Goal: Task Accomplishment & Management: Use online tool/utility

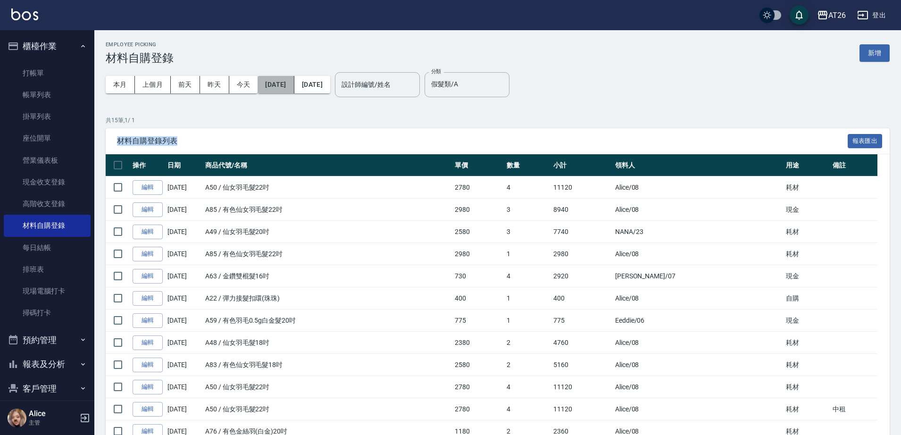
click at [294, 86] on button "[DATE]" at bounding box center [276, 84] width 36 height 17
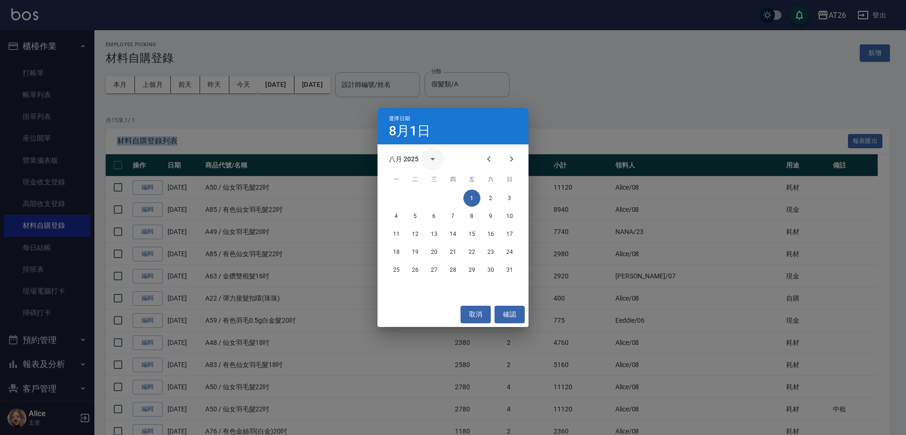
click at [428, 163] on icon "calendar view is open, switch to year view" at bounding box center [432, 158] width 11 height 11
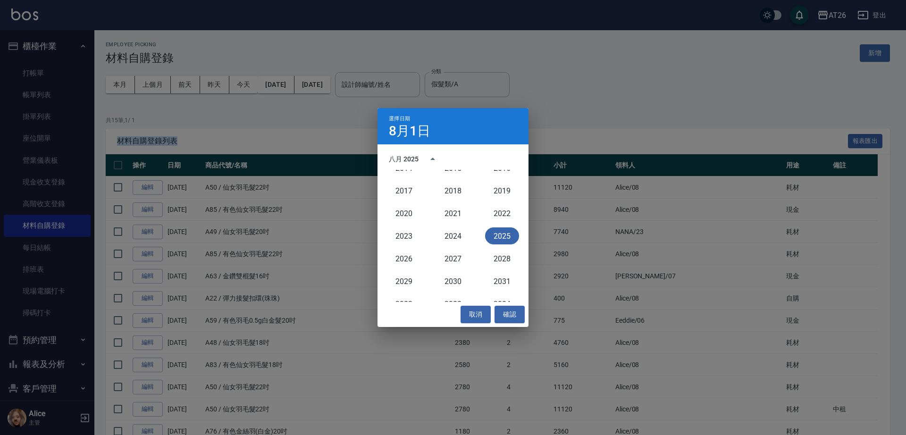
click at [501, 240] on button "2025" at bounding box center [502, 235] width 34 height 17
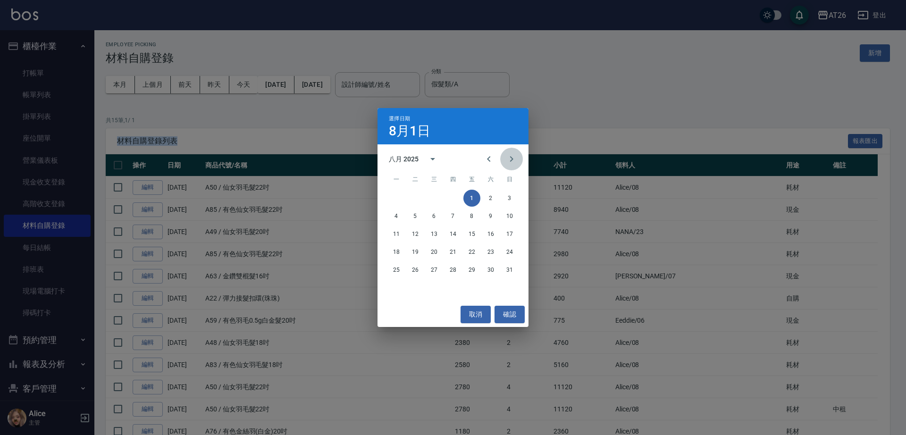
click at [511, 162] on icon "Next month" at bounding box center [511, 158] width 11 height 11
click at [393, 198] on button "1" at bounding box center [396, 198] width 17 height 17
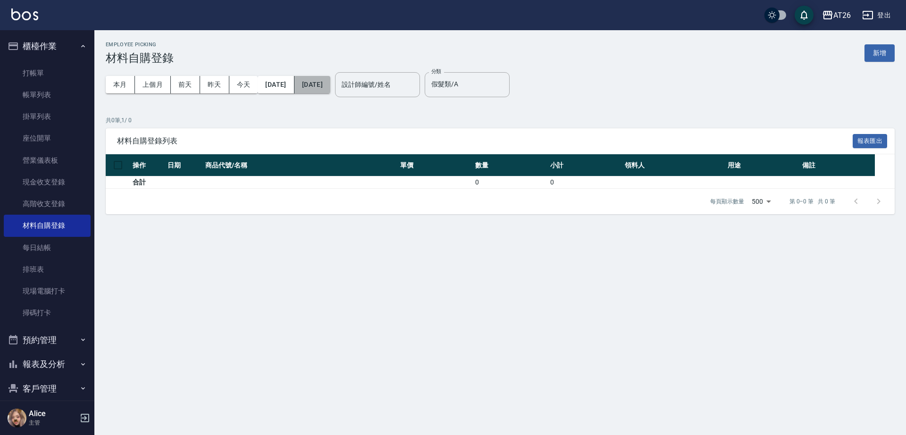
click at [330, 82] on button "2025/09/01" at bounding box center [312, 84] width 36 height 17
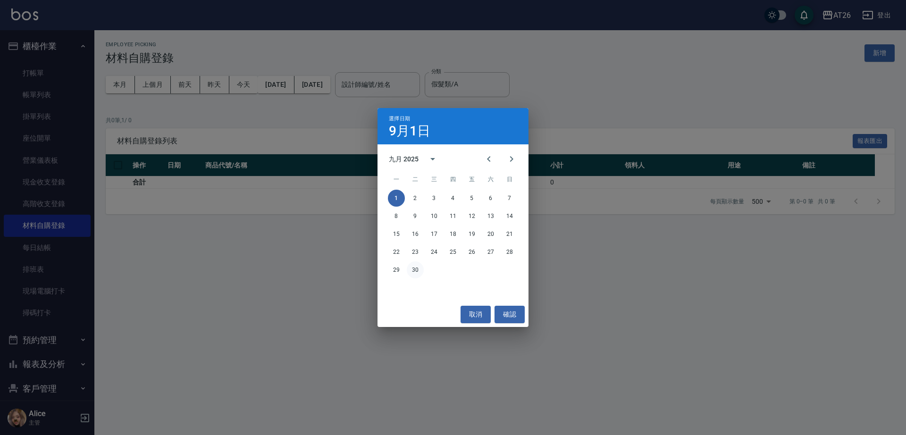
click at [418, 271] on button "30" at bounding box center [415, 269] width 17 height 17
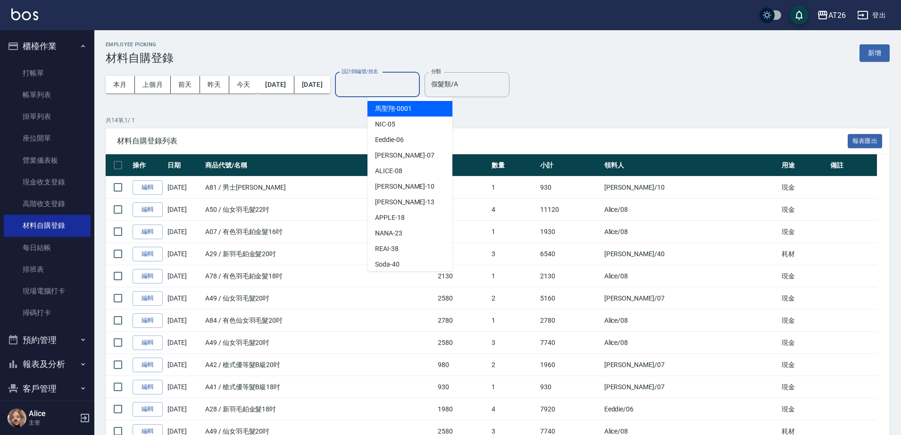
click at [401, 82] on input "設計師編號/姓名" at bounding box center [377, 84] width 76 height 17
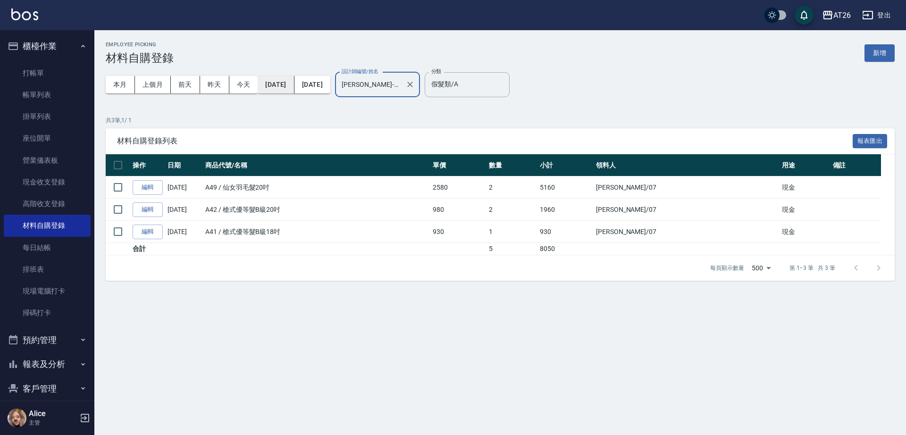
type input "ADAM-07"
click at [292, 91] on button "2025/09/01" at bounding box center [276, 84] width 36 height 17
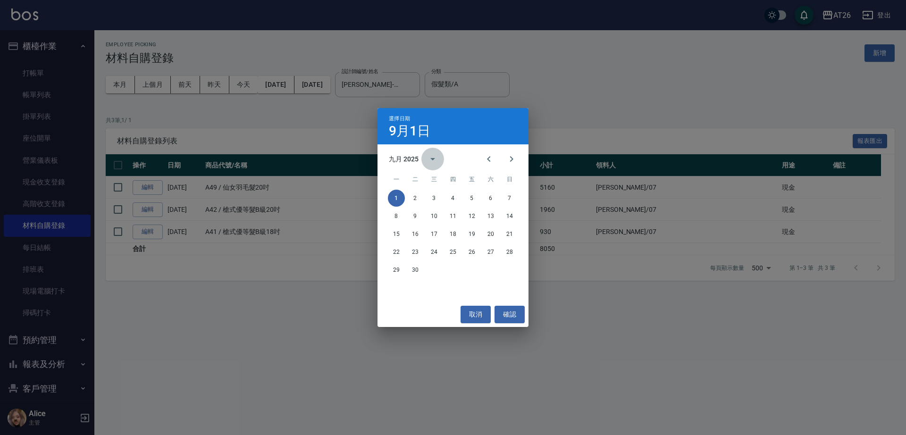
click at [432, 162] on icon "calendar view is open, switch to year view" at bounding box center [432, 158] width 11 height 11
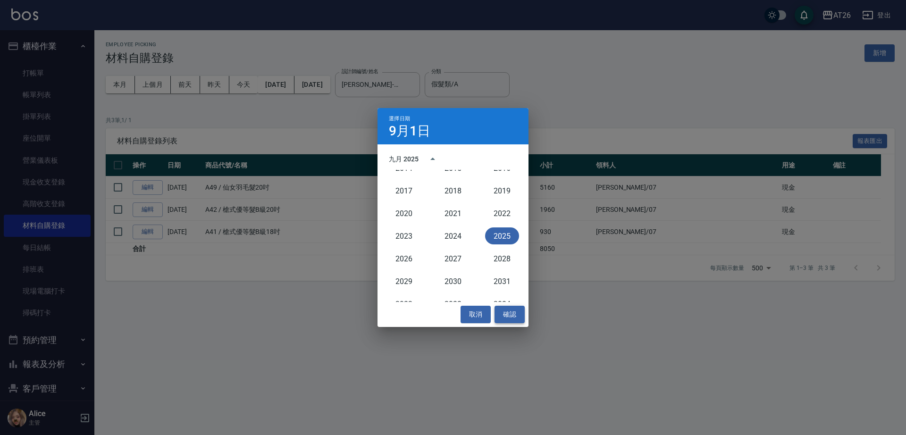
click at [512, 312] on button "確認" at bounding box center [510, 314] width 30 height 17
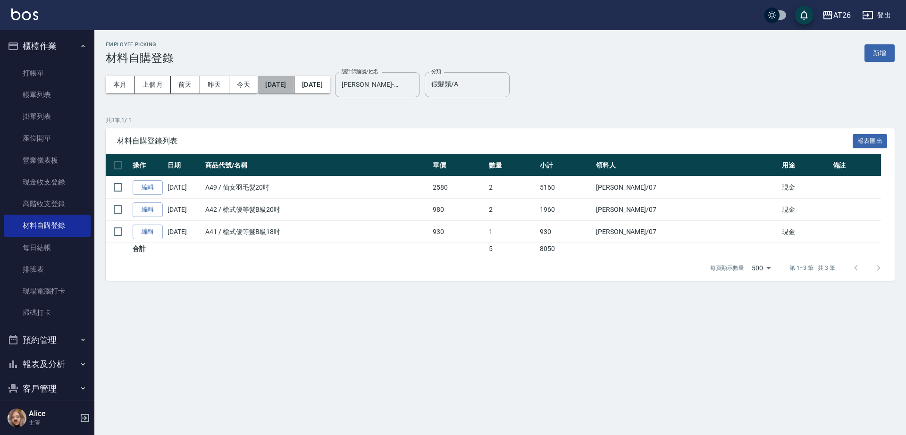
click at [290, 83] on button "2025/09/01" at bounding box center [276, 84] width 36 height 17
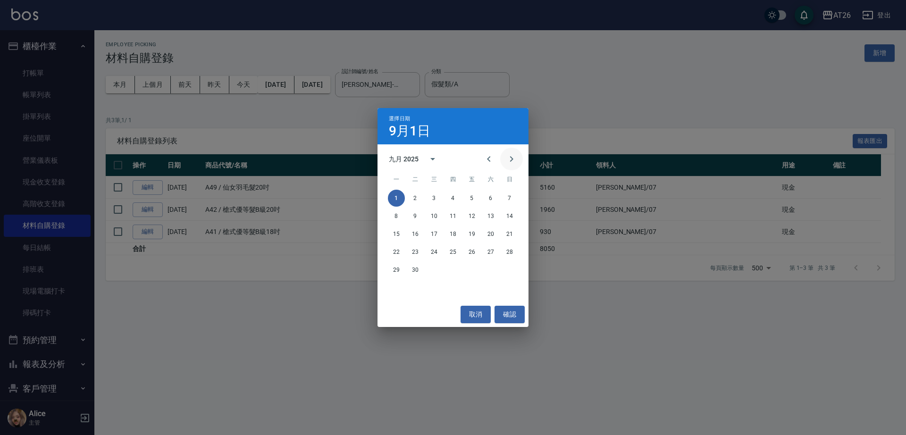
click at [517, 161] on icon "Next month" at bounding box center [511, 158] width 11 height 11
click at [437, 199] on button "1" at bounding box center [434, 198] width 17 height 17
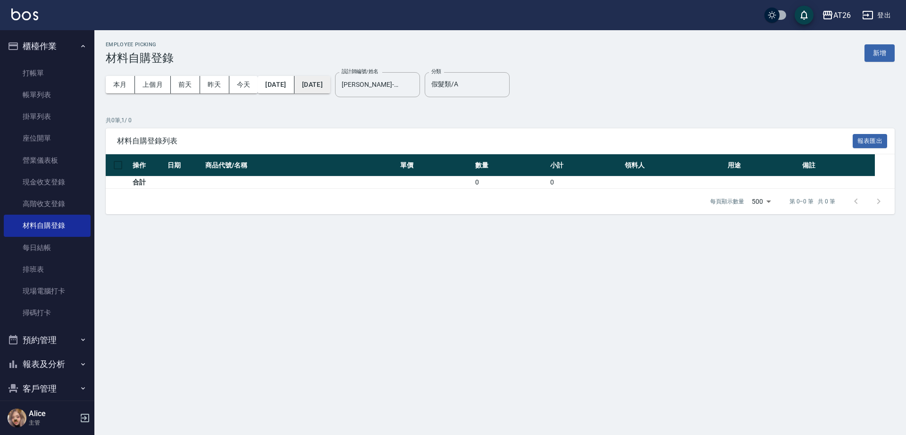
click at [330, 80] on button "[DATE]" at bounding box center [312, 84] width 36 height 17
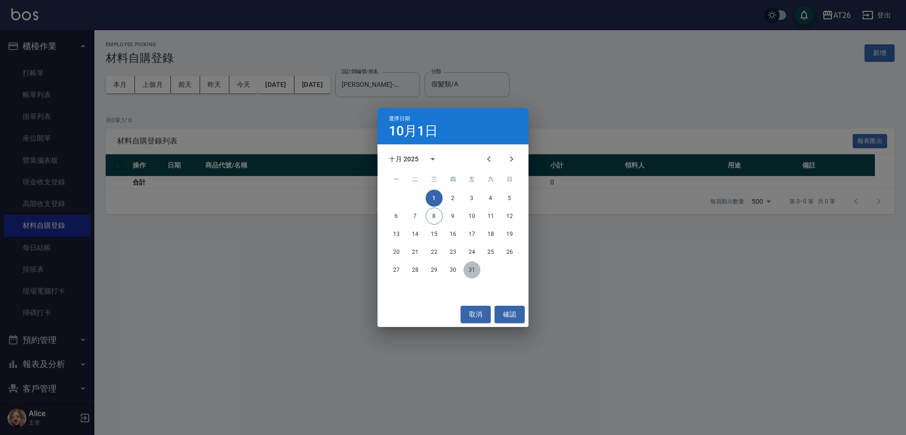
click at [476, 272] on button "31" at bounding box center [471, 269] width 17 height 17
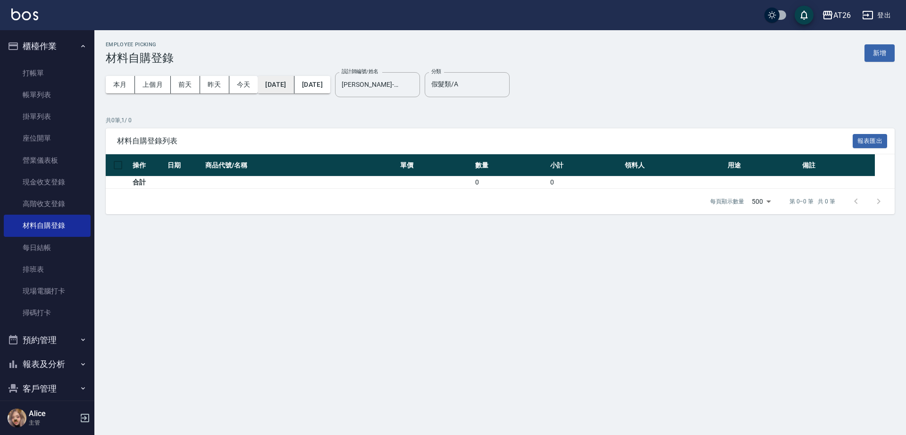
click at [288, 87] on button "[DATE]" at bounding box center [276, 84] width 36 height 17
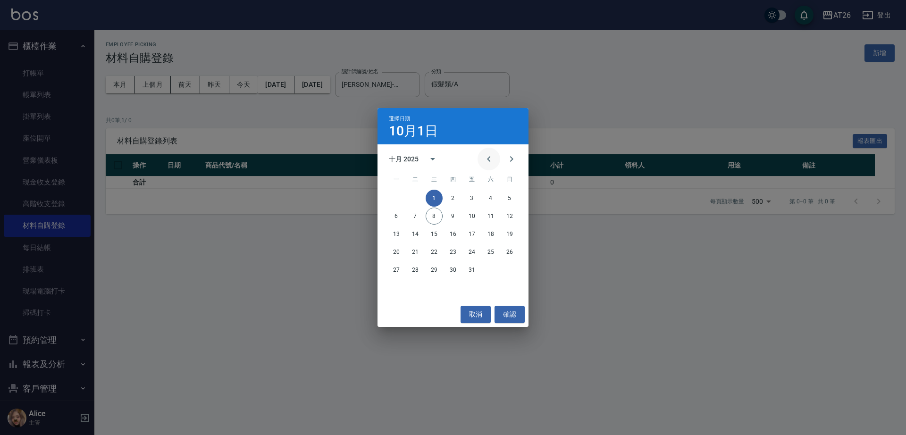
click at [492, 161] on icon "Previous month" at bounding box center [488, 158] width 11 height 11
click at [394, 196] on button "1" at bounding box center [396, 198] width 17 height 17
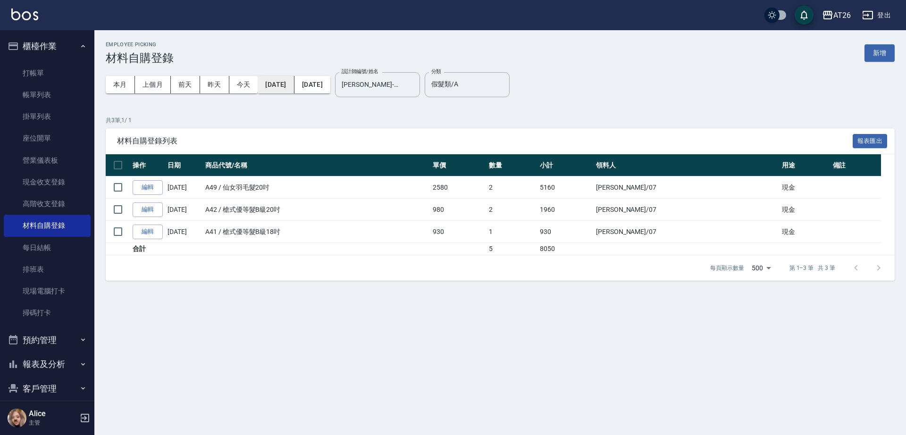
click at [285, 79] on button "2025/09/01" at bounding box center [276, 84] width 36 height 17
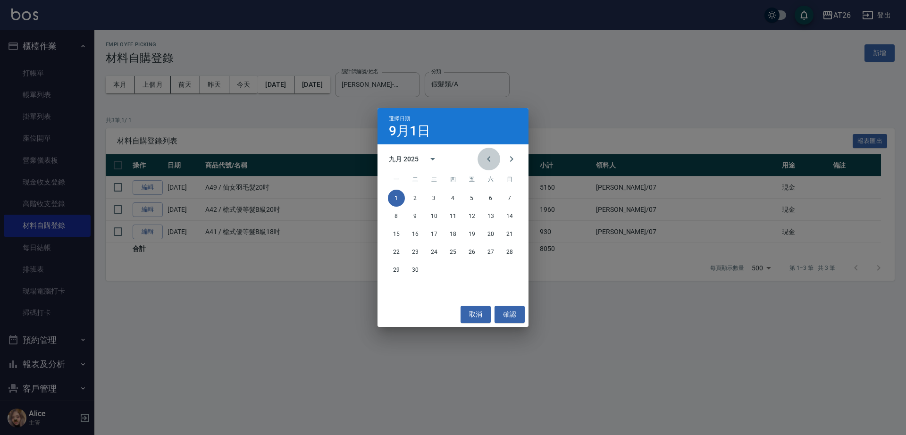
click at [488, 161] on icon "Previous month" at bounding box center [488, 158] width 11 height 11
click at [474, 199] on button "1" at bounding box center [471, 198] width 17 height 17
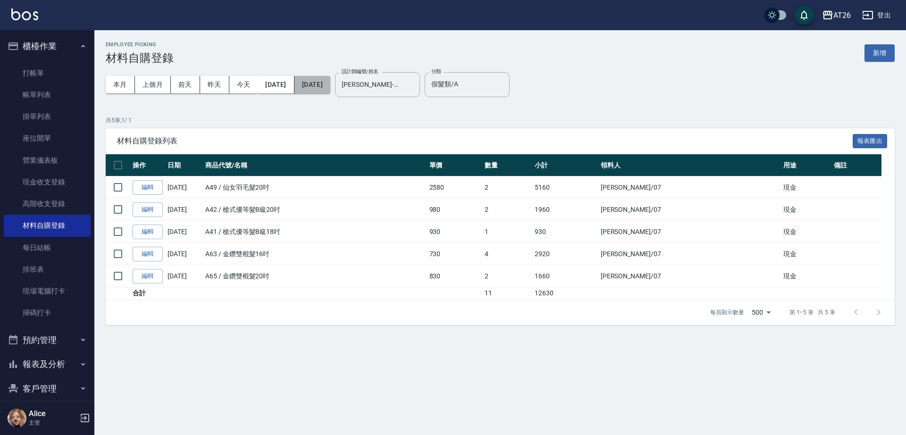
click at [330, 88] on button "2025/10/31" at bounding box center [312, 84] width 36 height 17
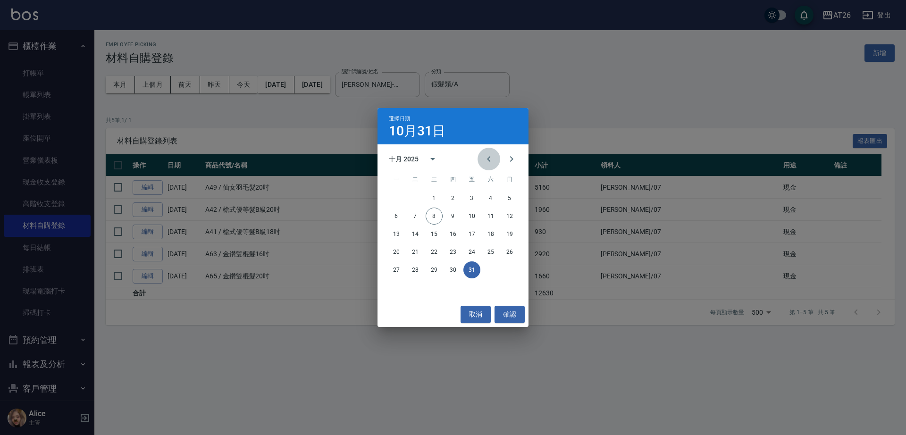
click at [490, 159] on icon "Previous month" at bounding box center [488, 158] width 11 height 11
click at [489, 159] on icon "Previous month" at bounding box center [488, 158] width 11 height 11
click at [511, 272] on button "31" at bounding box center [509, 269] width 17 height 17
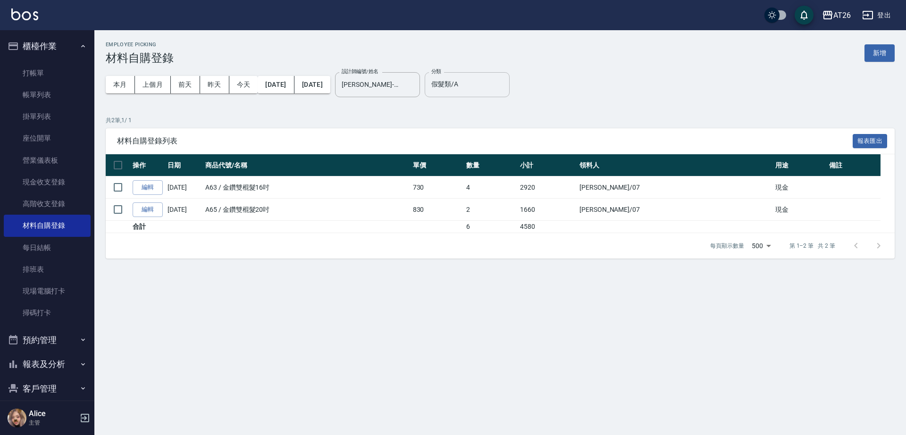
click at [485, 94] on div "假髮類/A 分類" at bounding box center [467, 84] width 85 height 25
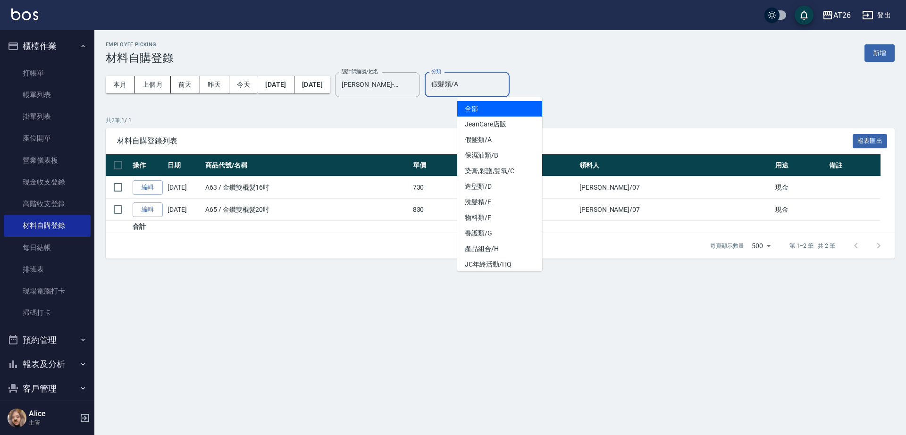
click at [501, 106] on li "全部" at bounding box center [499, 109] width 85 height 16
type input "全部"
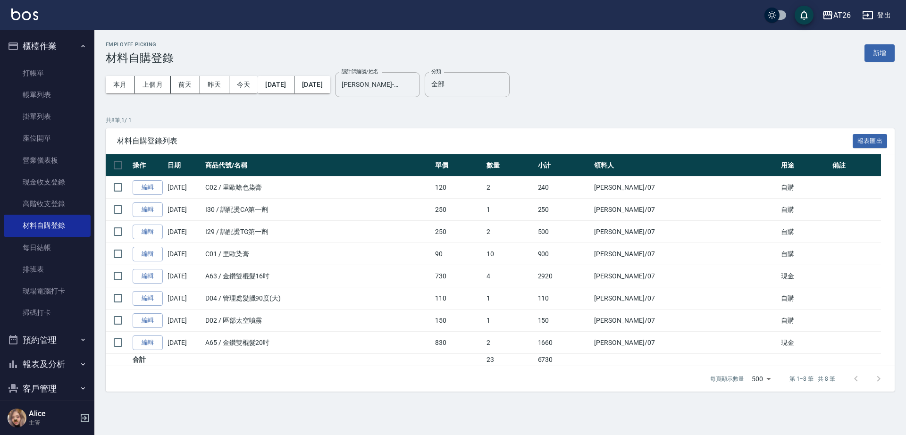
drag, startPoint x: 548, startPoint y: 191, endPoint x: 536, endPoint y: 188, distance: 13.1
click at [536, 188] on td "2" at bounding box center [509, 187] width 51 height 22
drag, startPoint x: 538, startPoint y: 188, endPoint x: 506, endPoint y: 185, distance: 31.8
click at [506, 185] on tr "編輯 08/23/2025 C02 / 里歐嗆色染膏 120 2 240 Adam /07 自購" at bounding box center [500, 187] width 789 height 22
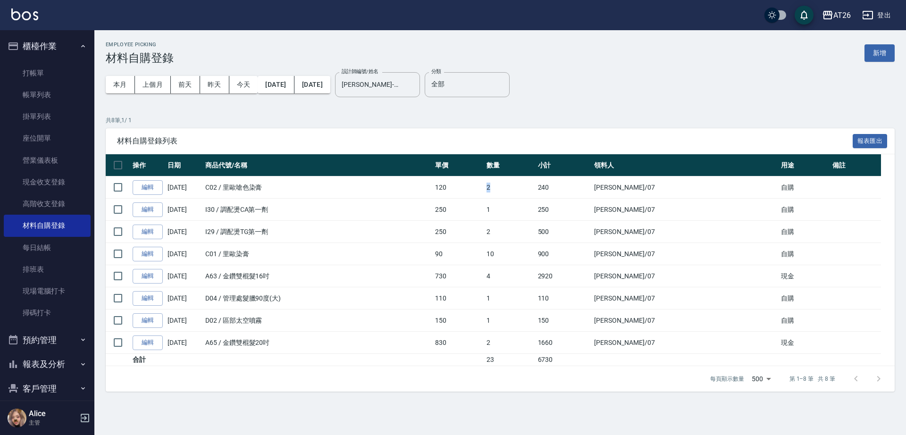
click at [484, 185] on td "120" at bounding box center [458, 187] width 51 height 22
drag, startPoint x: 544, startPoint y: 215, endPoint x: 508, endPoint y: 209, distance: 36.4
click at [508, 209] on tr "編輯 08/23/2025 I30 / 調配燙CA第一劑 250 1 250 Adam /07 自購" at bounding box center [500, 210] width 789 height 22
click at [484, 213] on td "250" at bounding box center [458, 210] width 51 height 22
drag, startPoint x: 549, startPoint y: 238, endPoint x: 507, endPoint y: 235, distance: 42.1
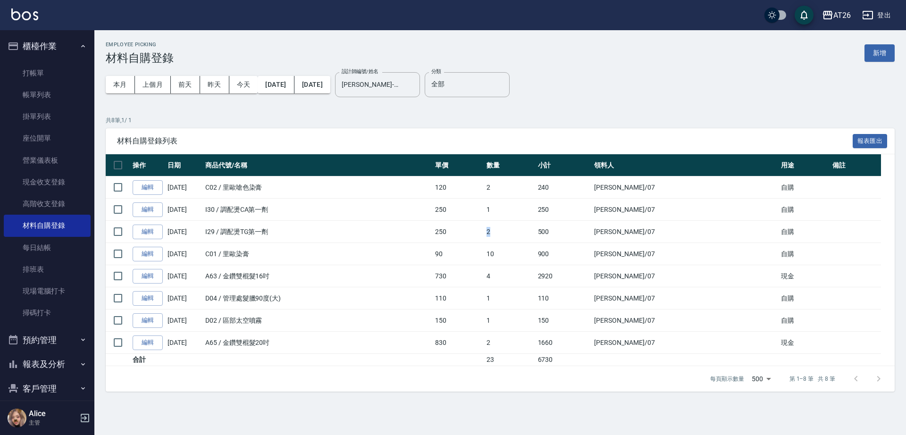
click at [507, 235] on tr "編輯 08/23/2025 I29 / 調配燙TG第一劑 250 2 500 Adam /07 自購" at bounding box center [500, 232] width 789 height 22
click at [484, 235] on td "250" at bounding box center [458, 232] width 51 height 22
drag, startPoint x: 540, startPoint y: 193, endPoint x: 518, endPoint y: 188, distance: 22.3
click at [518, 188] on tr "編輯 08/23/2025 C02 / 里歐嗆色染膏 120 2 240 Adam /07 自購" at bounding box center [500, 187] width 789 height 22
click at [400, 202] on td "I30 / 調配燙CA第一劑" at bounding box center [318, 210] width 230 height 22
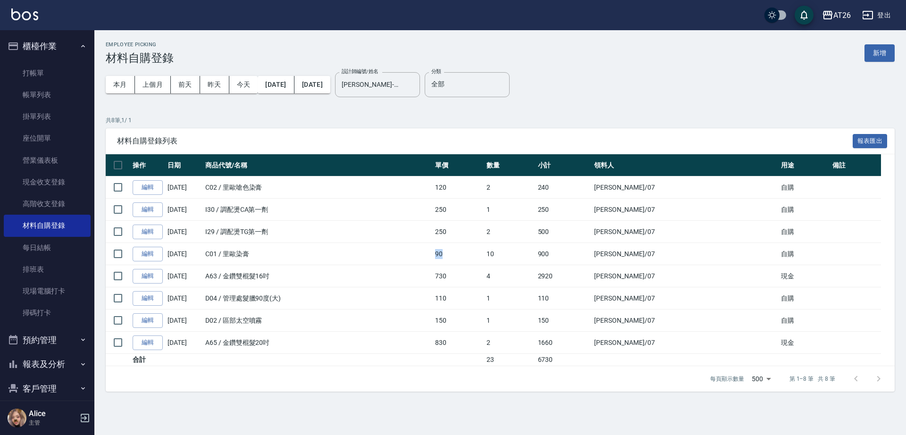
drag, startPoint x: 489, startPoint y: 258, endPoint x: 446, endPoint y: 250, distance: 43.6
click at [446, 250] on tr "編輯 08/23/2025 C01 / 里歐染膏 90 10 900 Adam /07 自購" at bounding box center [500, 254] width 789 height 22
click at [433, 250] on td "C01 / 里歐染膏" at bounding box center [318, 254] width 230 height 22
drag, startPoint x: 478, startPoint y: 189, endPoint x: 499, endPoint y: 189, distance: 21.7
click at [484, 189] on td "120" at bounding box center [458, 187] width 51 height 22
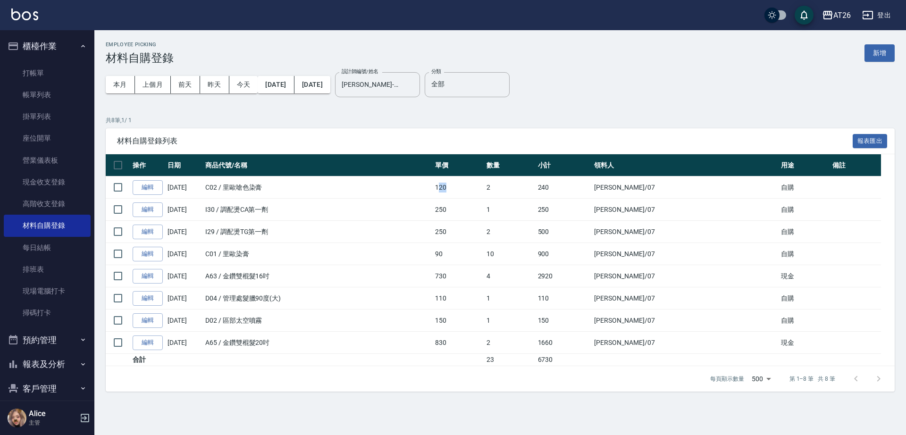
click at [484, 189] on td "120" at bounding box center [458, 187] width 51 height 22
drag, startPoint x: 484, startPoint y: 190, endPoint x: 471, endPoint y: 190, distance: 13.2
click at [471, 190] on td "120" at bounding box center [458, 187] width 51 height 22
drag, startPoint x: 485, startPoint y: 188, endPoint x: 473, endPoint y: 188, distance: 12.3
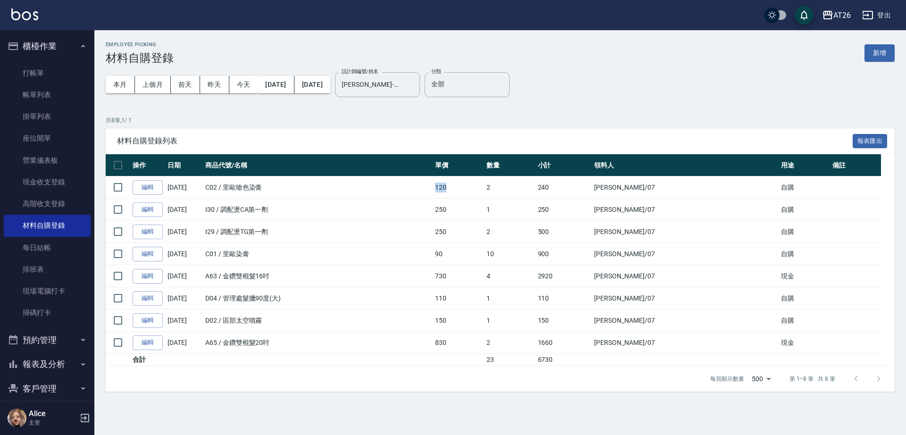
click at [473, 188] on td "120" at bounding box center [458, 187] width 51 height 22
click at [484, 188] on td "120" at bounding box center [458, 187] width 51 height 22
drag, startPoint x: 269, startPoint y: 188, endPoint x: 237, endPoint y: 186, distance: 32.6
click at [237, 186] on td "C02 / 里歐嗆色染膏" at bounding box center [318, 187] width 230 height 22
click at [267, 190] on td "C02 / 里歐嗆色染膏" at bounding box center [318, 187] width 230 height 22
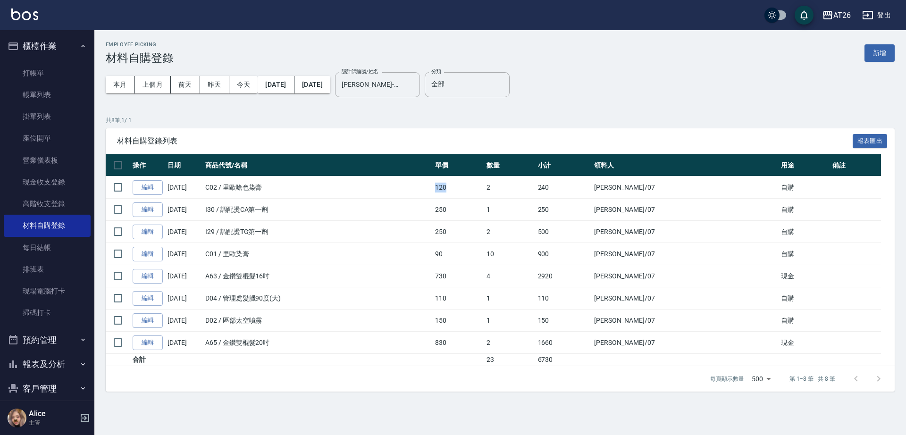
drag, startPoint x: 473, startPoint y: 188, endPoint x: 493, endPoint y: 188, distance: 19.8
click at [484, 188] on td "120" at bounding box center [458, 187] width 51 height 22
click at [484, 193] on td "120" at bounding box center [458, 187] width 51 height 22
drag, startPoint x: 302, startPoint y: 299, endPoint x: 253, endPoint y: 296, distance: 49.2
click at [253, 296] on td "D04 / 管理處髮臘90度(大)" at bounding box center [318, 298] width 230 height 22
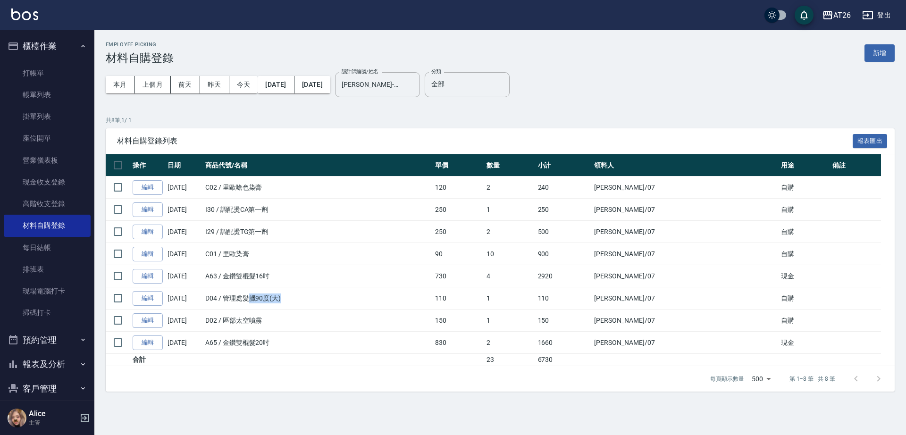
click at [298, 300] on td "D04 / 管理處髮臘90度(大)" at bounding box center [318, 298] width 230 height 22
click at [294, 87] on button "2025/08/01" at bounding box center [276, 84] width 36 height 17
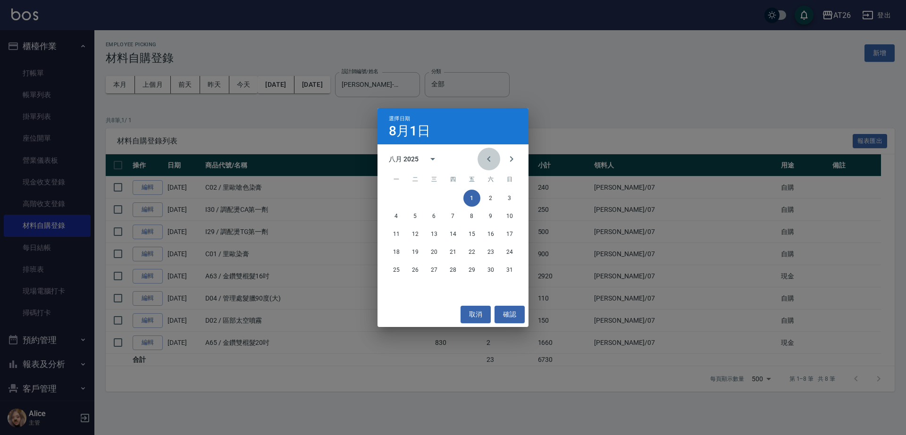
click at [495, 163] on button "Previous month" at bounding box center [489, 159] width 23 height 23
click at [413, 201] on button "1" at bounding box center [415, 198] width 17 height 17
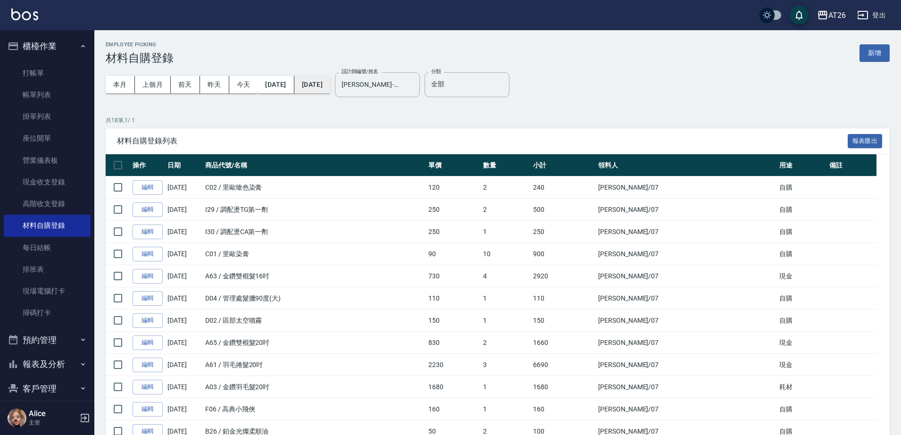
click at [330, 83] on button "2025/08/31" at bounding box center [312, 84] width 36 height 17
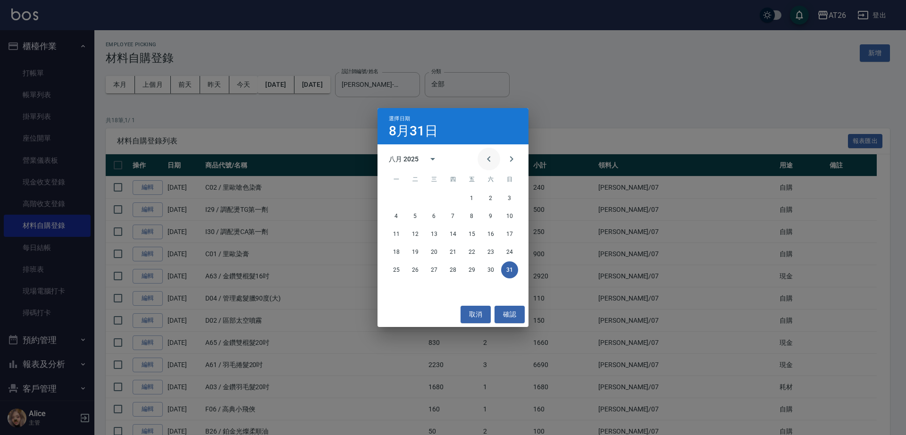
click at [493, 159] on icon "Previous month" at bounding box center [488, 158] width 11 height 11
click at [451, 272] on button "31" at bounding box center [453, 269] width 17 height 17
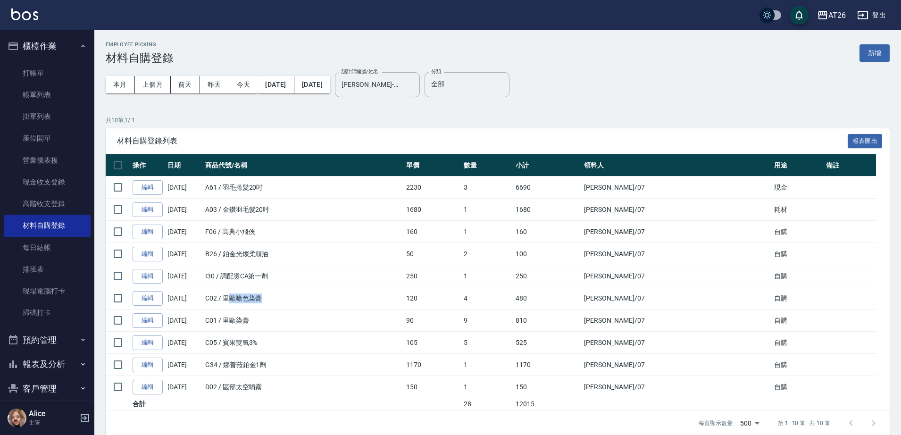
drag, startPoint x: 287, startPoint y: 302, endPoint x: 234, endPoint y: 301, distance: 53.3
click at [234, 301] on td "C02 / 里歐嗆色染膏" at bounding box center [303, 298] width 201 height 22
click at [287, 310] on td "C01 / 里歐染膏" at bounding box center [303, 321] width 201 height 22
click at [351, 243] on td "B26 / 鉑金光燦柔順油" at bounding box center [303, 254] width 201 height 22
drag, startPoint x: 249, startPoint y: 235, endPoint x: 219, endPoint y: 230, distance: 30.0
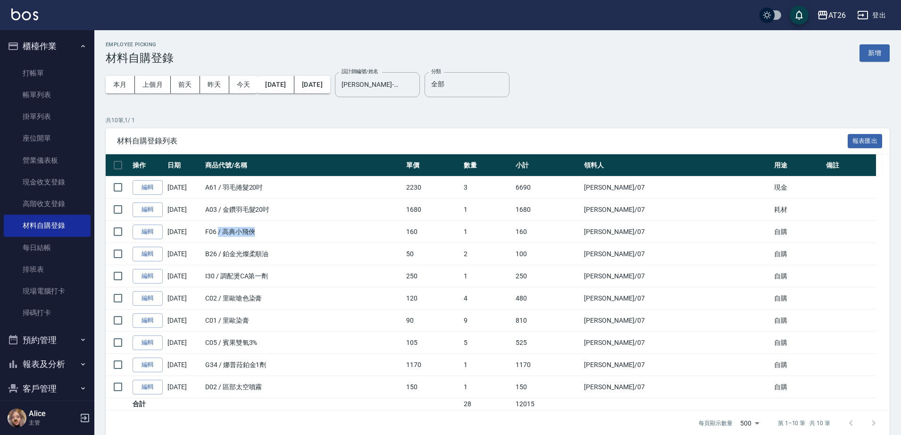
click at [219, 230] on td "F06 / 高典小飛俠" at bounding box center [303, 232] width 201 height 22
click at [281, 240] on td "F06 / 高典小飛俠" at bounding box center [303, 232] width 201 height 22
drag, startPoint x: 277, startPoint y: 262, endPoint x: 244, endPoint y: 251, distance: 34.8
click at [244, 251] on td "B26 / 鉑金光燦柔順油" at bounding box center [303, 254] width 201 height 22
click at [286, 255] on td "B26 / 鉑金光燦柔順油" at bounding box center [303, 254] width 201 height 22
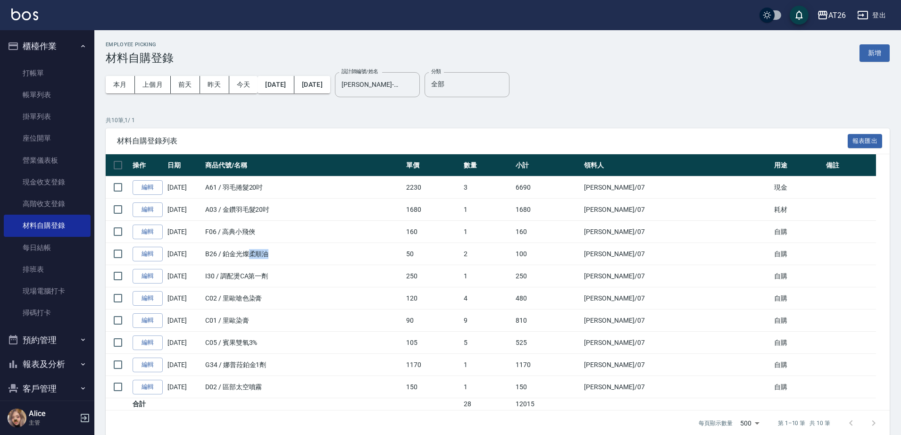
drag, startPoint x: 284, startPoint y: 258, endPoint x: 248, endPoint y: 253, distance: 36.1
click at [248, 253] on td "B26 / 鉑金光燦柔順油" at bounding box center [303, 254] width 201 height 22
click at [280, 270] on td "I30 / 調配燙CA第一劑" at bounding box center [303, 276] width 201 height 22
drag, startPoint x: 278, startPoint y: 277, endPoint x: 221, endPoint y: 272, distance: 56.8
click at [221, 272] on td "I30 / 調配燙CA第一劑" at bounding box center [303, 276] width 201 height 22
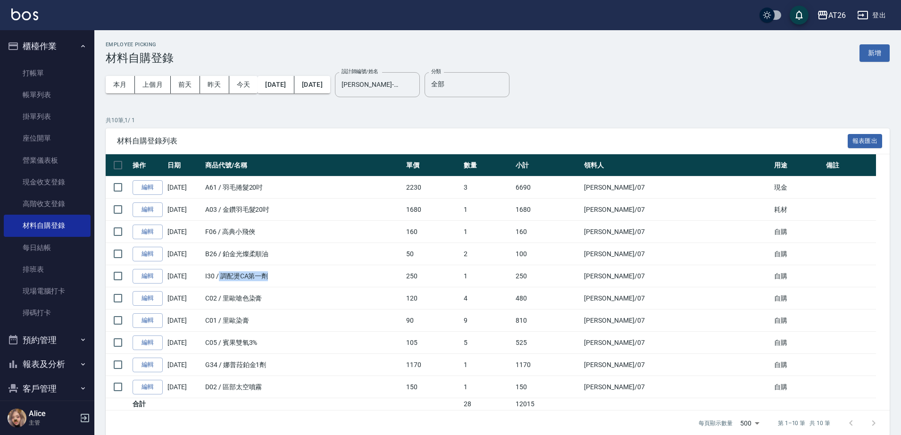
click at [278, 281] on td "I30 / 調配燙CA第一劑" at bounding box center [303, 276] width 201 height 22
drag, startPoint x: 269, startPoint y: 303, endPoint x: 222, endPoint y: 291, distance: 48.3
click at [222, 291] on td "C02 / 里歐嗆色染膏" at bounding box center [303, 298] width 201 height 22
click at [260, 317] on td "C01 / 里歐染膏" at bounding box center [303, 321] width 201 height 22
drag, startPoint x: 281, startPoint y: 303, endPoint x: 241, endPoint y: 298, distance: 39.9
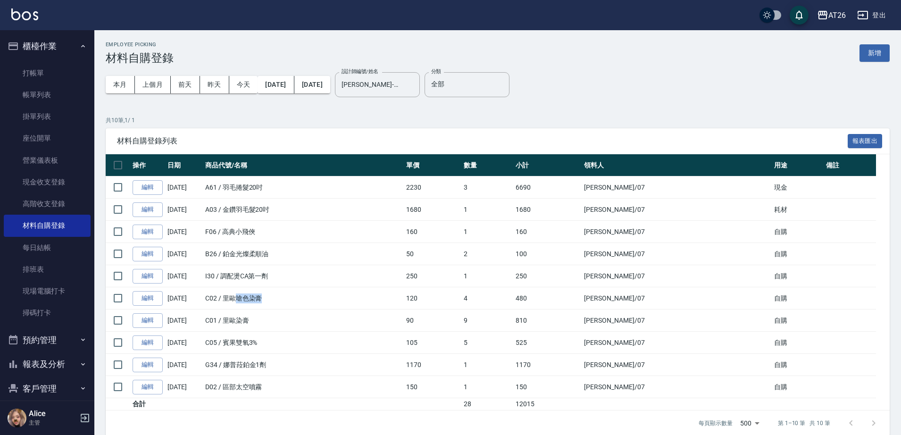
click at [241, 298] on td "C02 / 里歐嗆色染膏" at bounding box center [303, 298] width 201 height 22
click at [262, 319] on td "C01 / 里歐染膏" at bounding box center [303, 321] width 201 height 22
drag, startPoint x: 269, startPoint y: 327, endPoint x: 232, endPoint y: 319, distance: 38.2
click at [232, 319] on td "C01 / 里歐染膏" at bounding box center [303, 321] width 201 height 22
click at [265, 336] on td "C05 / 賓果雙氧3%" at bounding box center [303, 343] width 201 height 22
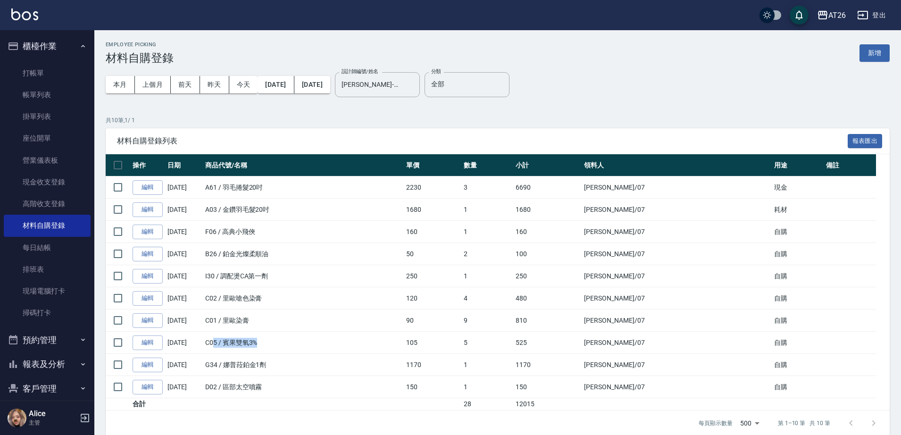
drag, startPoint x: 270, startPoint y: 351, endPoint x: 216, endPoint y: 339, distance: 55.0
click at [216, 339] on td "C05 / 賓果雙氧3%" at bounding box center [303, 343] width 201 height 22
click at [264, 358] on td "G34 / 娜普菈鉑金1劑" at bounding box center [303, 365] width 201 height 22
drag, startPoint x: 288, startPoint y: 369, endPoint x: 233, endPoint y: 357, distance: 57.0
click at [233, 357] on td "G34 / 娜普菈鉑金1劑" at bounding box center [303, 365] width 201 height 22
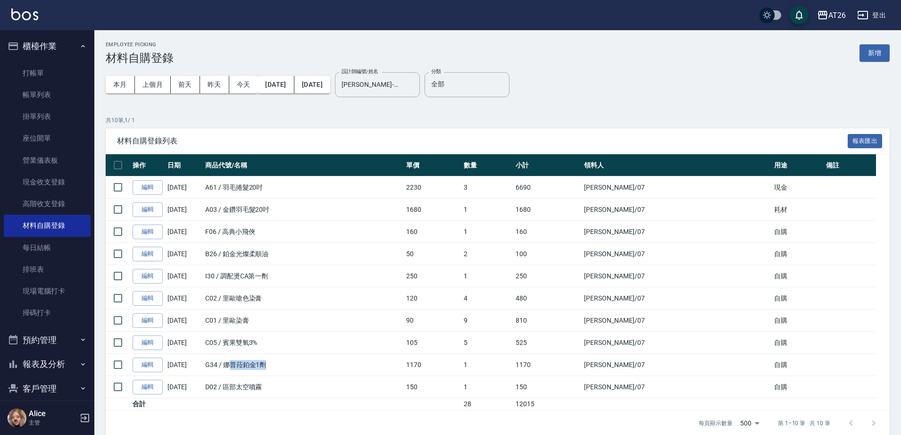
click at [270, 369] on td "G34 / 娜普菈鉑金1劑" at bounding box center [303, 365] width 201 height 22
drag, startPoint x: 272, startPoint y: 388, endPoint x: 252, endPoint y: 385, distance: 20.2
click at [237, 387] on td "D02 / 區部太空噴霧" at bounding box center [303, 387] width 201 height 22
click at [311, 361] on td "G34 / 娜普菈鉑金1劑" at bounding box center [303, 365] width 201 height 22
drag, startPoint x: 269, startPoint y: 185, endPoint x: 231, endPoint y: 185, distance: 37.8
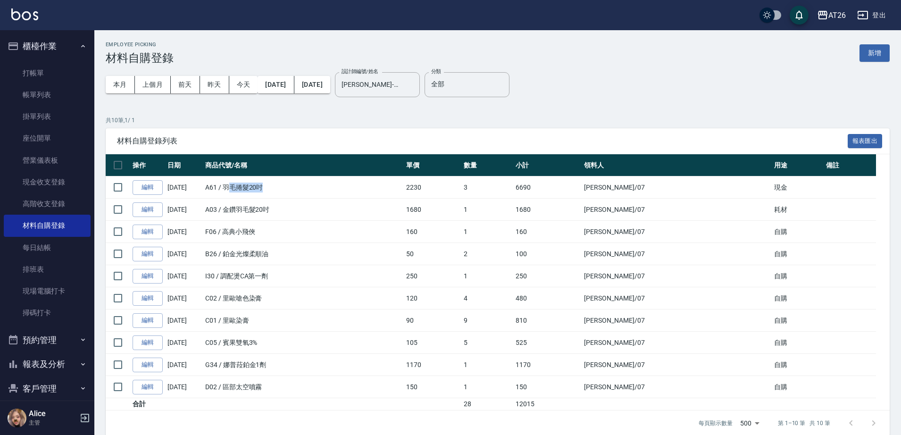
click at [231, 185] on td "A61 / 羽毛捲髮20吋" at bounding box center [303, 187] width 201 height 22
drag, startPoint x: 267, startPoint y: 203, endPoint x: 266, endPoint y: 224, distance: 21.2
click at [267, 205] on td "A03 / 金鑽羽毛髮20吋" at bounding box center [303, 210] width 201 height 22
drag, startPoint x: 580, startPoint y: 210, endPoint x: 556, endPoint y: 207, distance: 23.8
click at [556, 207] on tr "編輯 07/12/2025 A03 / 金鑽羽毛髮20吋 1680 1 1680 Adam /07 耗材" at bounding box center [498, 210] width 784 height 22
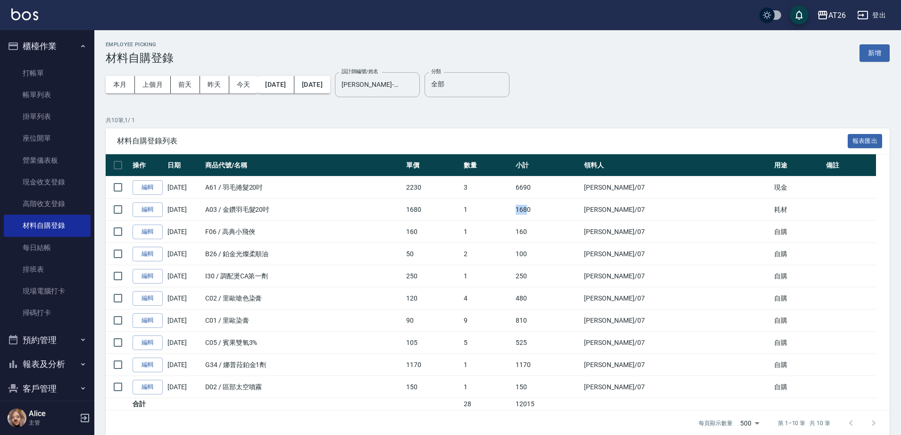
click at [580, 210] on td "1680" at bounding box center [547, 210] width 68 height 22
click at [287, 81] on button "2025/07/01" at bounding box center [276, 84] width 36 height 17
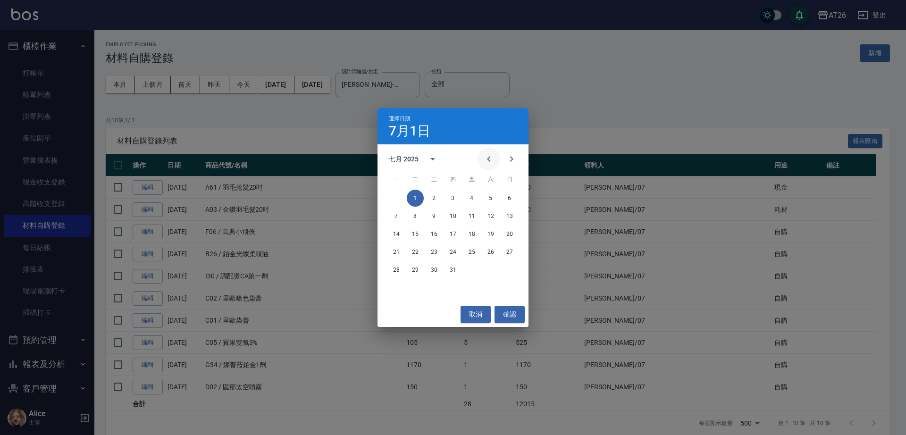
click at [488, 160] on icon "Previous month" at bounding box center [488, 158] width 11 height 11
click at [512, 197] on button "1" at bounding box center [509, 198] width 17 height 17
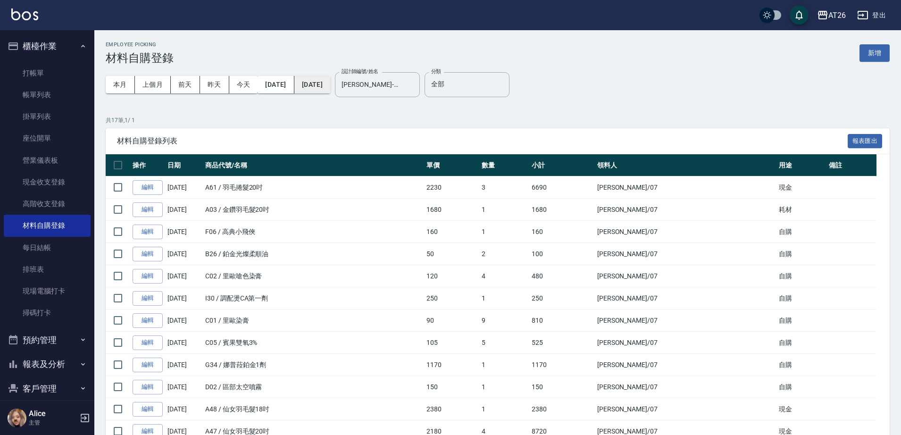
drag, startPoint x: 326, startPoint y: 96, endPoint x: 324, endPoint y: 86, distance: 10.1
click at [324, 86] on button "2025/07/31" at bounding box center [312, 84] width 36 height 17
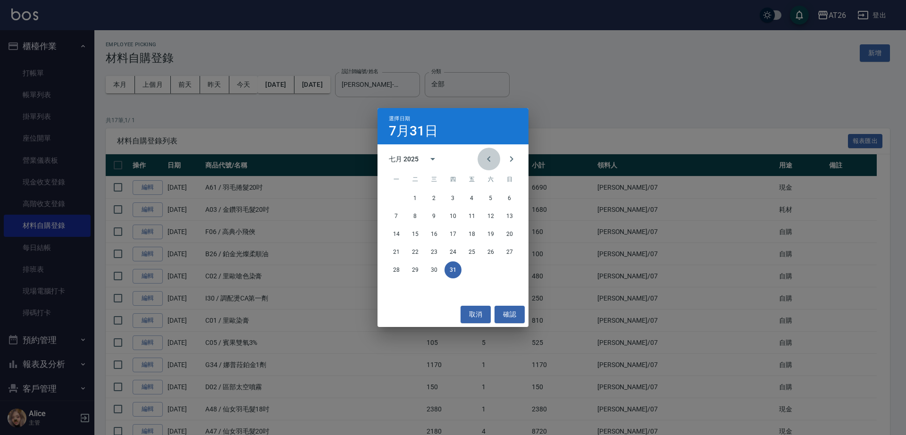
click at [492, 160] on icon "Previous month" at bounding box center [488, 158] width 11 height 11
click at [395, 287] on button "30" at bounding box center [396, 287] width 17 height 17
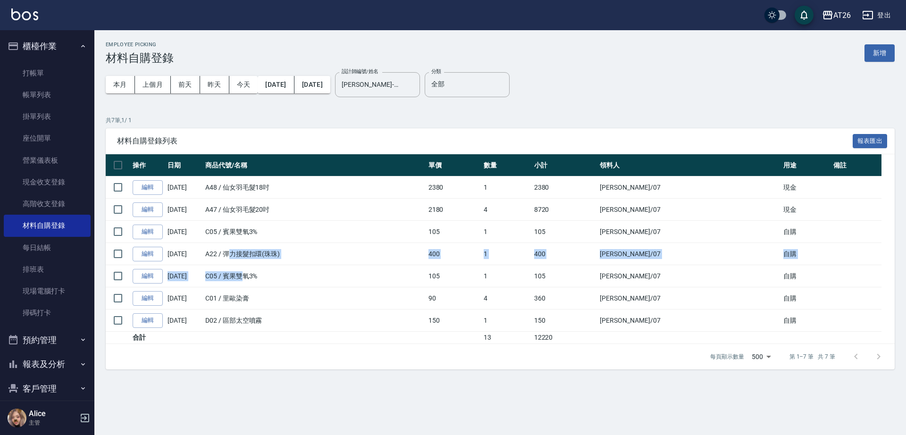
drag, startPoint x: 230, startPoint y: 257, endPoint x: 244, endPoint y: 286, distance: 32.3
click at [244, 286] on tbody "編輯 06/29/2025 A48 / 仙女羽毛髮18吋 2380 1 2380 Adam /07 現金 編輯 06/29/2025 A47 / 仙女羽毛髮2…" at bounding box center [500, 260] width 789 height 168
click at [265, 287] on td "C01 / 里歐染膏" at bounding box center [314, 298] width 223 height 22
click at [282, 79] on button "2025/06/01" at bounding box center [276, 84] width 36 height 17
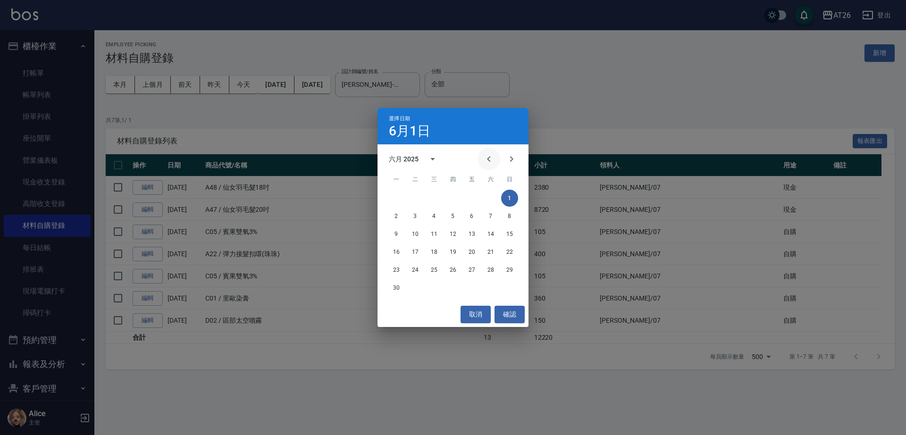
click at [484, 163] on icon "Previous month" at bounding box center [488, 158] width 11 height 11
click at [454, 200] on button "1" at bounding box center [453, 198] width 17 height 17
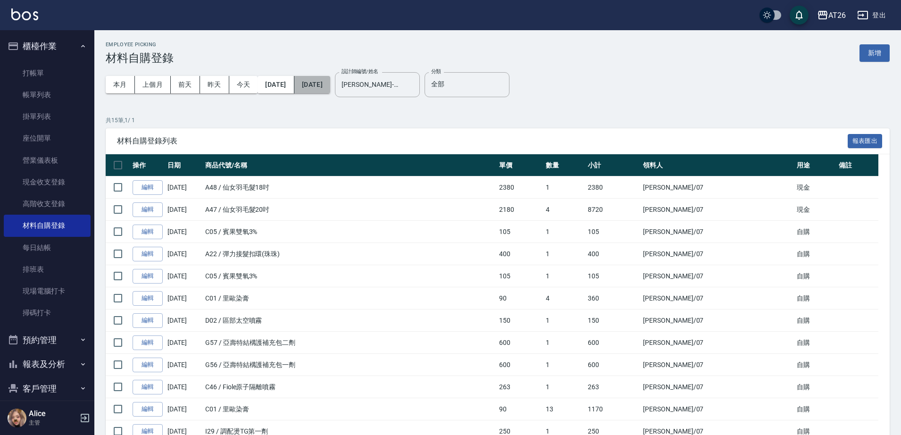
click at [330, 86] on button "2025/06/30" at bounding box center [312, 84] width 36 height 17
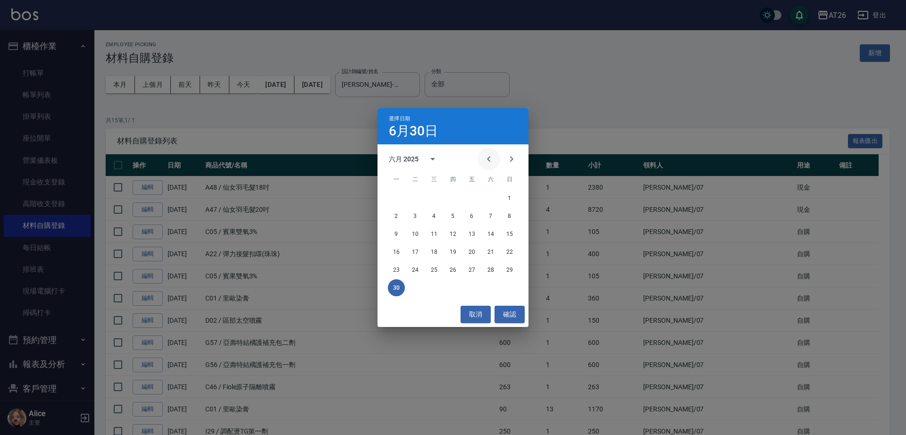
click at [486, 160] on icon "Previous month" at bounding box center [488, 158] width 11 height 11
click at [489, 269] on button "31" at bounding box center [490, 269] width 17 height 17
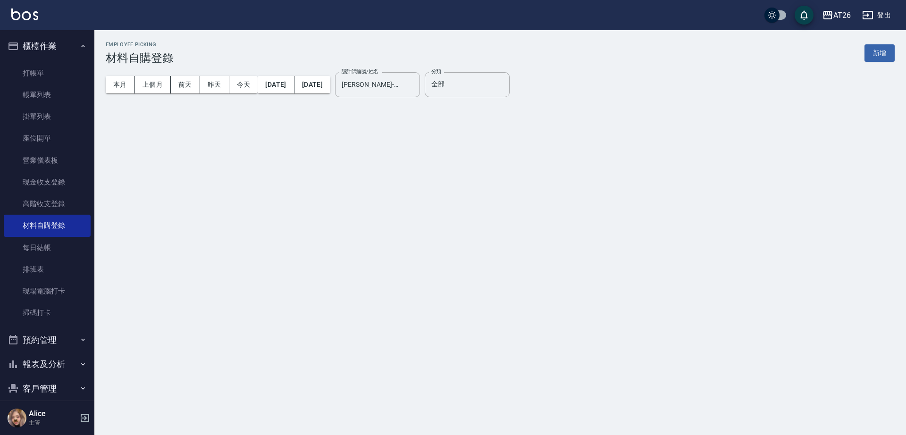
click at [509, 311] on div "Employee Picking 材料自購登錄 新增 本月 上個月 前天 昨天 今天 2025/05/01 2025/05/31 設計師編號/姓名 ADAM-…" at bounding box center [453, 217] width 906 height 435
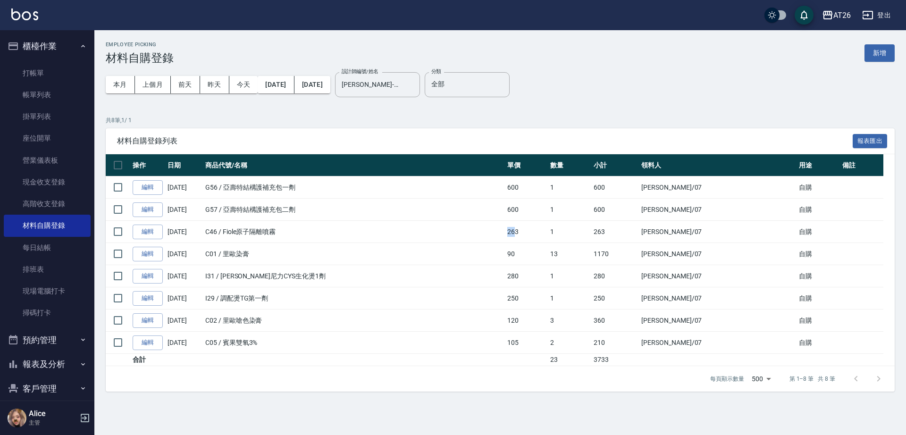
drag, startPoint x: 509, startPoint y: 235, endPoint x: 487, endPoint y: 234, distance: 21.8
click at [487, 234] on tr "編輯 05/25/2025 C46 / Fiole原子隔離噴霧 263 1 263 Adam /07 自購" at bounding box center [500, 232] width 789 height 22
click at [518, 235] on td "263" at bounding box center [526, 232] width 43 height 22
drag, startPoint x: 517, startPoint y: 276, endPoint x: 482, endPoint y: 273, distance: 35.0
click at [484, 273] on tr "編輯 05/25/2025 I31 / 里歐尼力CYS生化燙1劑 280 1 280 Adam /07 自購" at bounding box center [500, 276] width 789 height 22
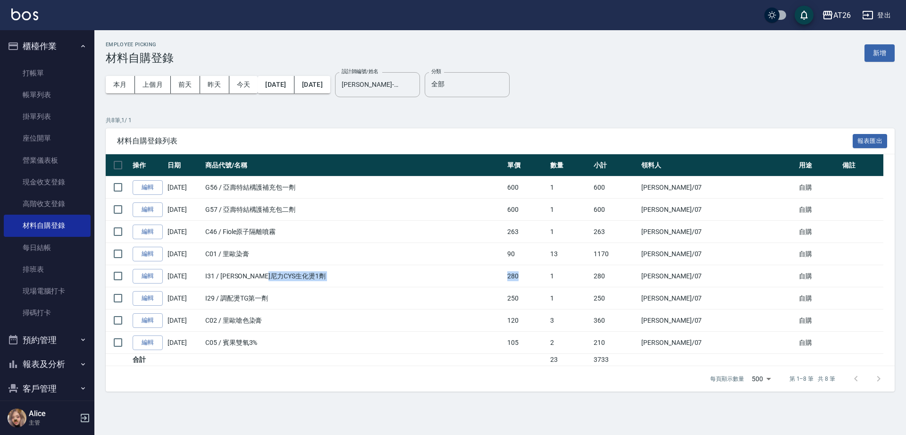
click at [479, 274] on td "I31 / 里歐尼力CYS生化燙1劑" at bounding box center [354, 276] width 302 height 22
drag, startPoint x: 519, startPoint y: 324, endPoint x: 492, endPoint y: 323, distance: 26.9
click at [492, 323] on tr "編輯 05/25/2025 C02 / 里歐嗆色染膏 120 3 360 Adam /07 自購" at bounding box center [500, 321] width 789 height 22
click at [492, 323] on td "C02 / 里歐嗆色染膏" at bounding box center [354, 321] width 302 height 22
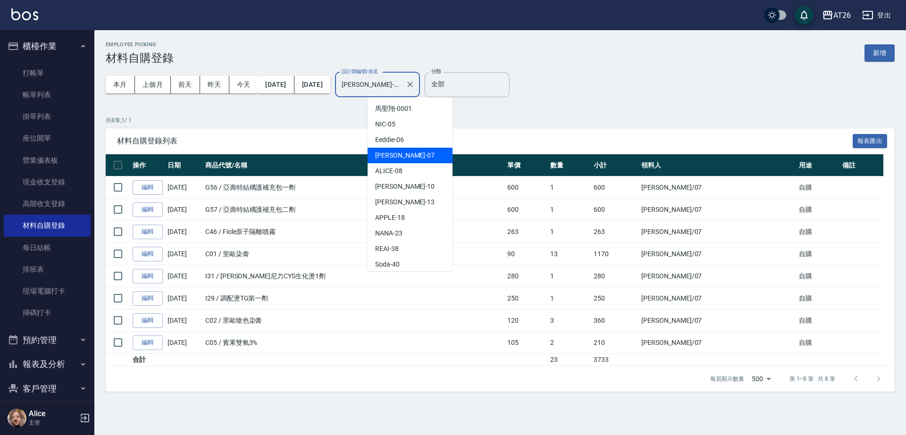
click at [402, 86] on input "ADAM-07" at bounding box center [370, 84] width 62 height 17
click at [479, 118] on p "共 8 筆, 1 / 1" at bounding box center [500, 120] width 789 height 8
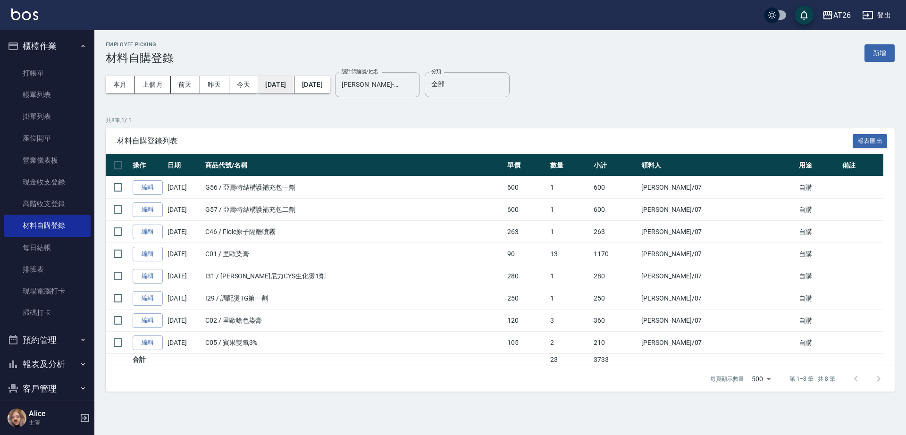
click at [294, 85] on button "2025/05/01" at bounding box center [276, 84] width 36 height 17
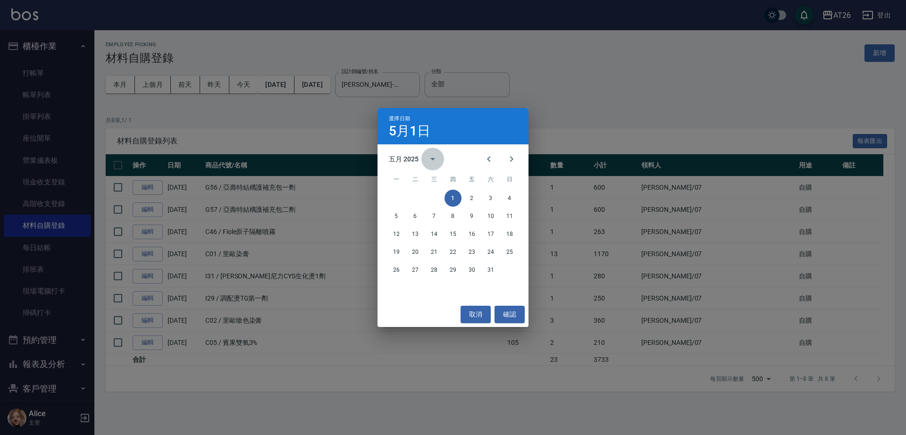
click at [421, 158] on button "calendar view is open, switch to year view" at bounding box center [432, 159] width 23 height 23
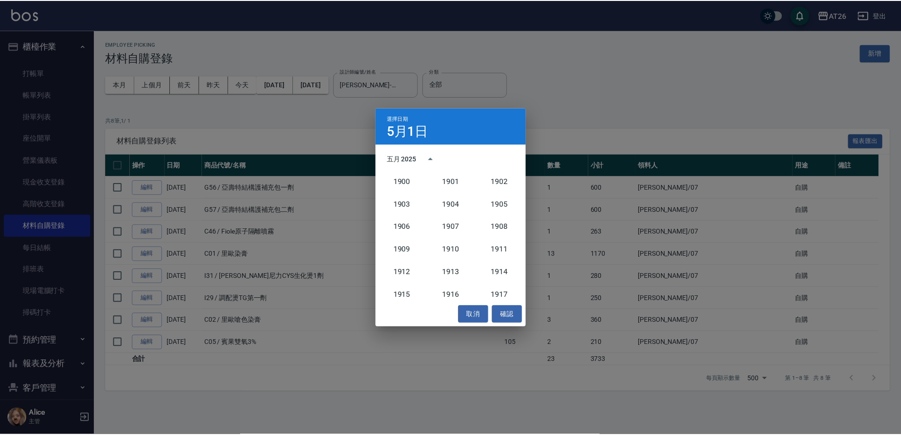
scroll to position [874, 0]
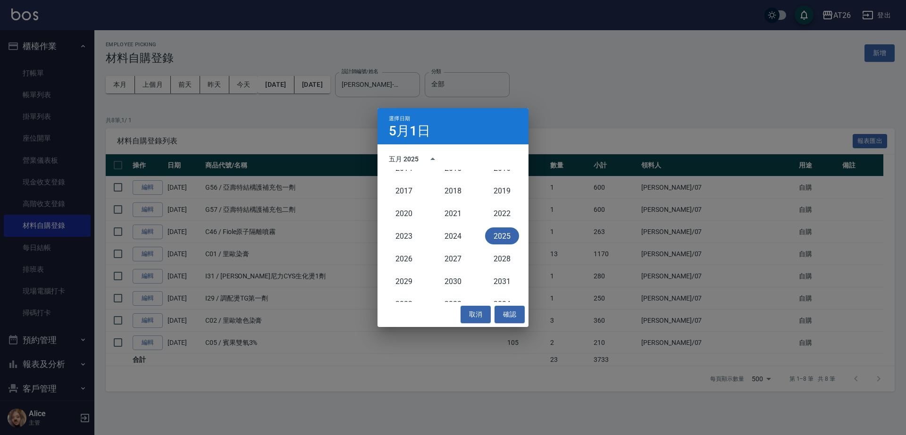
click at [503, 238] on button "2025" at bounding box center [502, 235] width 34 height 17
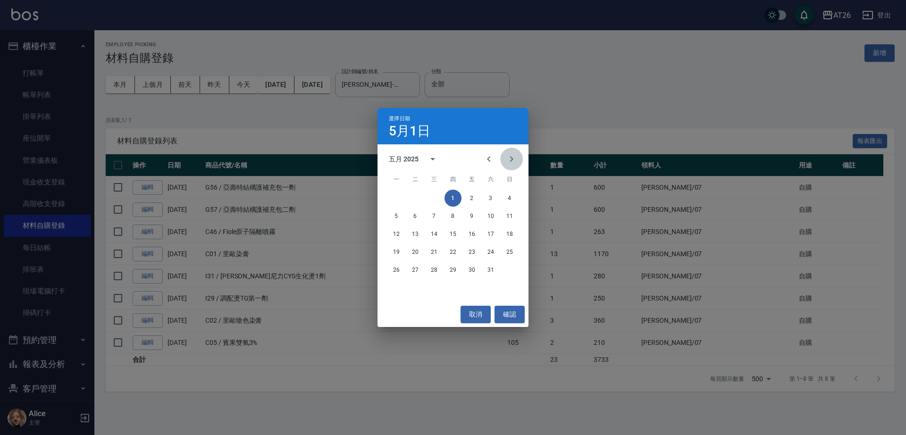
click at [513, 166] on button "Next month" at bounding box center [511, 159] width 23 height 23
click at [514, 160] on icon "Next month" at bounding box center [511, 158] width 11 height 11
click at [510, 160] on icon "Next month" at bounding box center [511, 158] width 11 height 11
click at [392, 198] on button "1" at bounding box center [396, 198] width 17 height 17
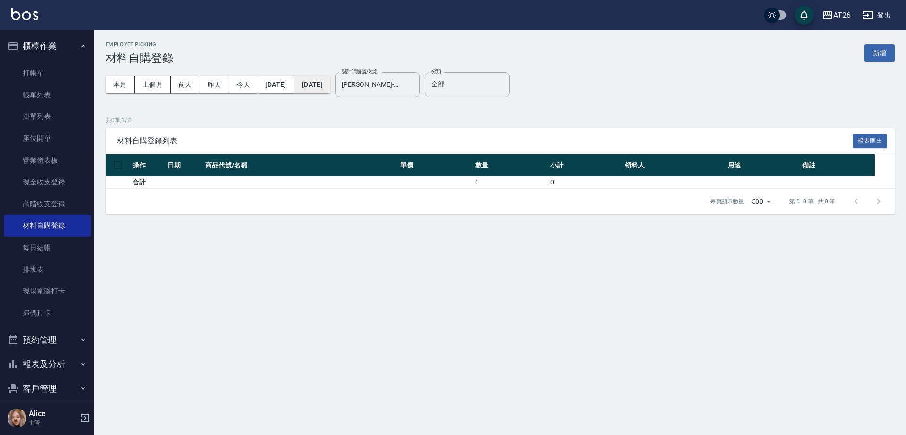
click at [319, 83] on button "2025/09/01" at bounding box center [312, 84] width 36 height 17
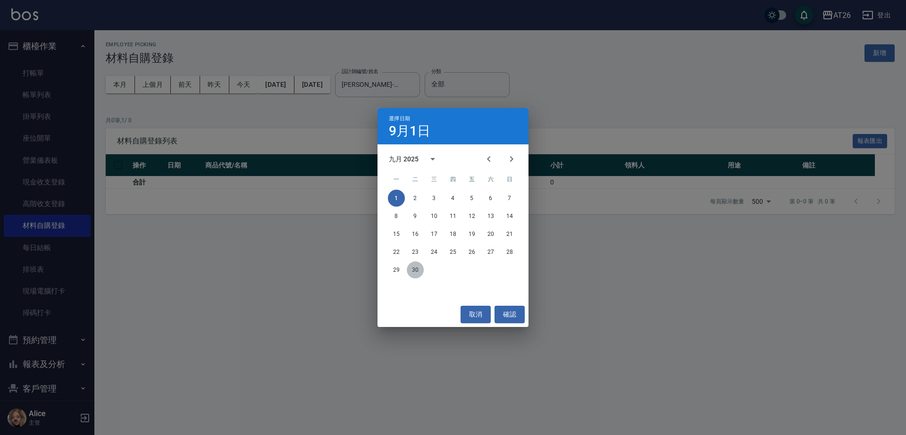
click at [416, 270] on button "30" at bounding box center [415, 269] width 17 height 17
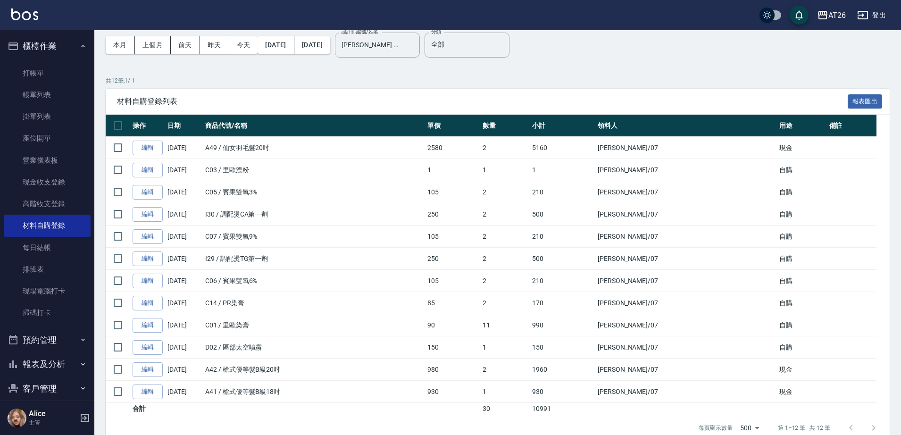
scroll to position [57, 0]
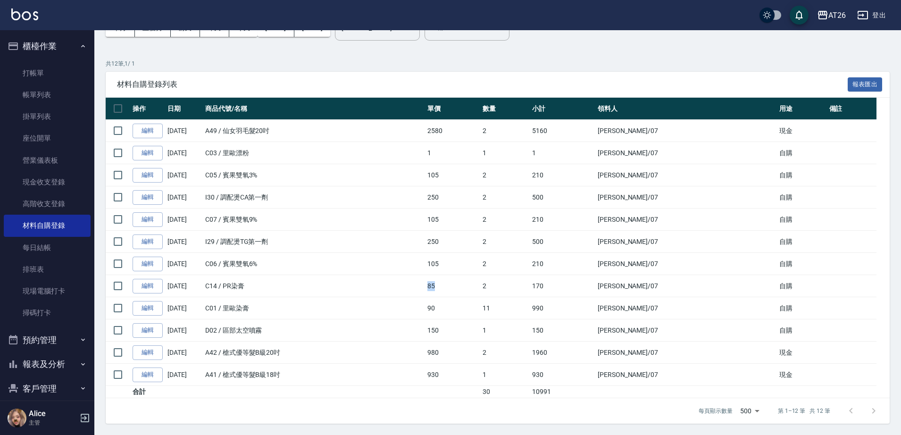
drag, startPoint x: 488, startPoint y: 288, endPoint x: 425, endPoint y: 281, distance: 63.6
click at [426, 281] on tr "編輯 09/20/2025 C14 / PR染膏 85 2 170 Adam /07 自購" at bounding box center [498, 286] width 784 height 22
click at [425, 281] on td "C14 / PR染膏" at bounding box center [314, 286] width 222 height 22
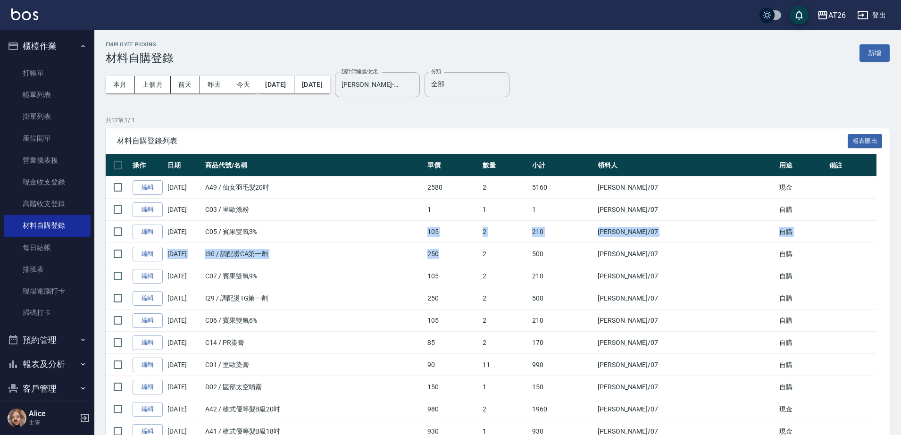
drag, startPoint x: 488, startPoint y: 243, endPoint x: 454, endPoint y: 235, distance: 34.2
click at [454, 235] on tbody "編輯 09/22/2025 A49 / 仙女羽毛髮20吋 2580 2 5160 Adam /07 現金 編輯 09/20/2025 C03 / 里歐漂粉 1…" at bounding box center [498, 315] width 784 height 278
click at [480, 238] on td "105" at bounding box center [452, 232] width 55 height 22
drag, startPoint x: 489, startPoint y: 239, endPoint x: 460, endPoint y: 236, distance: 28.9
click at [460, 236] on tr "編輯 09/20/2025 C05 / 賓果雙氧3% 105 2 210 Adam /07 自購" at bounding box center [498, 232] width 784 height 22
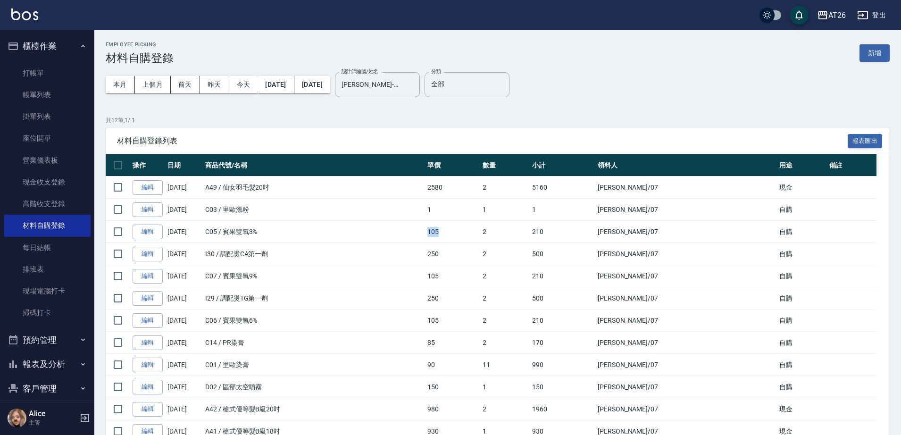
click at [480, 239] on td "105" at bounding box center [452, 232] width 55 height 22
drag, startPoint x: 550, startPoint y: 361, endPoint x: 497, endPoint y: 367, distance: 53.1
click at [497, 367] on tr "編輯 09/20/2025 C01 / 里歐染膏 90 11 990 Adam /07 自購" at bounding box center [498, 365] width 784 height 22
click at [480, 365] on td "90" at bounding box center [452, 365] width 55 height 22
drag, startPoint x: 537, startPoint y: 317, endPoint x: 517, endPoint y: 316, distance: 20.3
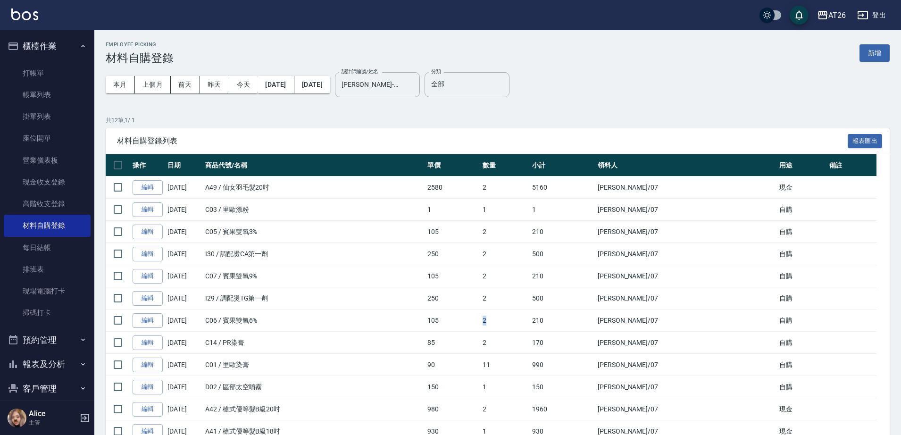
click at [517, 316] on tr "編輯 09/20/2025 C06 / 賓果雙氧6% 105 2 210 Adam /07 自購" at bounding box center [498, 321] width 784 height 22
click at [530, 317] on td "2" at bounding box center [505, 321] width 50 height 22
click at [530, 298] on td "2" at bounding box center [505, 298] width 50 height 22
drag, startPoint x: 532, startPoint y: 256, endPoint x: 404, endPoint y: 248, distance: 128.6
click at [484, 252] on tr "編輯 09/20/2025 I30 / 調配燙CA第一劑 250 2 500 Adam /07 自購" at bounding box center [498, 254] width 784 height 22
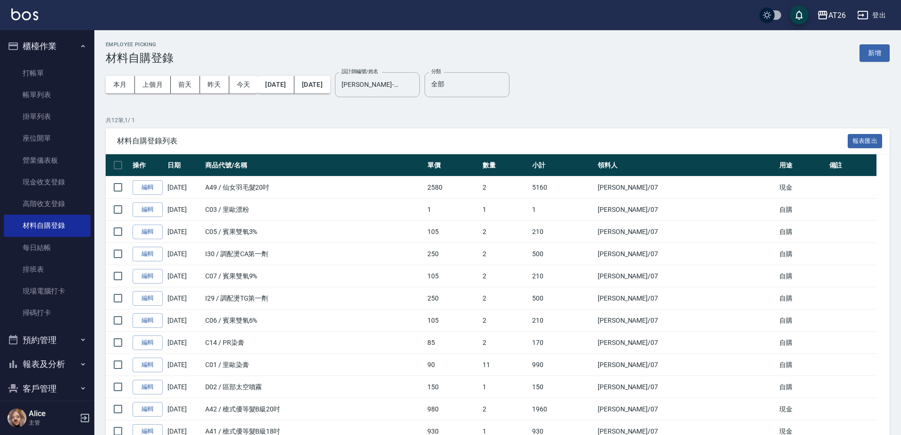
click at [327, 289] on td "I29 / 調配燙TG第一劑" at bounding box center [314, 298] width 222 height 22
drag, startPoint x: 291, startPoint y: 296, endPoint x: 242, endPoint y: 296, distance: 48.6
click at [242, 296] on td "I29 / 調配燙TG第一劑" at bounding box center [314, 298] width 222 height 22
click at [277, 259] on td "I30 / 調配燙CA第一劑" at bounding box center [314, 254] width 222 height 22
drag, startPoint x: 277, startPoint y: 254, endPoint x: 237, endPoint y: 252, distance: 40.2
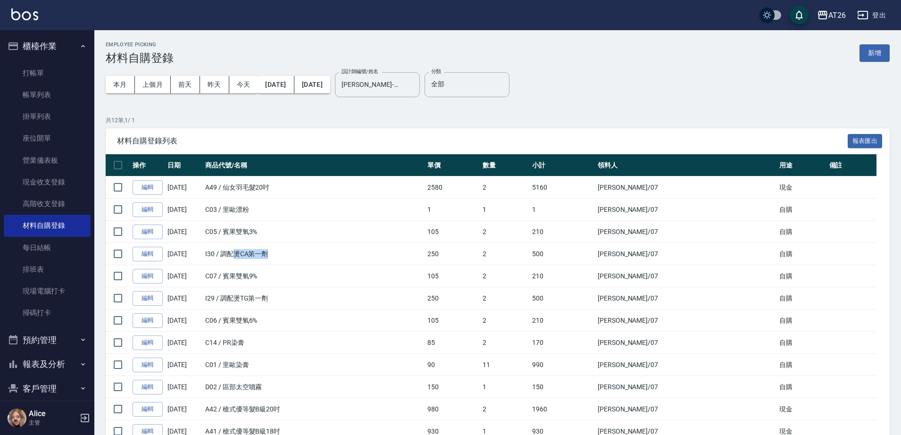
click at [237, 252] on td "I30 / 調配燙CA第一劑" at bounding box center [314, 254] width 222 height 22
click at [286, 251] on td "I30 / 調配燙CA第一劑" at bounding box center [314, 254] width 222 height 22
drag, startPoint x: 244, startPoint y: 212, endPoint x: 223, endPoint y: 209, distance: 20.6
click at [223, 209] on td "C03 / 里歐漂粉" at bounding box center [314, 210] width 222 height 22
click at [269, 262] on td "I30 / 調配燙CA第一劑" at bounding box center [314, 254] width 222 height 22
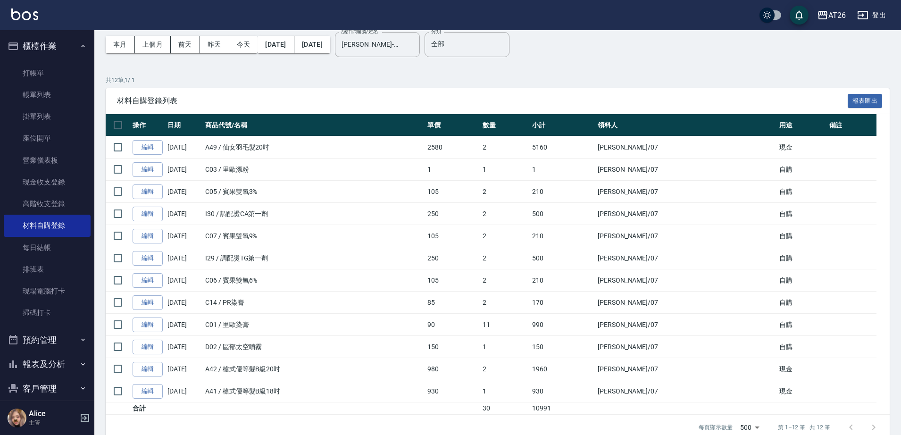
scroll to position [57, 0]
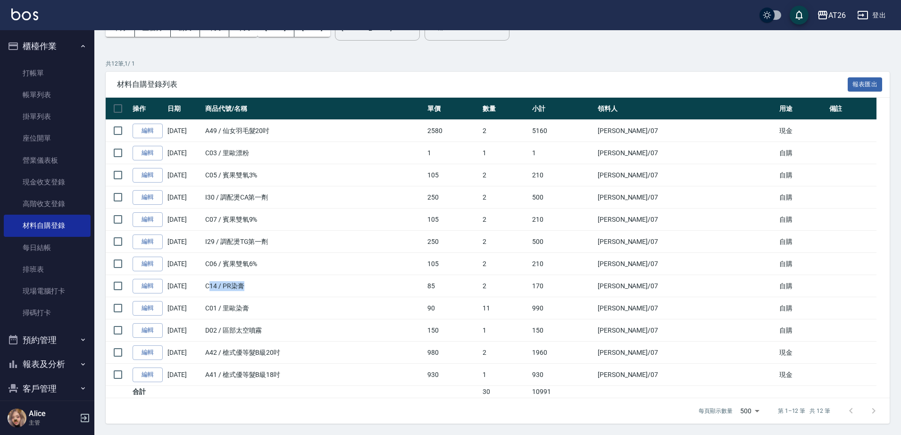
drag, startPoint x: 262, startPoint y: 286, endPoint x: 248, endPoint y: 290, distance: 15.0
click at [212, 282] on td "C14 / PR染膏" at bounding box center [314, 286] width 222 height 22
click at [272, 294] on td "C14 / PR染膏" at bounding box center [314, 286] width 222 height 22
click at [250, 294] on td "C14 / PR染膏" at bounding box center [314, 286] width 222 height 22
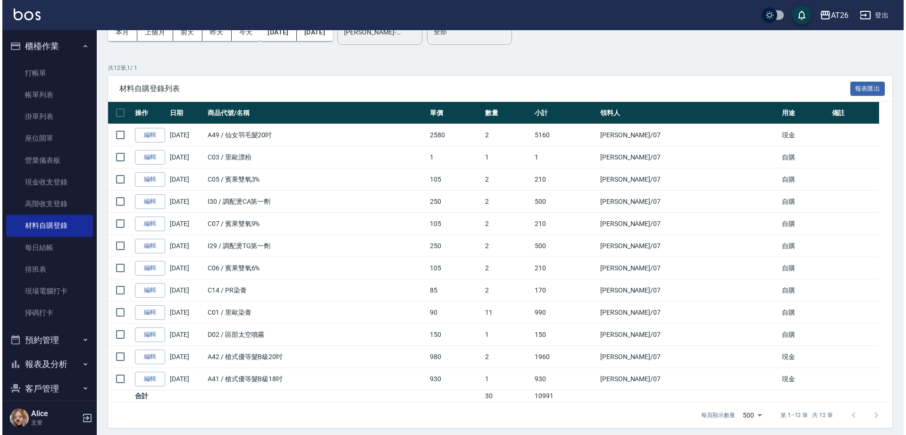
scroll to position [0, 0]
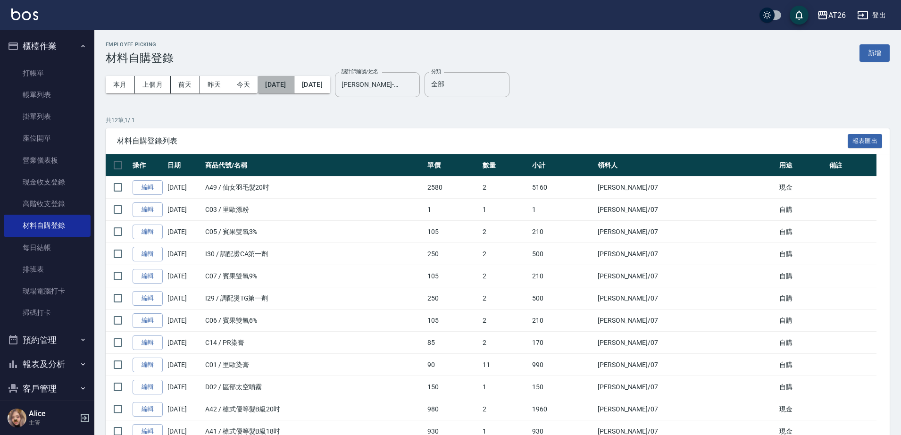
click at [286, 86] on button "2025/09/01" at bounding box center [276, 84] width 36 height 17
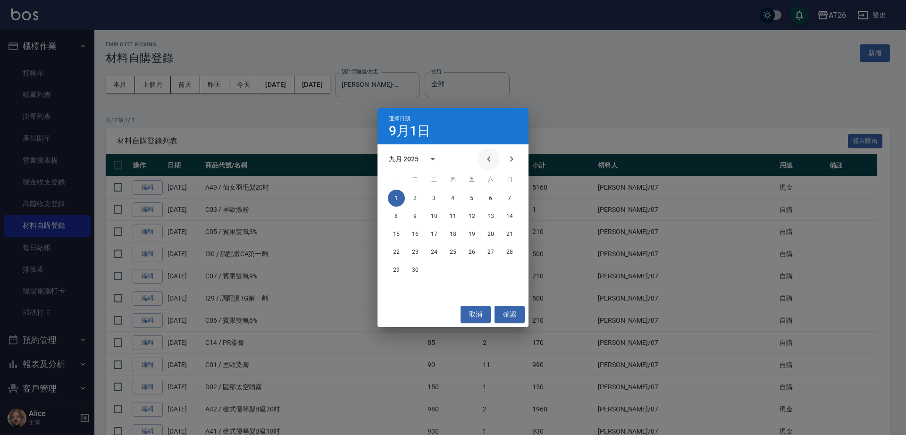
click at [492, 158] on icon "Previous month" at bounding box center [488, 158] width 11 height 11
click at [473, 200] on button "1" at bounding box center [471, 198] width 17 height 17
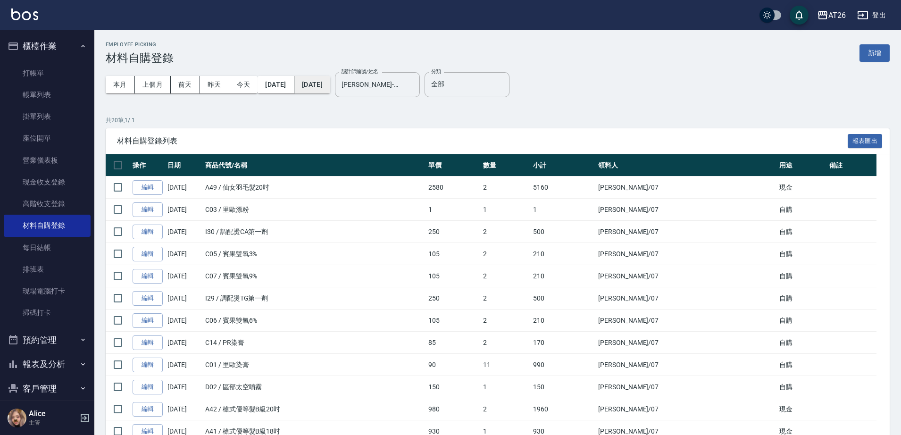
click at [330, 87] on button "2025/09/30" at bounding box center [312, 84] width 36 height 17
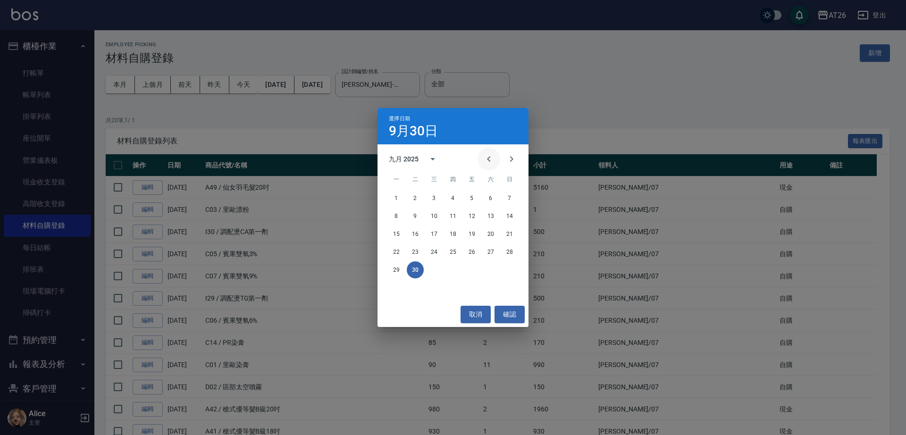
click at [487, 158] on icon "Previous month" at bounding box center [488, 158] width 11 height 11
click at [510, 273] on button "31" at bounding box center [509, 269] width 17 height 17
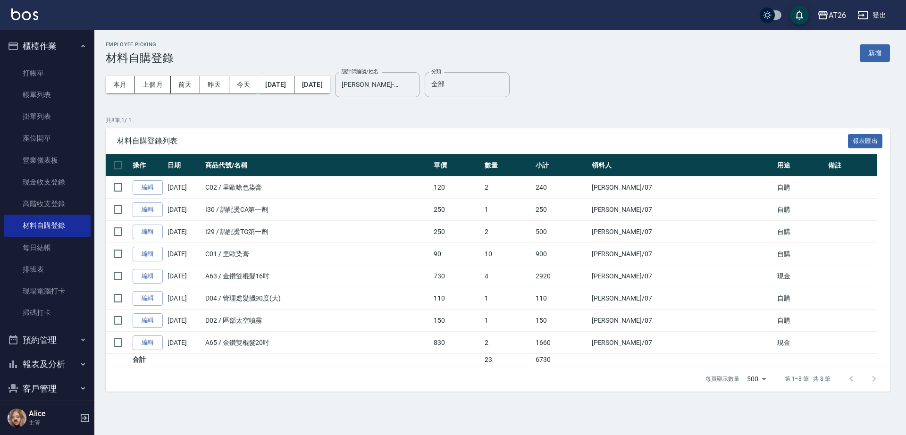
click at [482, 316] on td "150" at bounding box center [456, 321] width 51 height 22
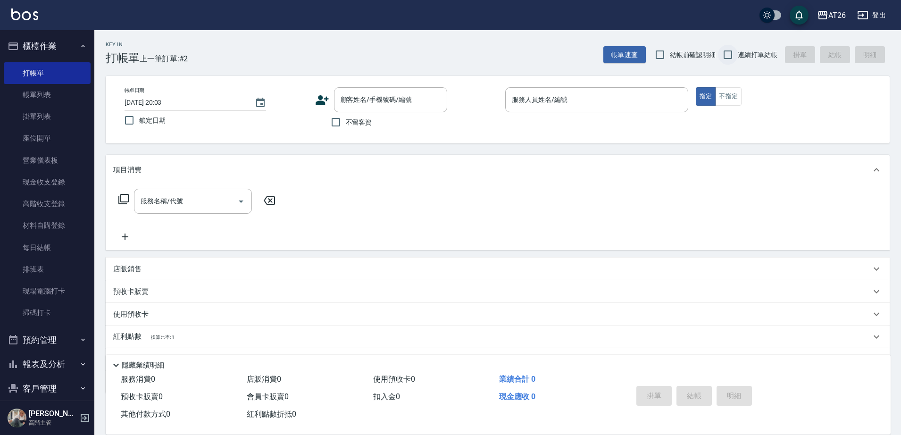
click at [738, 55] on input "連續打單結帳" at bounding box center [728, 55] width 20 height 20
checkbox input "true"
click at [417, 92] on input "顧客姓名/手機號碼/編號" at bounding box center [383, 100] width 91 height 17
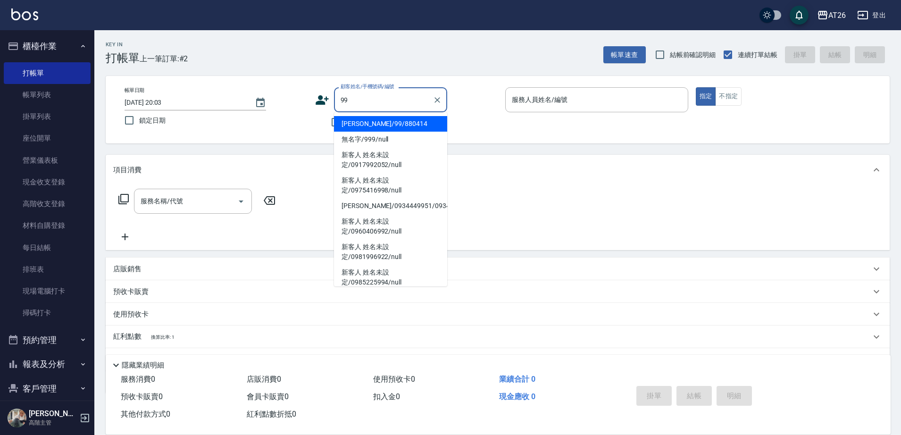
type input "吳昊軒/99/880414"
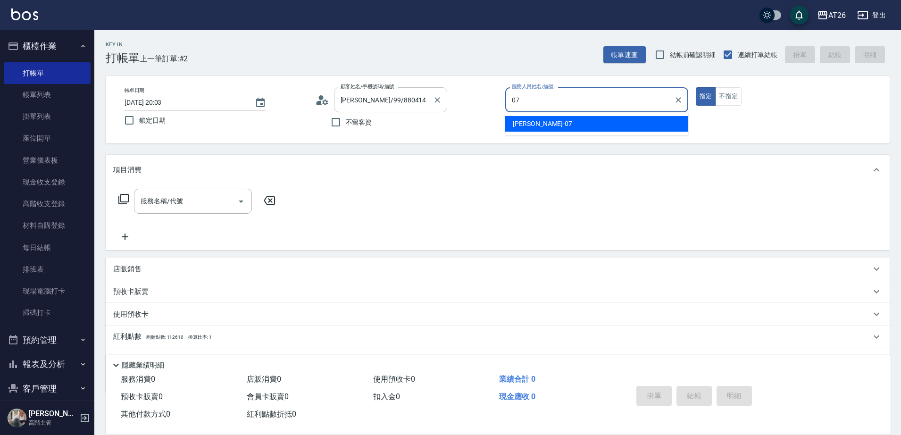
type input "07"
type button "true"
type input "ADAM-07"
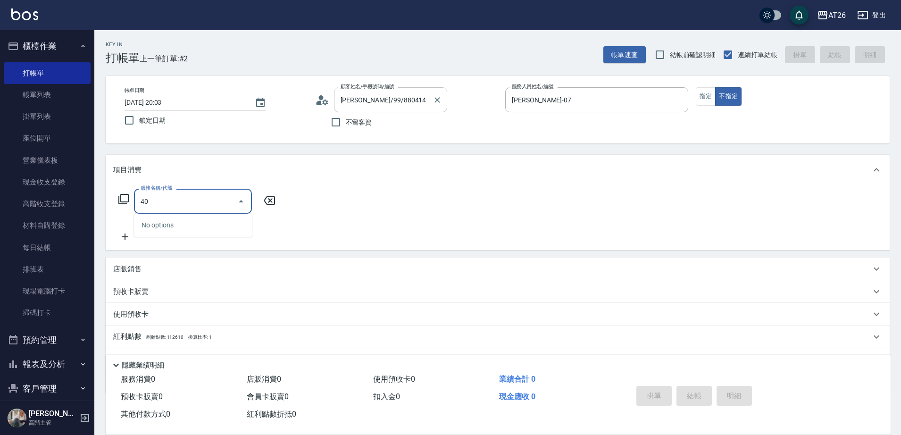
type input "401"
type input "20"
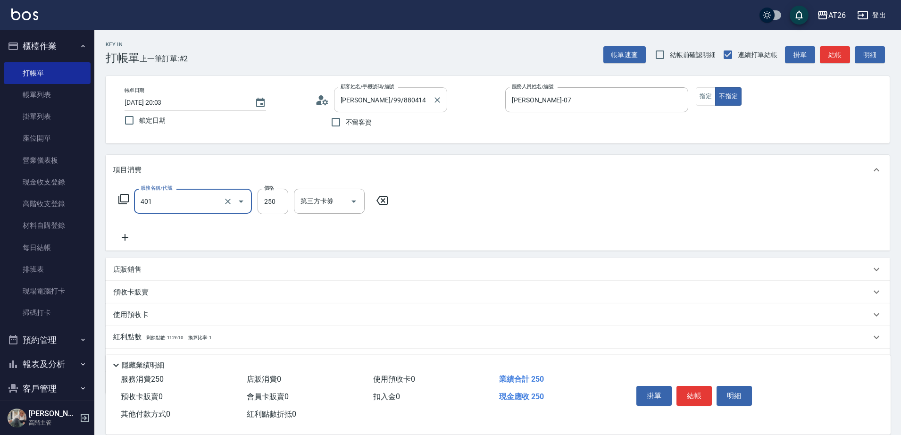
type input "剪髮(401)"
type input "4"
type input "0"
type input "400"
type input "40"
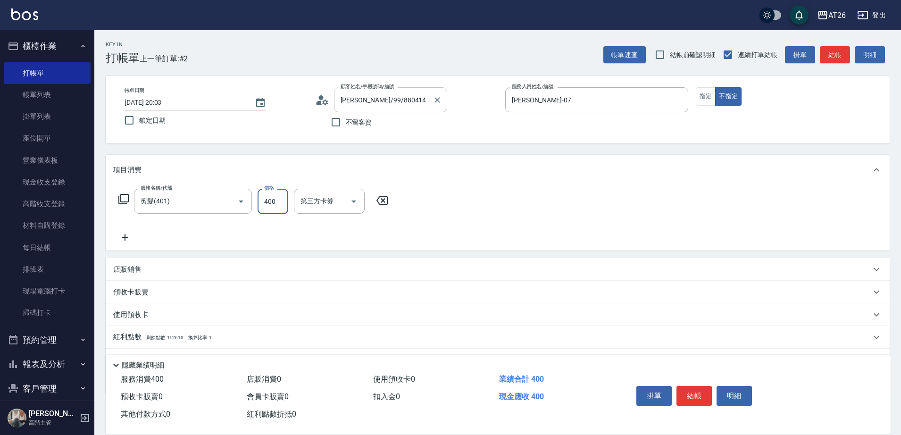
type input "40"
type input "0"
type input "201"
type input "20"
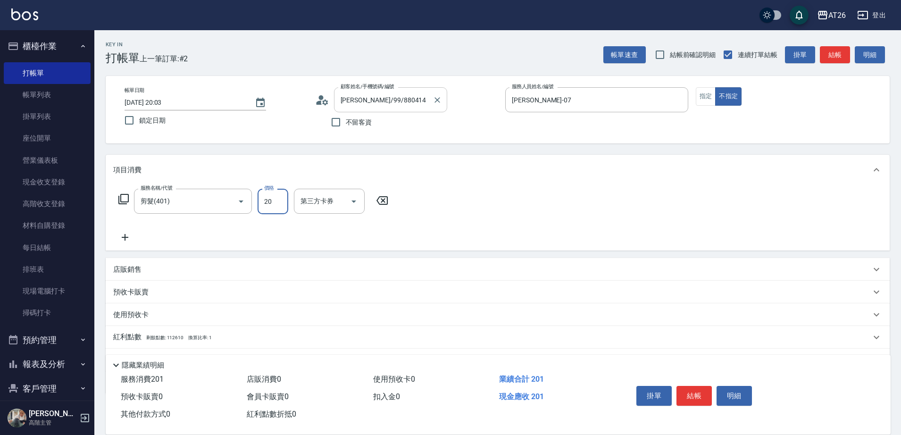
type input "0"
type input "23"
click at [210, 189] on div "剪髮(401) 服務名稱/代號" at bounding box center [193, 201] width 118 height 25
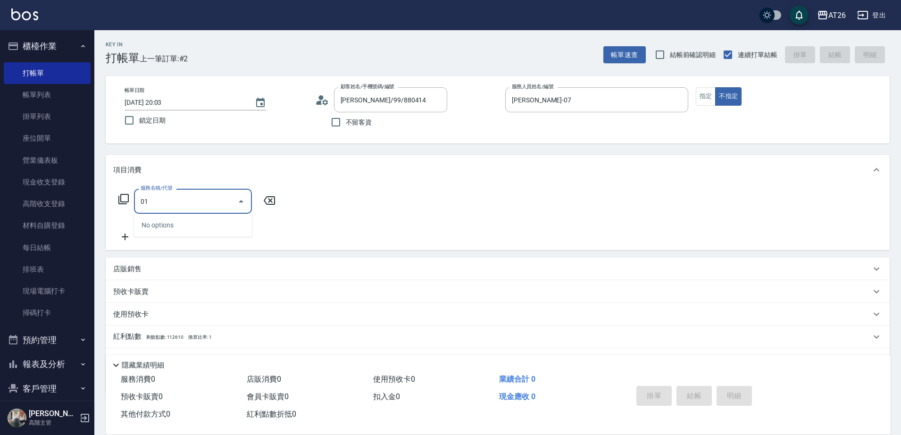
type input "0"
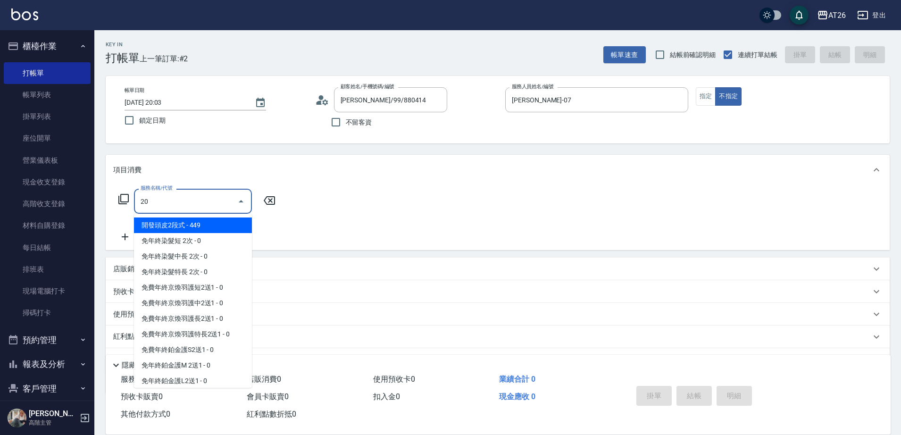
type input "201"
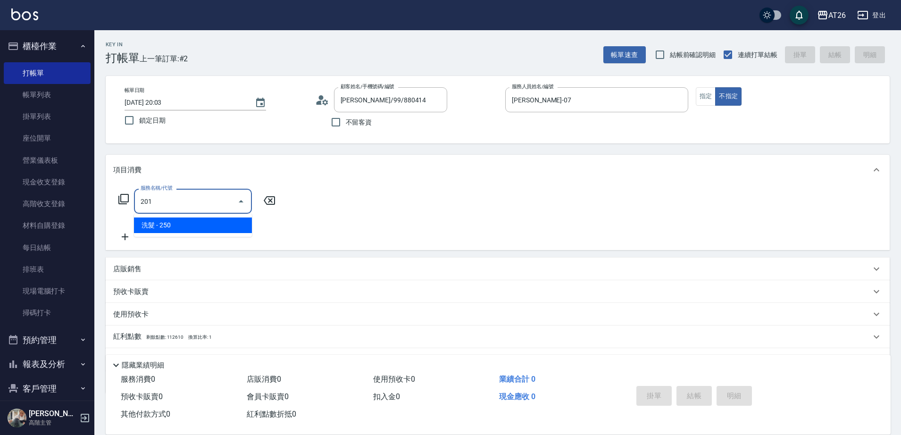
type input "20"
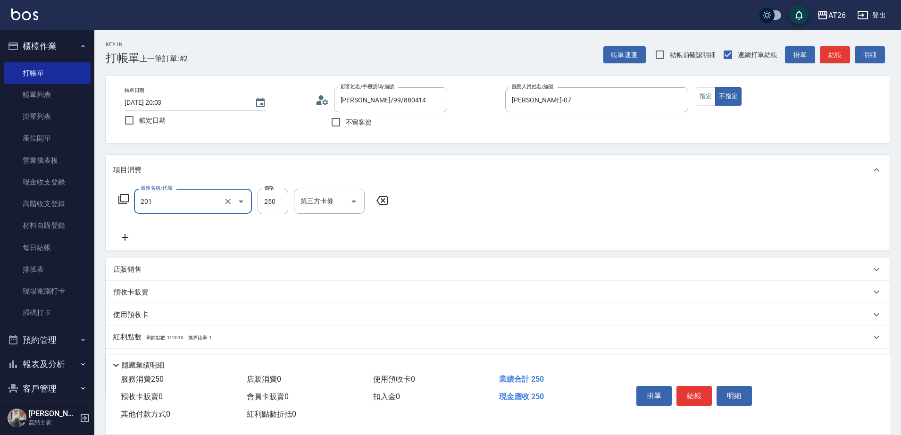
type input "洗髮(201)"
type input "2"
type input "0"
click at [290, 201] on div "服務名稱/代號 洗髮(201) 服務名稱/代號 價格 23 價格 洗-1 洗-1 第三方卡券 第三方卡券" at bounding box center [284, 201] width 343 height 25
click at [279, 202] on input "23" at bounding box center [273, 201] width 31 height 25
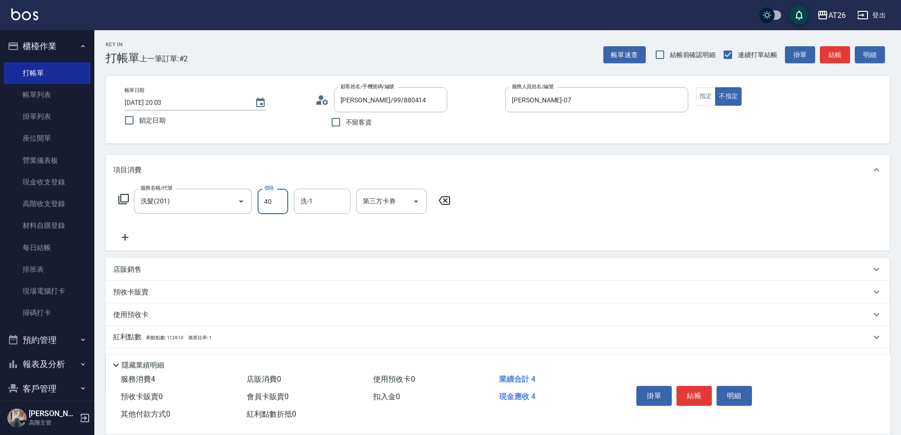
type input "400"
type input "40"
type input "400"
type input "NANA-23"
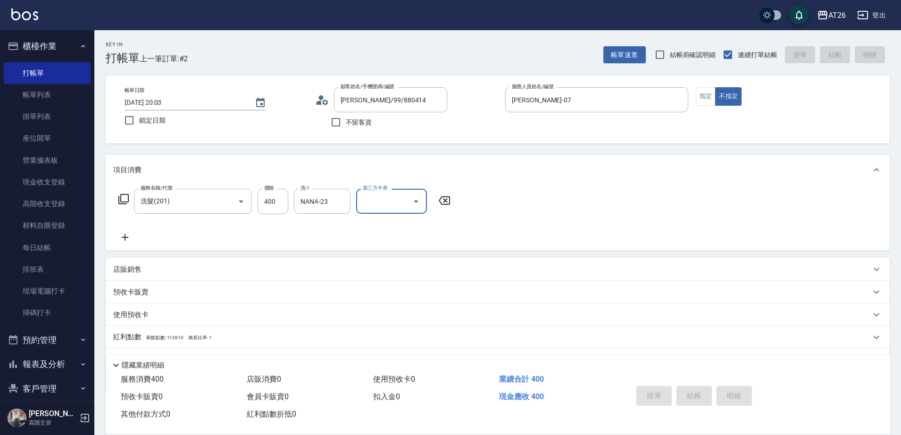
type input "2025/10/08 20:04"
type input "0"
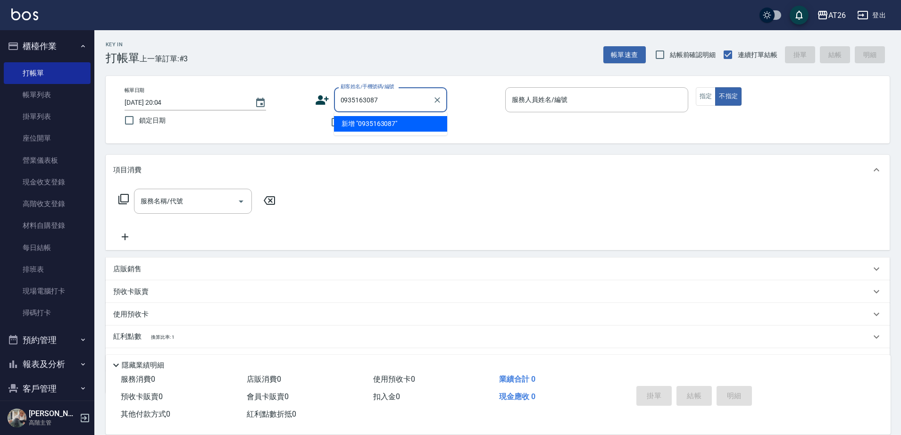
type input "0935163087"
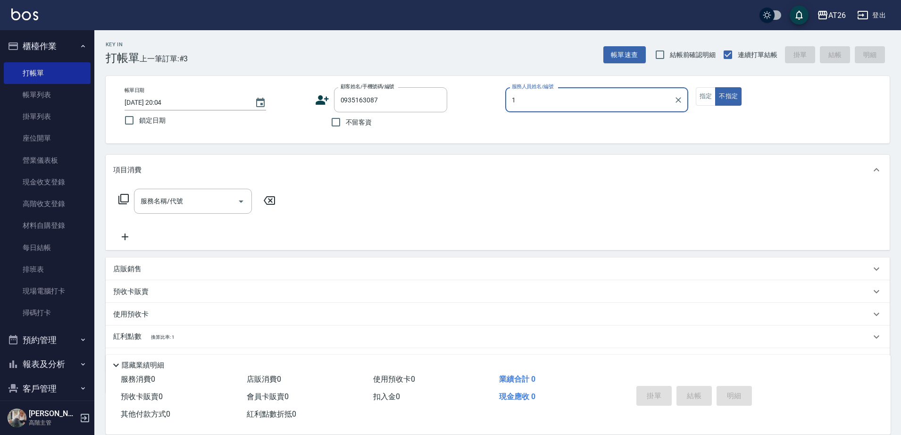
type input "10"
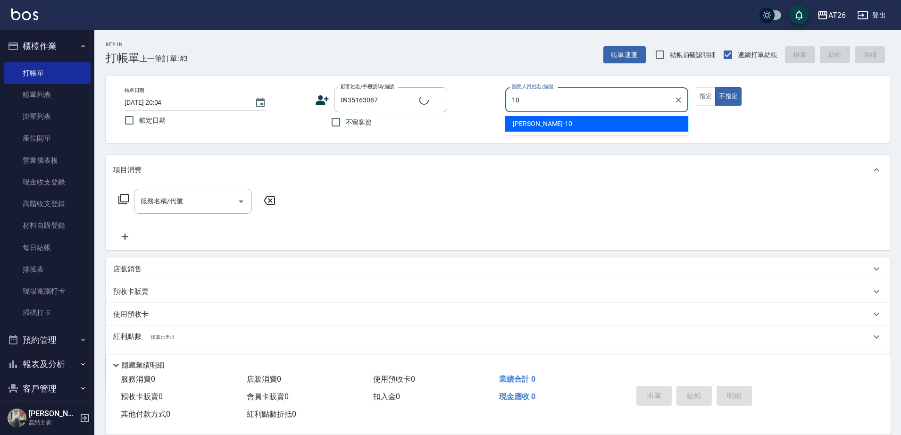
type input "邱昱凱/0935163087/null"
type input "Josh-10"
type button "false"
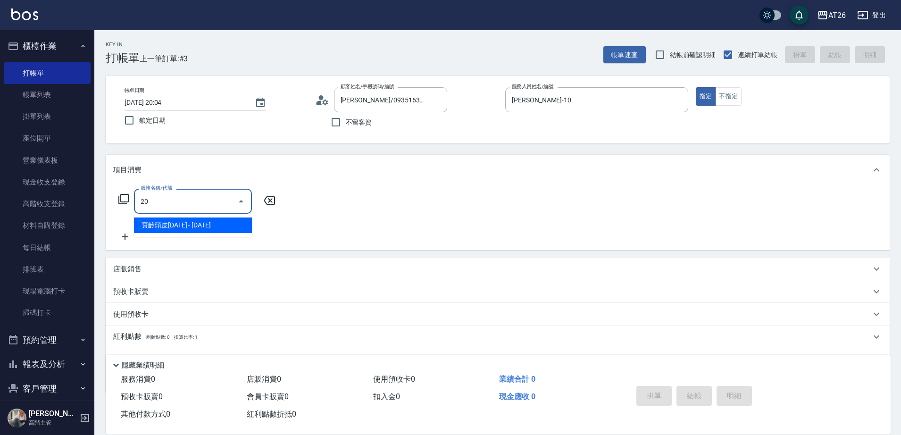
type input "201"
type input "20"
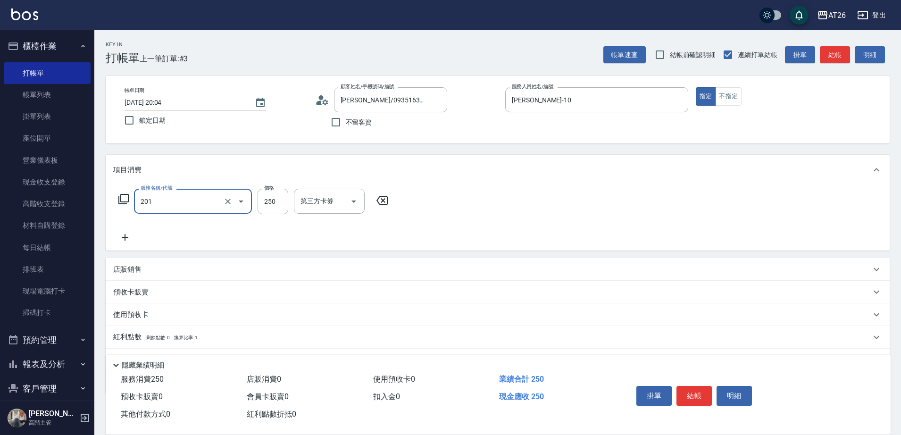
type input "洗髮(201)"
type input "8"
type input "0"
type input "800"
type input "80"
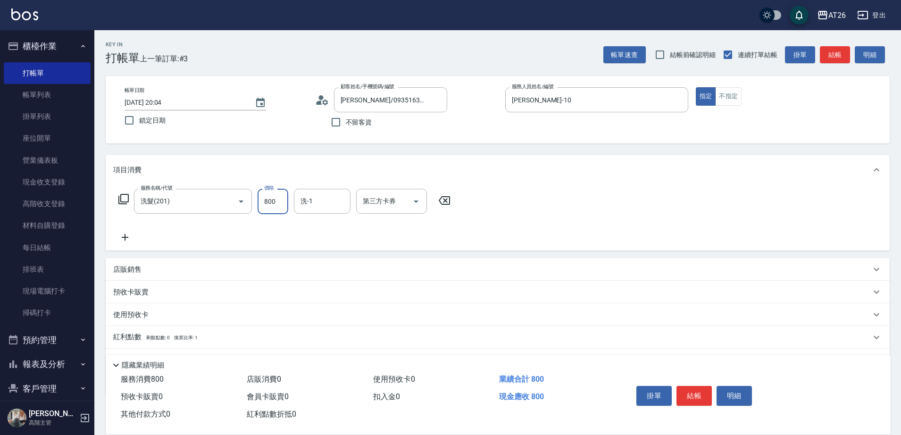
type input "800"
type input "NANA-23"
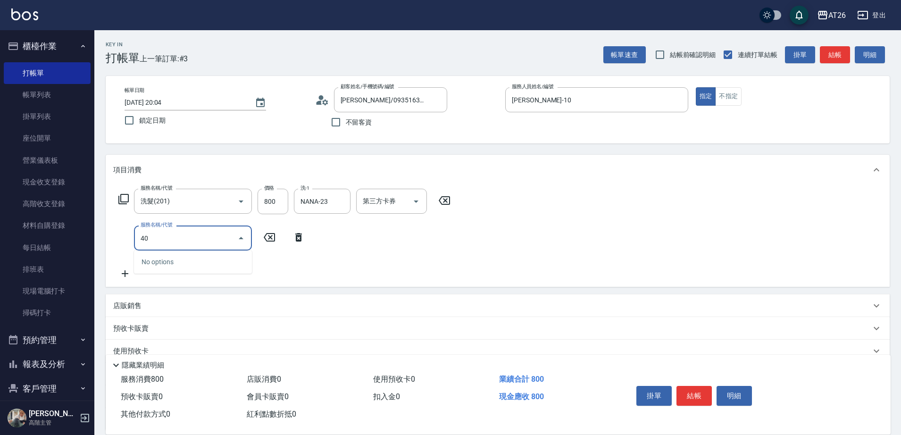
type input "401"
type input "100"
type input "剪髮(401)"
type input "0"
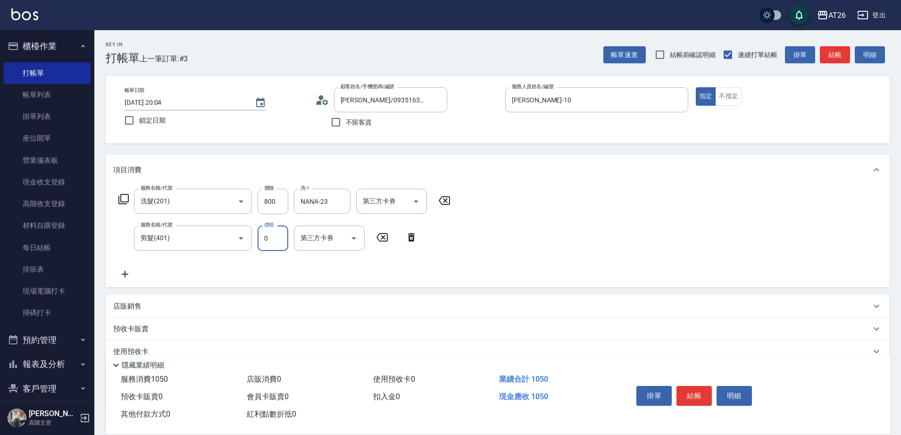
type input "80"
type input "0"
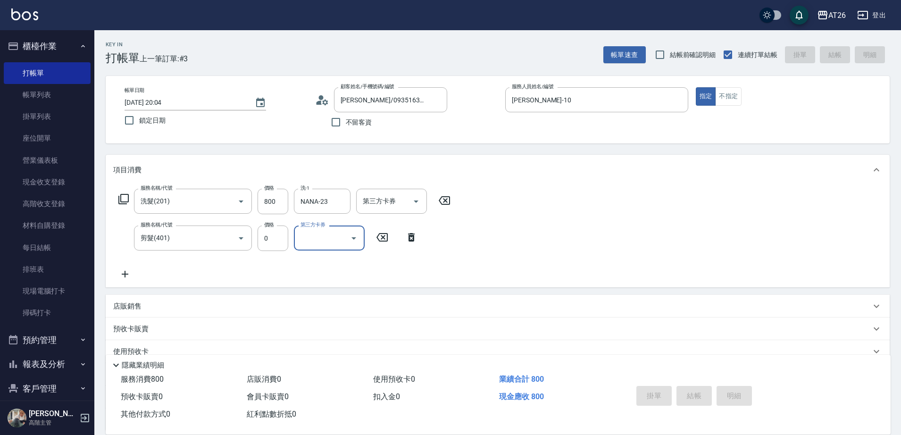
type input "2025/10/08 20:18"
type input "0"
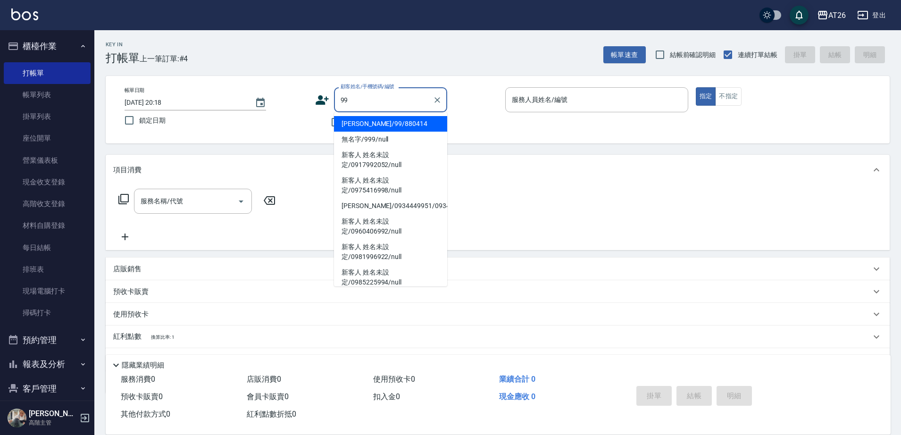
type input "吳昊軒/99/880414"
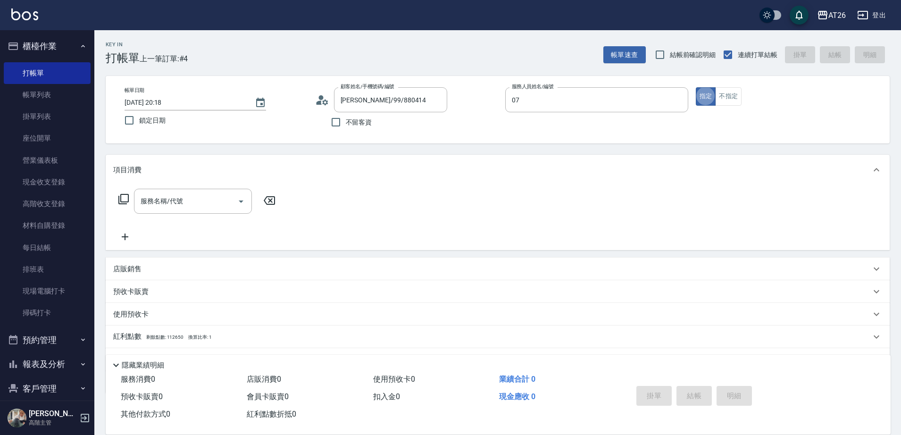
type input "ADAM-07"
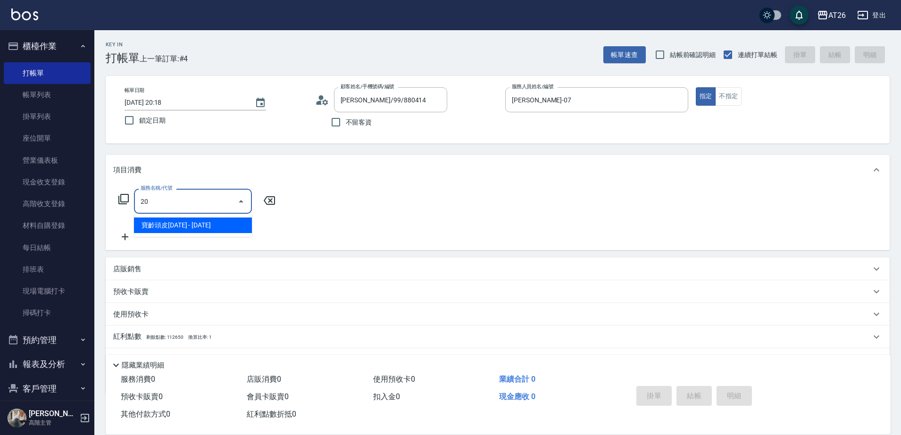
type input "201"
type input "20"
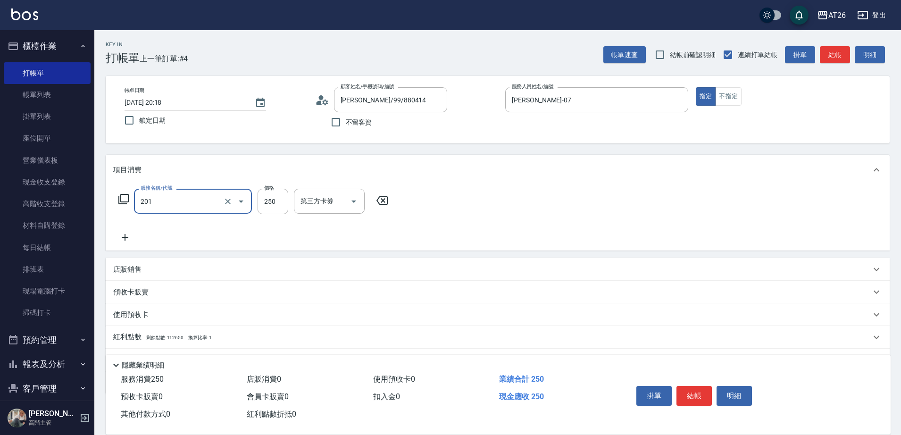
type input "洗髮(201)"
type input "0"
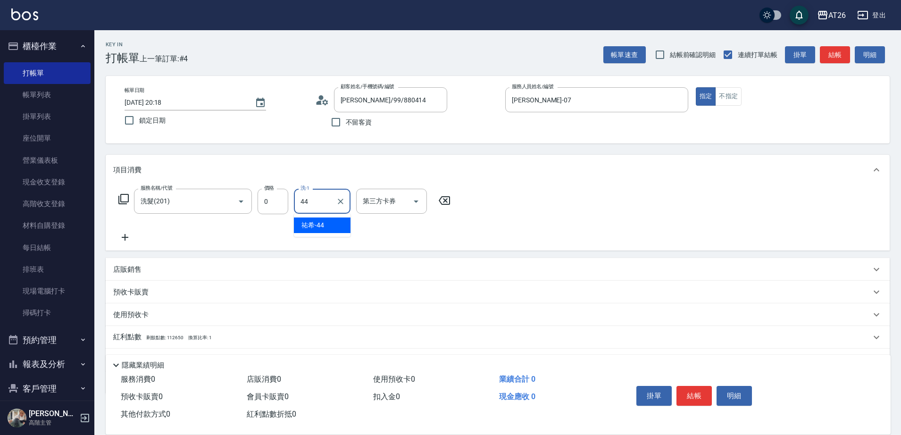
type input "祐希-44"
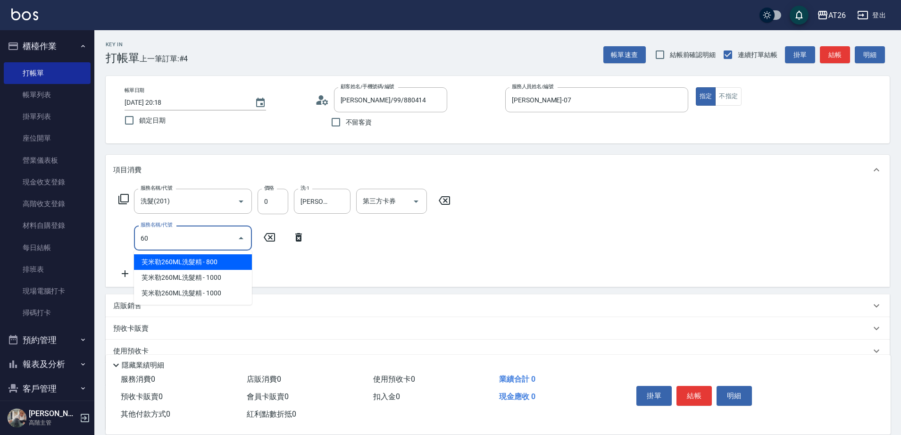
type input "601"
type input "30"
type input "自護髮(601)"
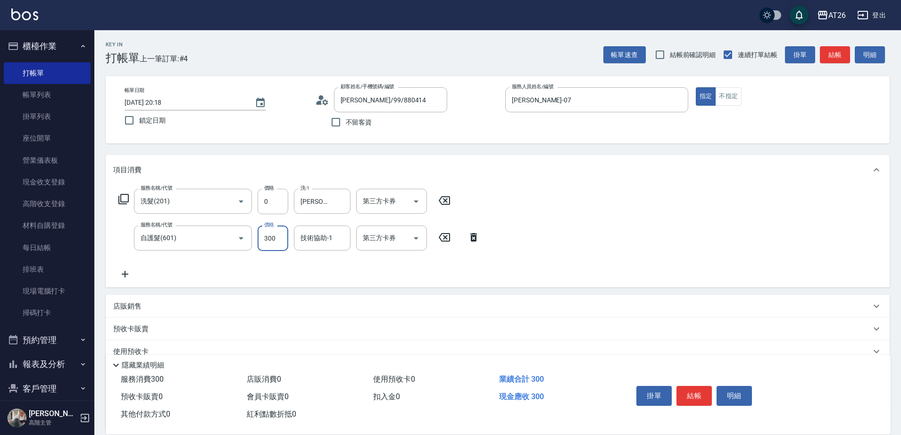
type input "2"
type input "0"
type input "280"
type input "2800"
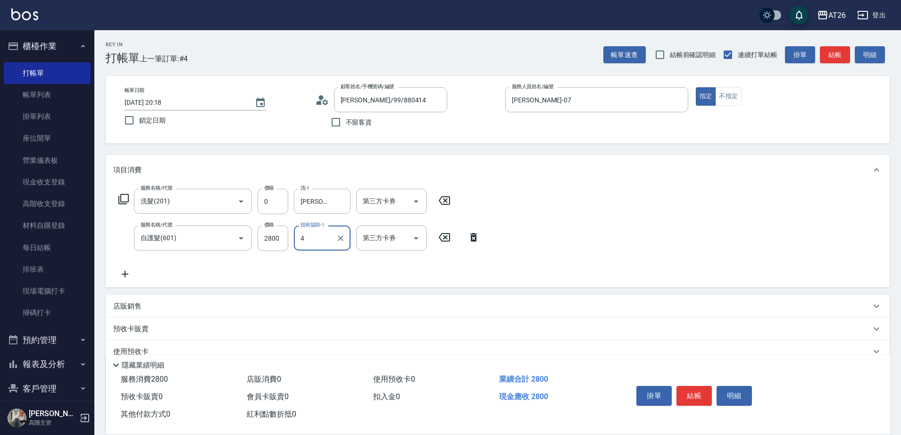
type input "44"
click at [336, 239] on icon "Clear" at bounding box center [340, 238] width 9 height 9
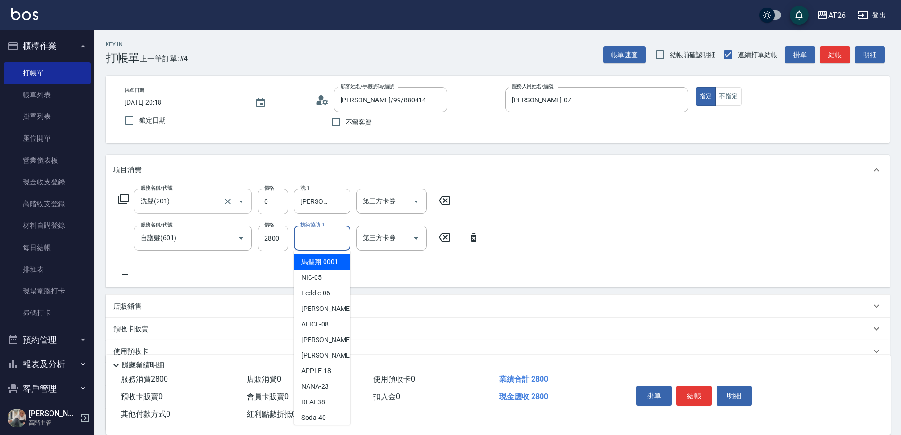
click at [208, 204] on input "洗髮(201)" at bounding box center [179, 201] width 83 height 17
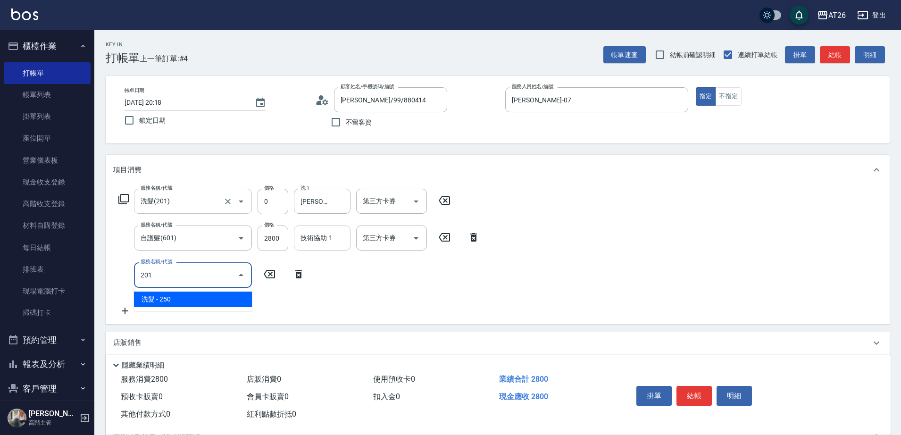
type input "201"
type input "300"
type input "洗髮(201)"
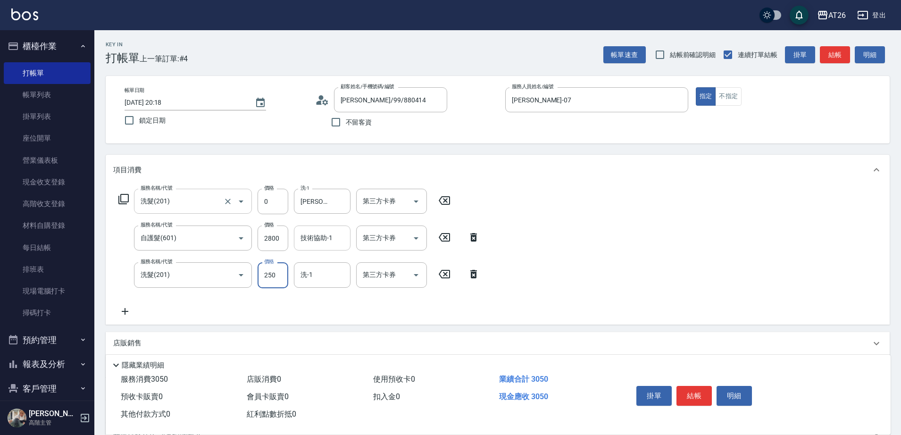
type input "0"
type input "280"
type input "0"
type input "祐希-44"
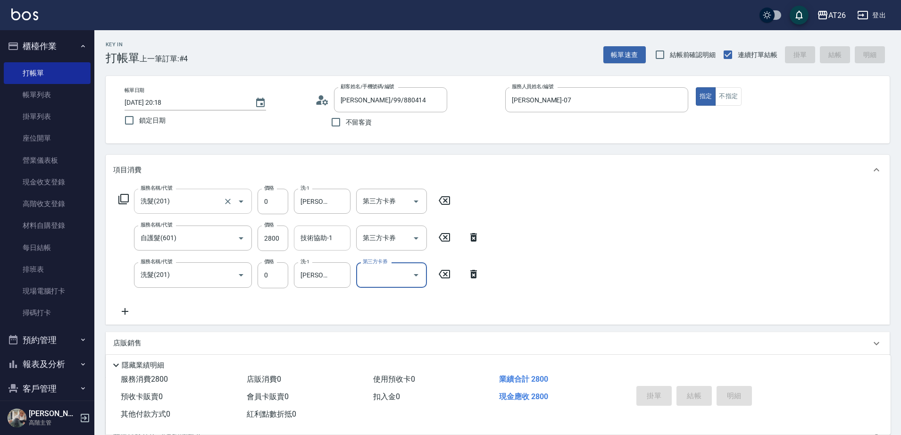
type input "0"
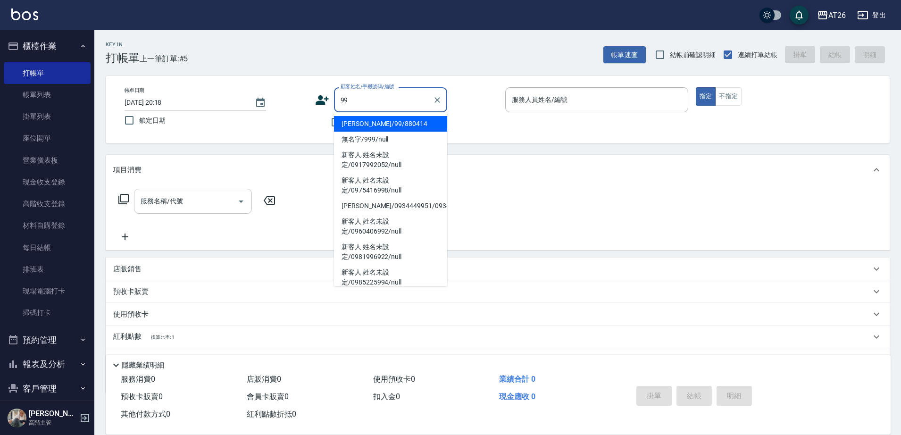
type input "吳昊軒/99/880414"
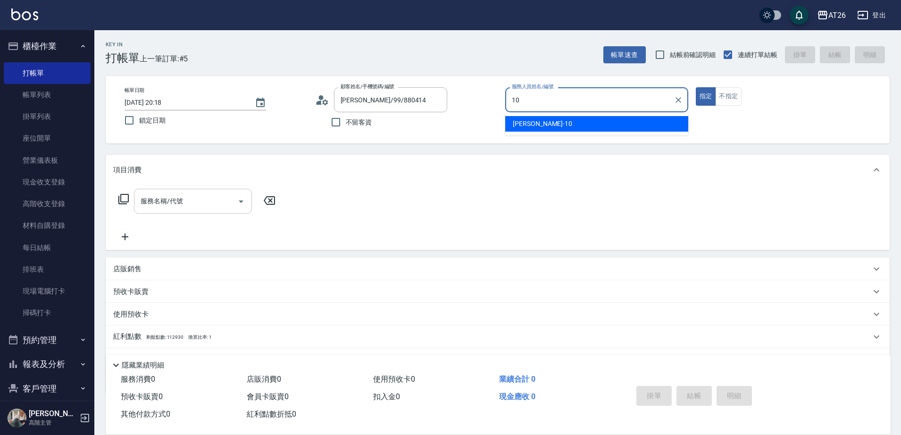
type input "Josh-10"
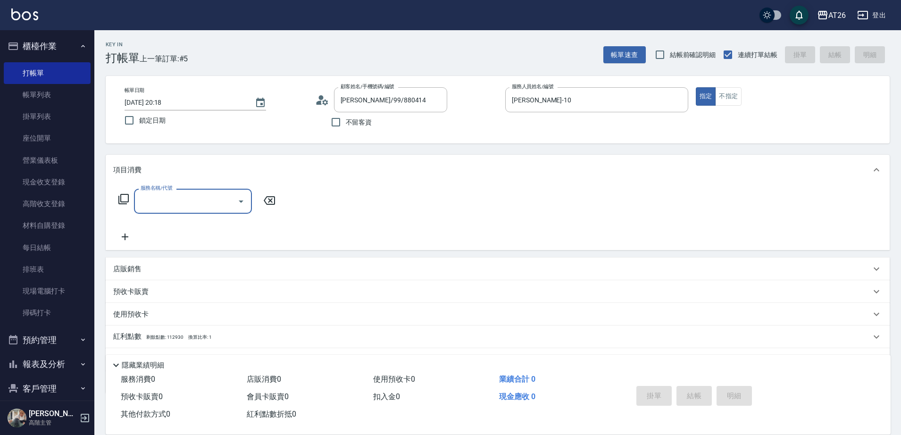
type input "4"
type input "401"
type input "20"
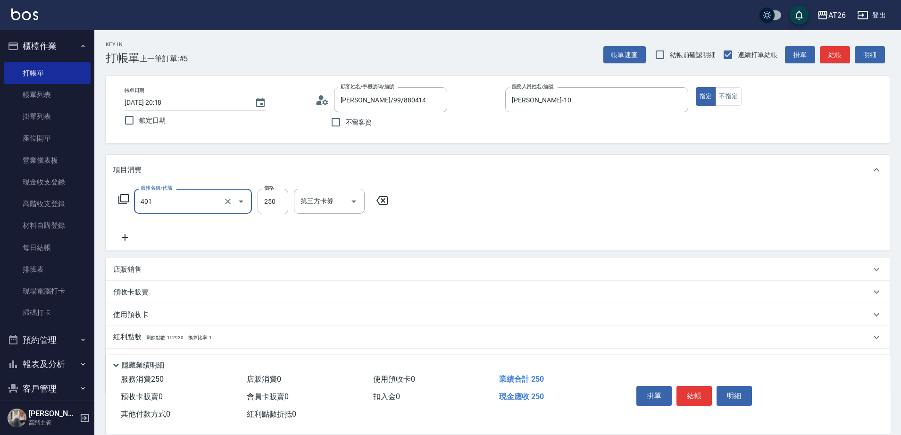
type input "剪髮(401)"
type input "3"
type input "0"
type input "30"
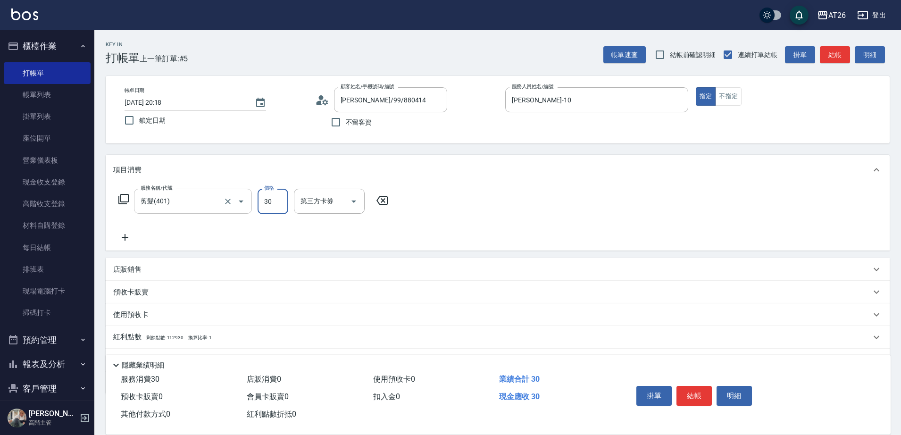
type input "300"
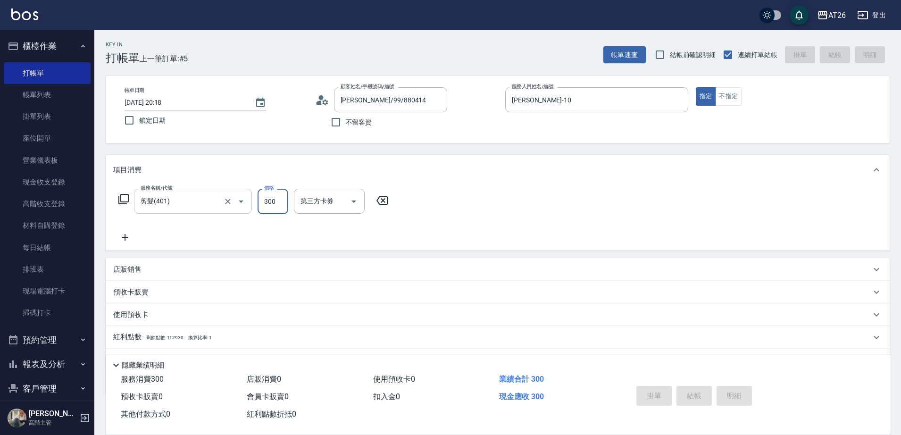
type input "0"
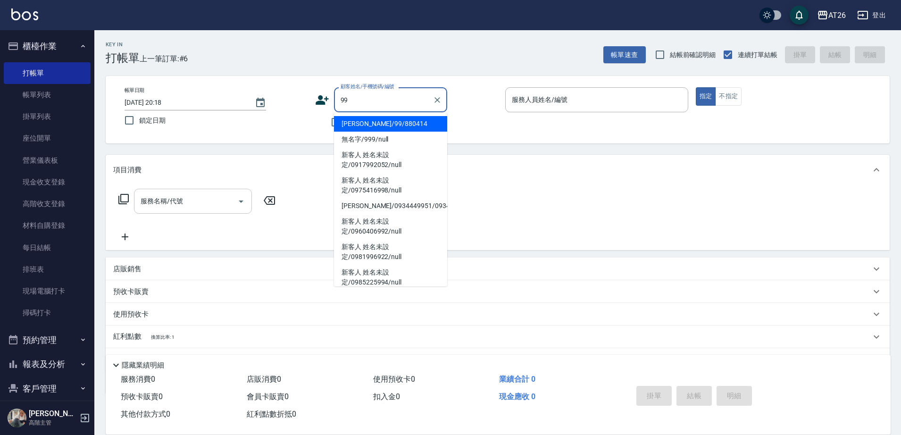
type input "吳昊軒/99/880414"
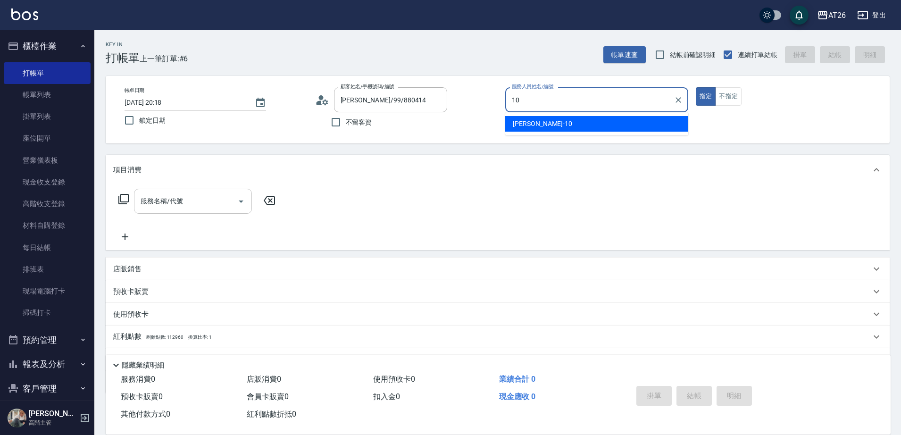
type input "Josh-10"
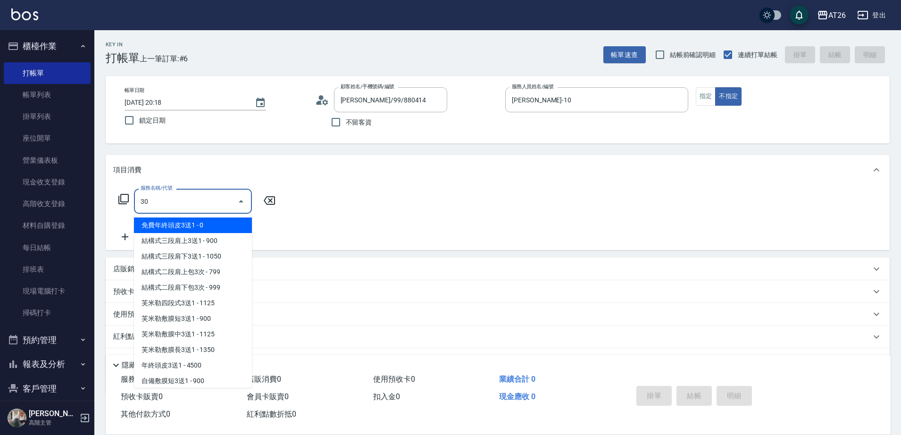
type input "301"
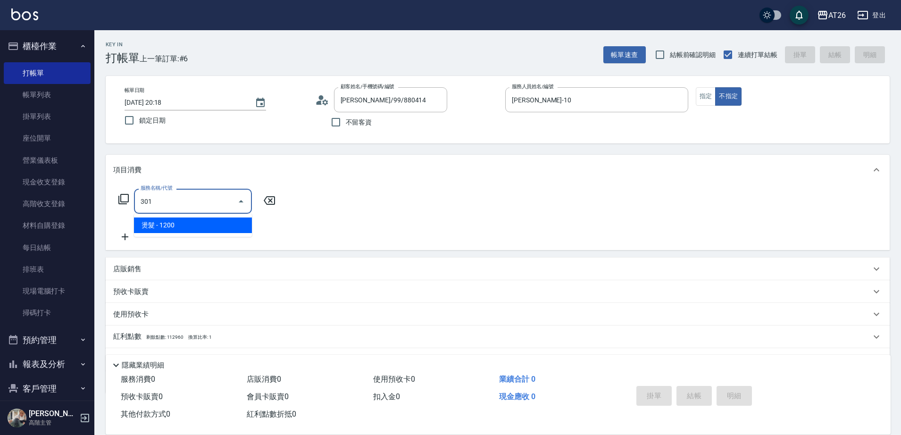
type input "120"
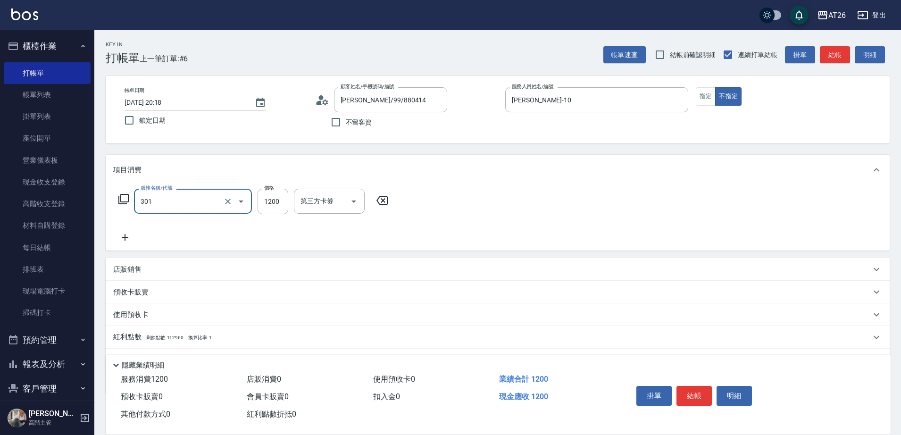
type input "燙髮(301)"
type input "2"
type input "0"
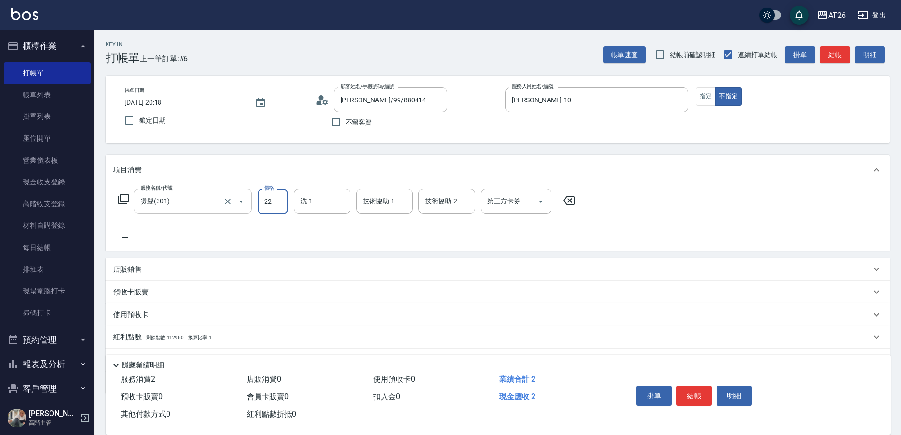
type input "228"
type input "20"
type input "2280"
type input "220"
type input "2280"
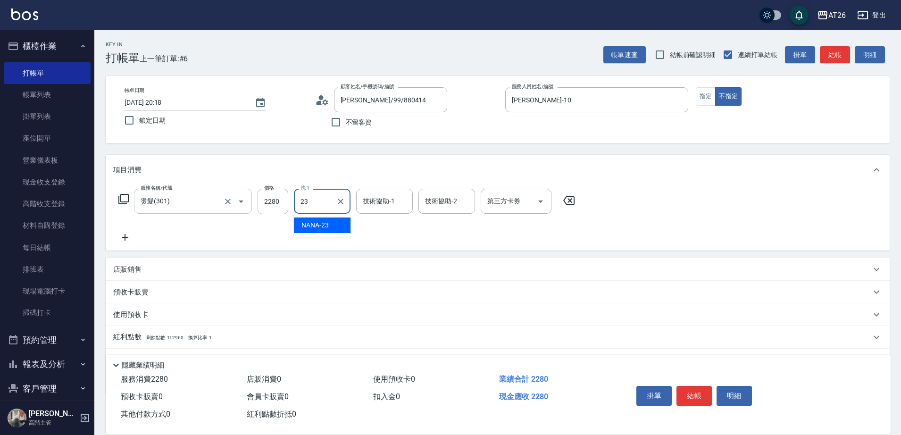
type input "NANA-23"
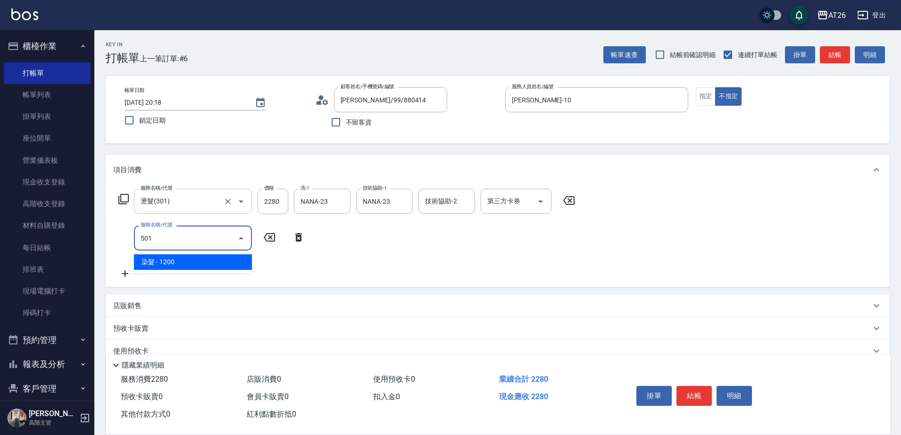
type input "501"
type input "340"
type input "染髮(501)"
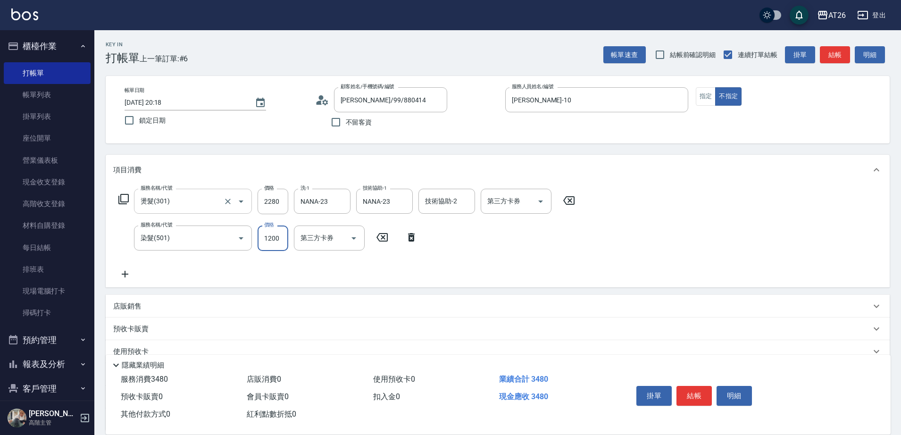
type input "1"
type input "220"
type input "160"
type input "240"
type input "1600"
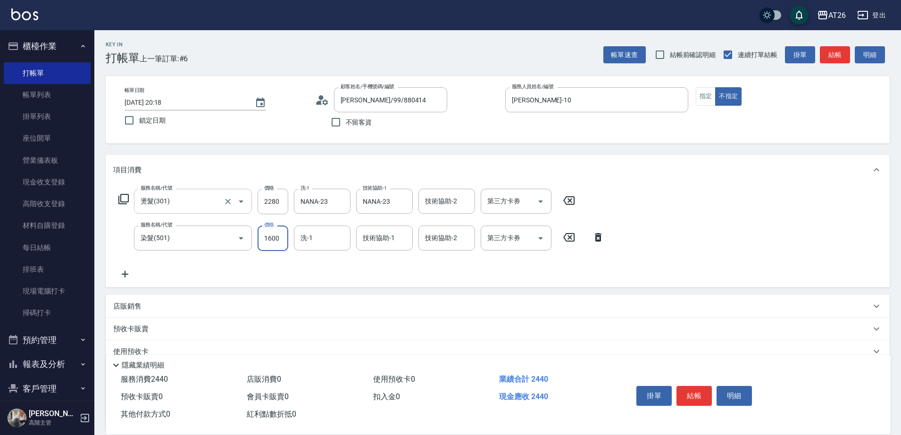
type input "380"
type input "1600"
type input "NANA-23"
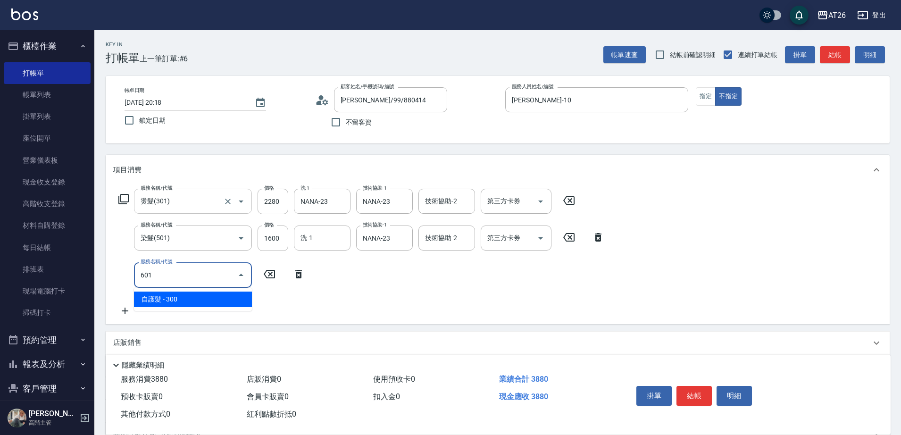
type input "601"
type input "410"
type input "自護髮(601)"
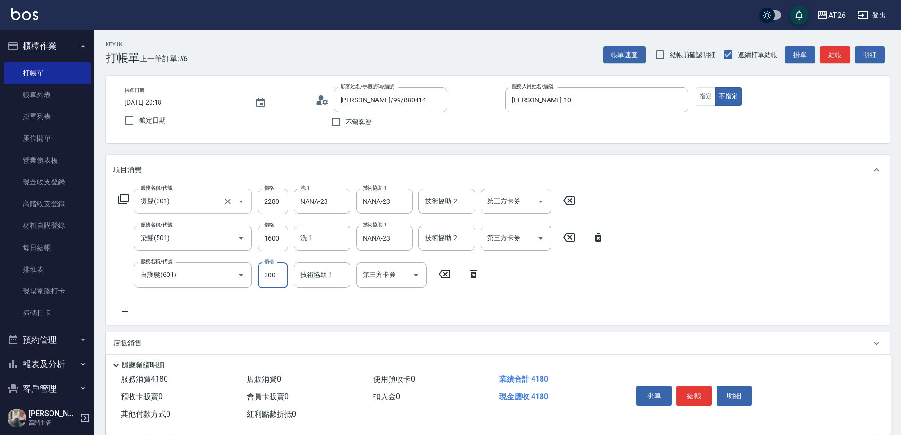
type input "8"
type input "380"
type input "80"
type input "460"
type input "800"
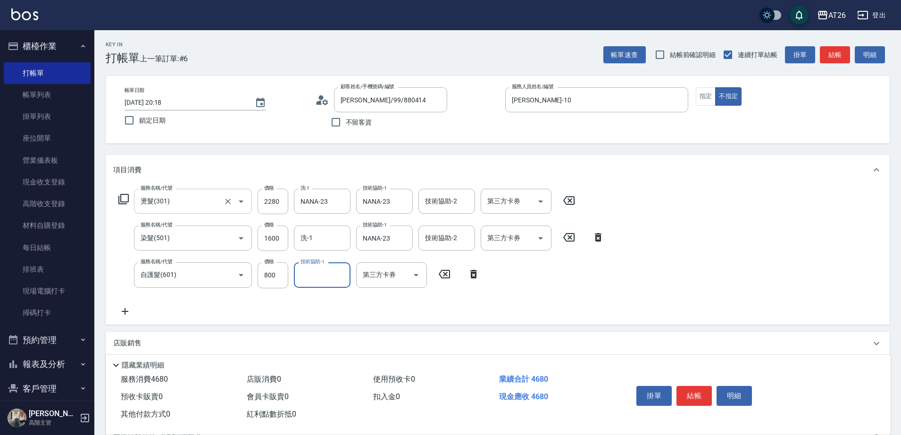
type input "4"
type input "NANA-23"
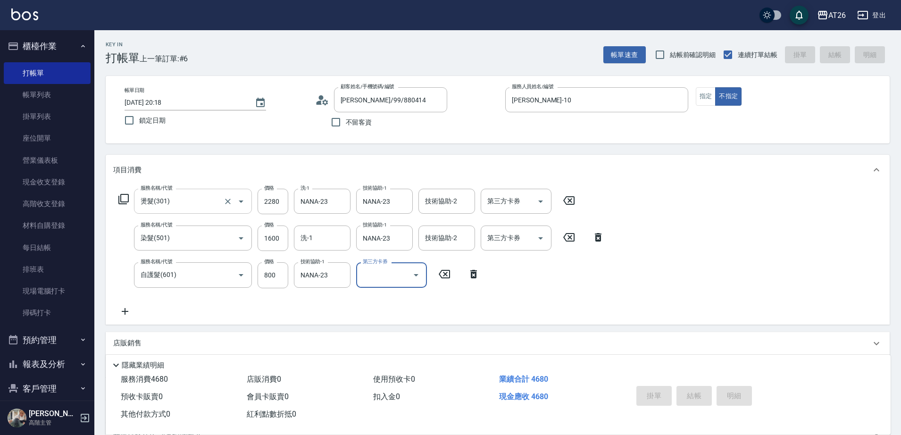
type input "2025/10/08 20:19"
type input "0"
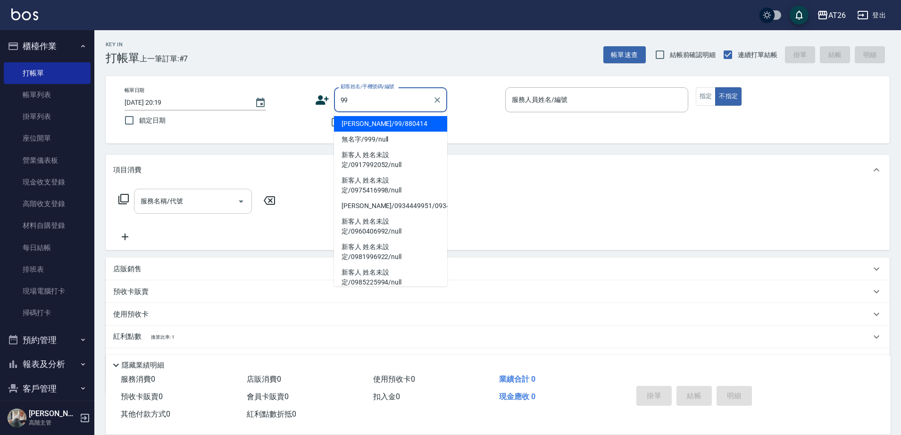
type input "吳昊軒/99/880414"
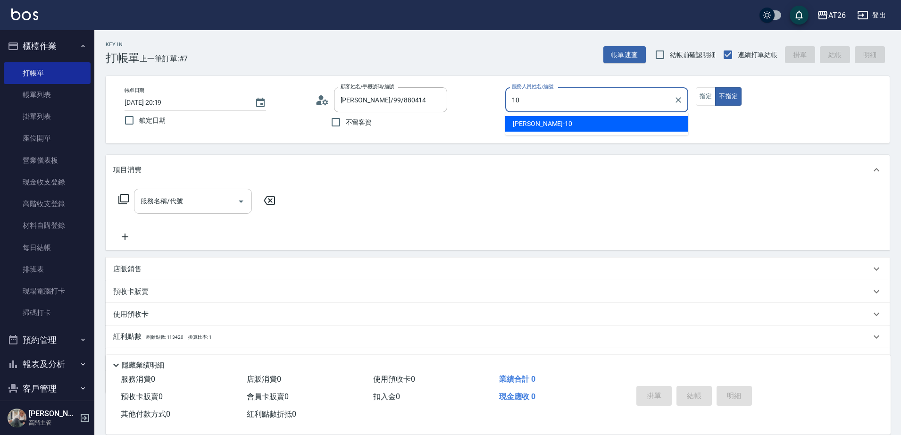
type input "Josh-10"
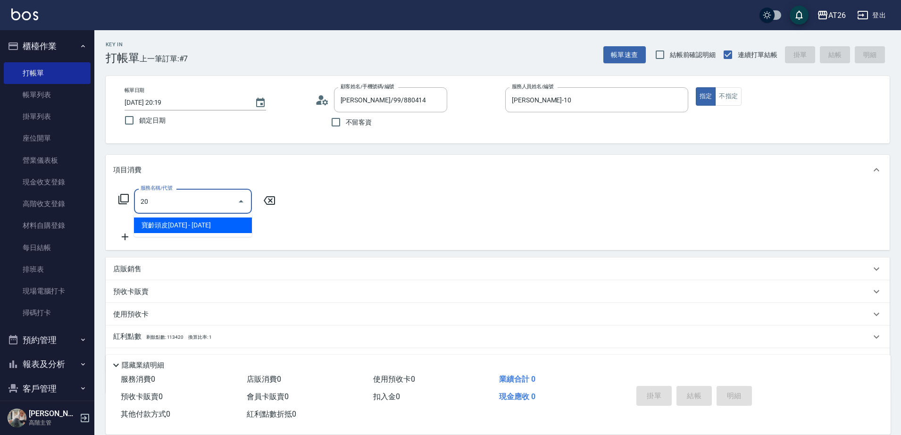
type input "201"
type input "20"
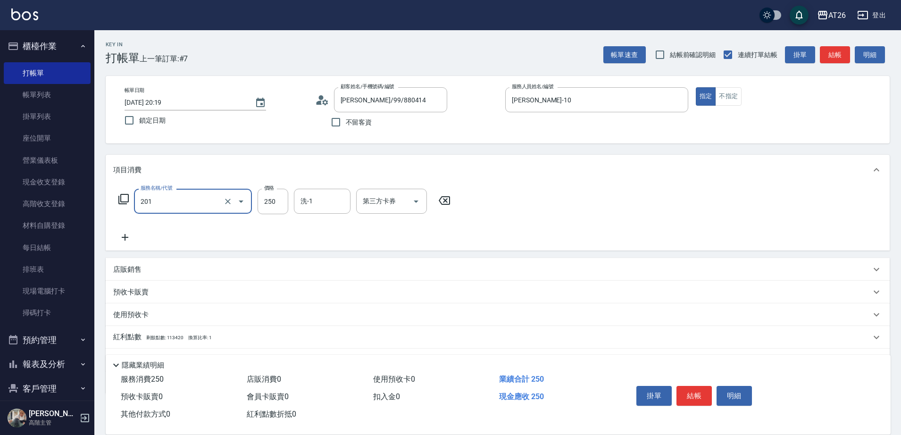
type input "洗髮(201)"
type input "5"
type input "0"
type input "500"
type input "50"
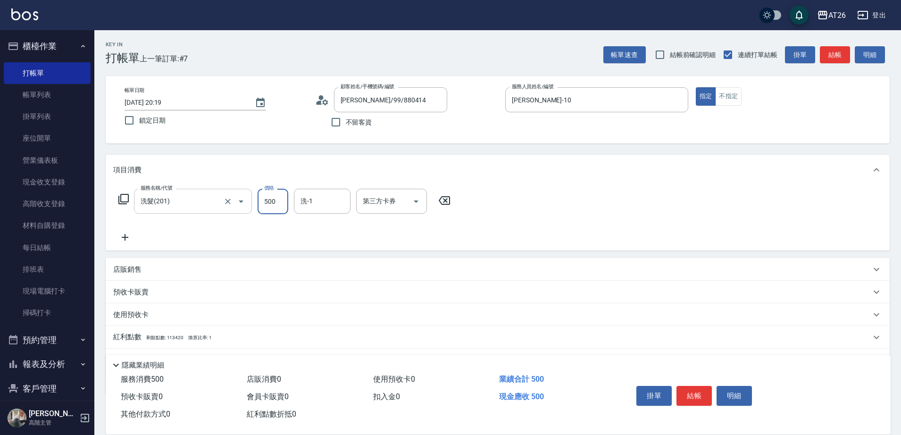
type input "500"
type input "NANA-23"
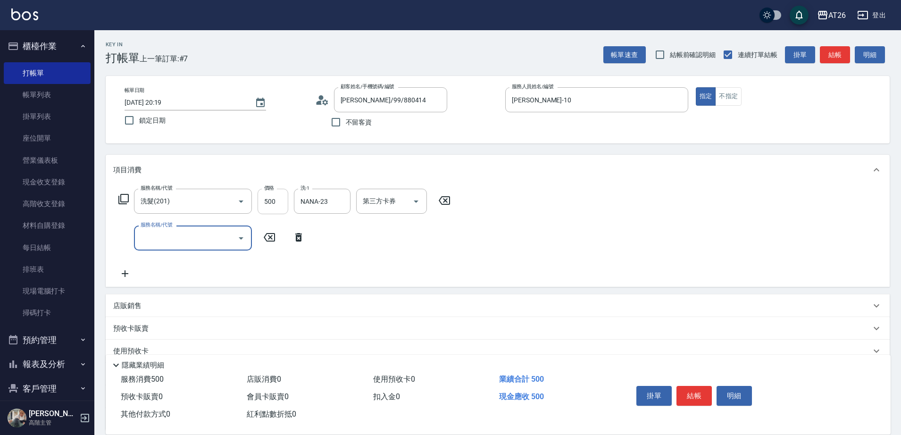
click at [263, 202] on input "500" at bounding box center [273, 201] width 31 height 25
click at [260, 209] on input "500" at bounding box center [273, 201] width 31 height 25
click at [269, 202] on input "500" at bounding box center [273, 201] width 31 height 25
type input "1"
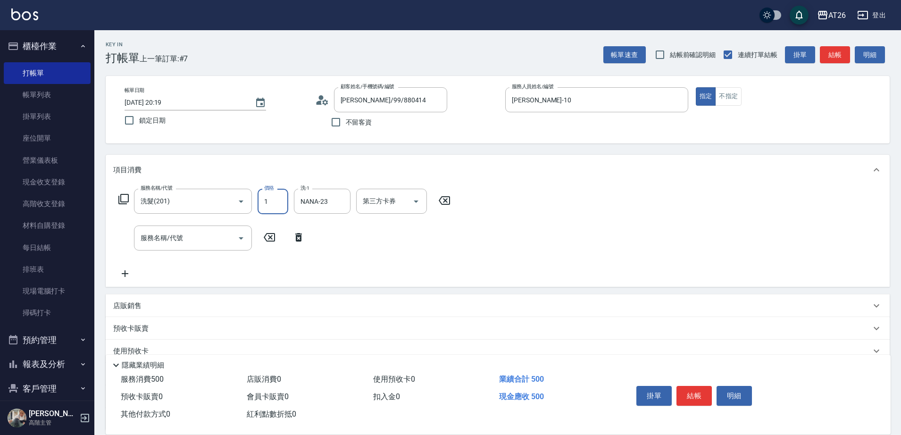
type input "0"
type input "140"
type input "10"
type input "1400"
type input "140"
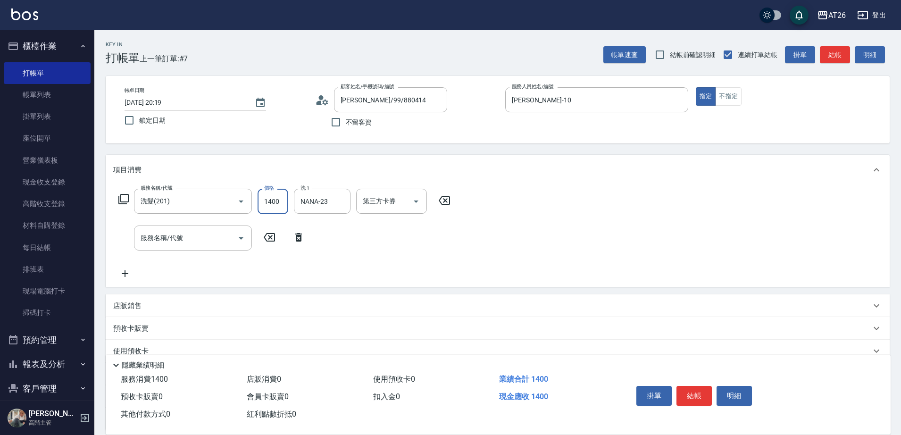
type input "1400"
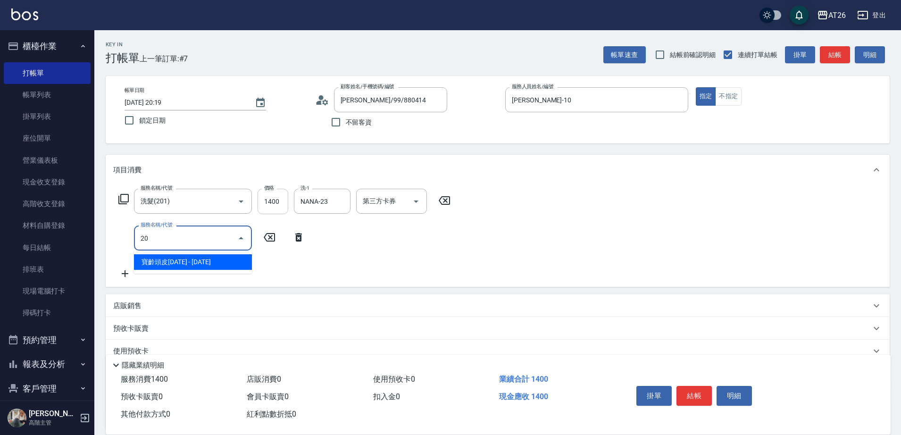
type input "201"
type input "160"
type input "洗髮(201)"
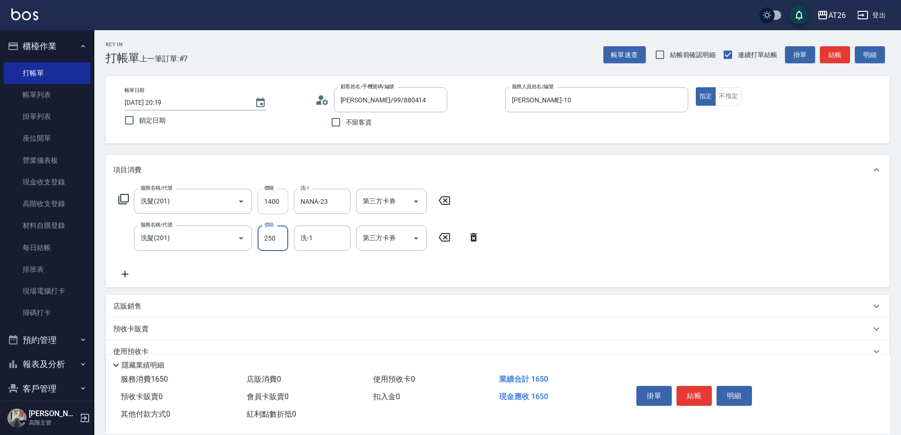
type input "0"
type input "140"
type input "0"
type input "NANA-23"
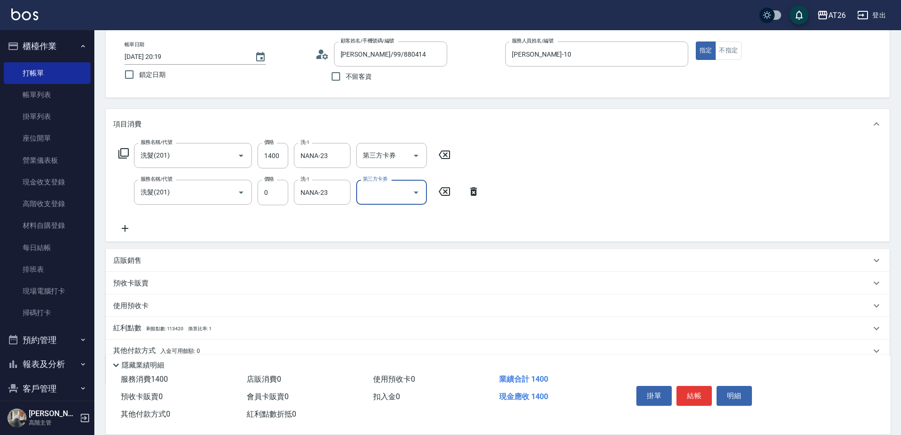
scroll to position [86, 0]
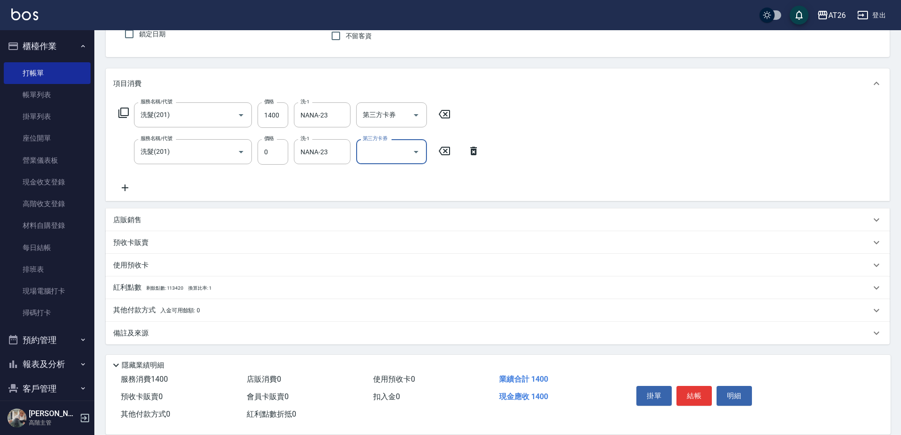
click at [169, 309] on span "入金可用餘額: 0" at bounding box center [180, 310] width 40 height 7
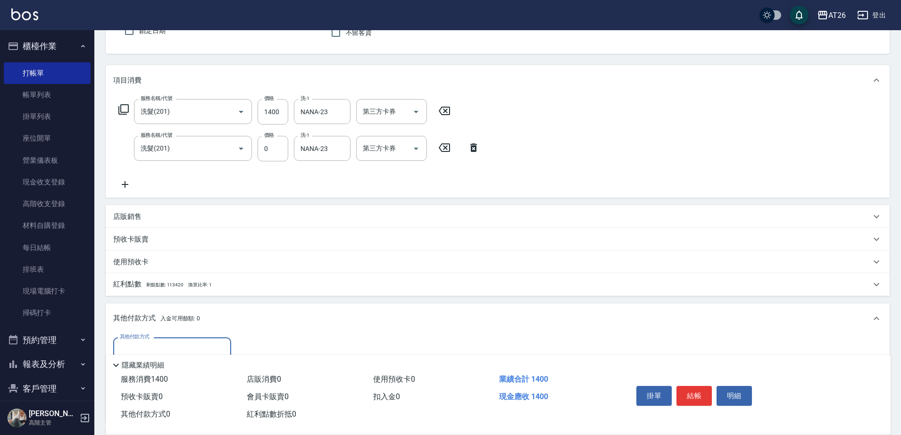
scroll to position [198, 0]
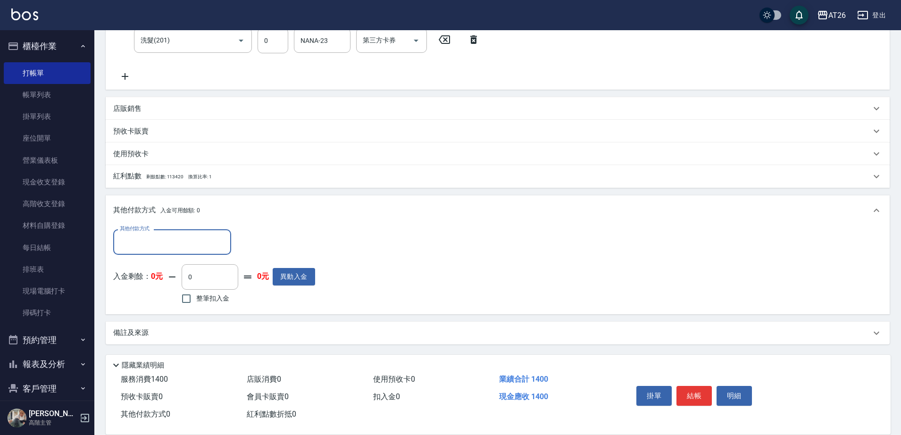
click at [155, 255] on div "其他付款方式 其他付款方式 入金剩餘： 0元 0 ​ 整筆扣入金 0元 異動入金" at bounding box center [214, 267] width 202 height 77
click at [156, 253] on div "其他付款方式" at bounding box center [172, 241] width 118 height 25
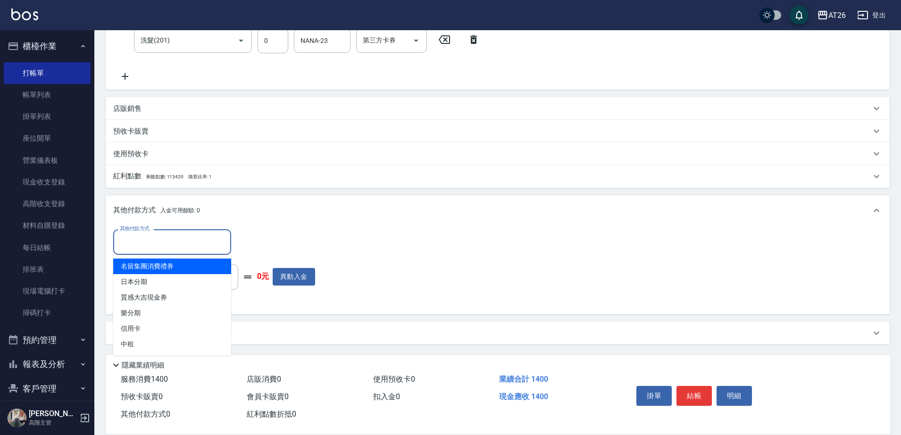
type input "1"
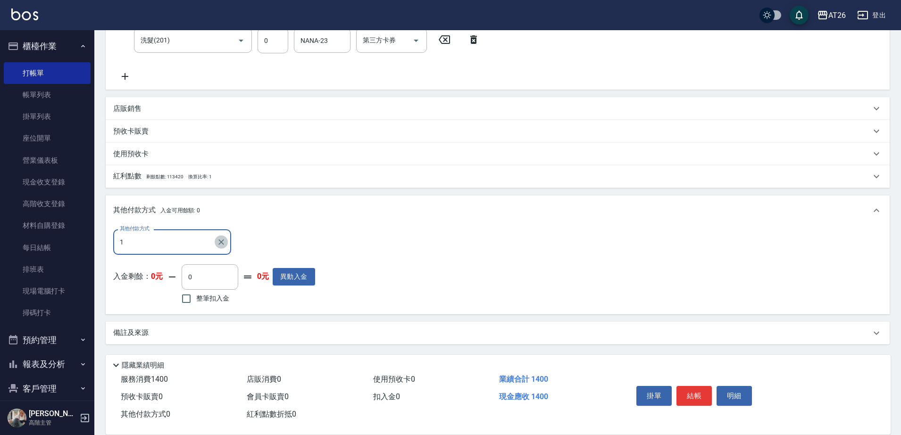
click at [217, 244] on icon "Clear" at bounding box center [221, 241] width 9 height 9
type input "1"
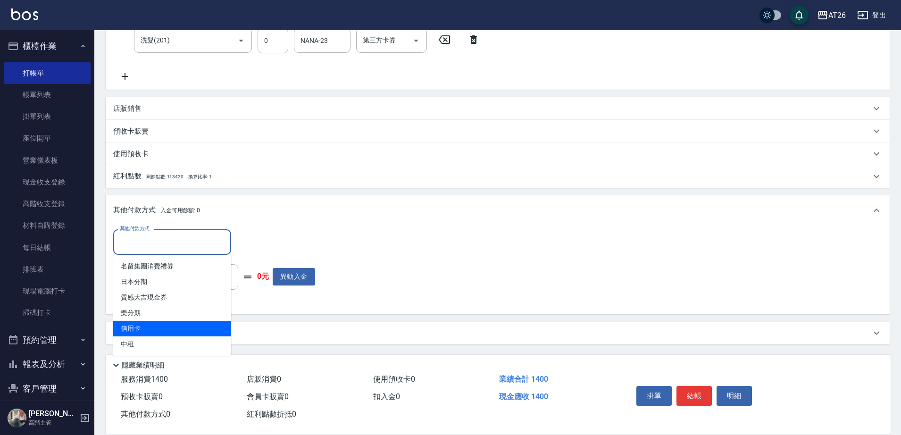
click at [156, 328] on span "信用卡" at bounding box center [172, 329] width 118 height 16
type input "信用卡"
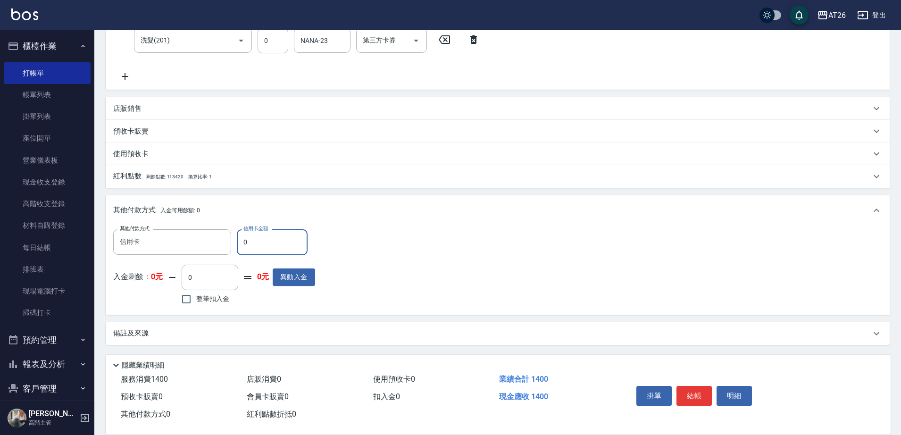
click at [261, 243] on input "0" at bounding box center [272, 241] width 71 height 25
type input "14"
type input "130"
type input "140"
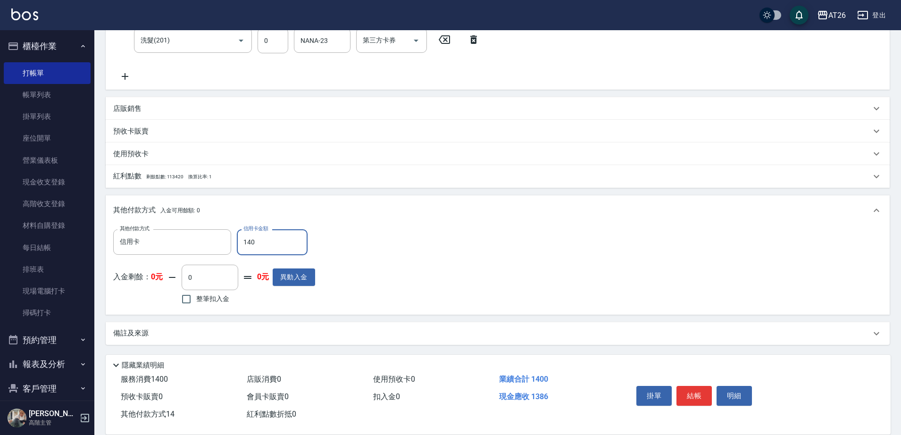
type input "120"
type input "1400"
type input "0"
type input "1400"
click at [264, 189] on div "項目消費 服務名稱/代號 洗髮(201) 服務名稱/代號 價格 1400 價格 洗-1 NANA-23 洗-1 第三方卡券 第三方卡券 服務名稱/代號 洗髮(…" at bounding box center [498, 151] width 784 height 388
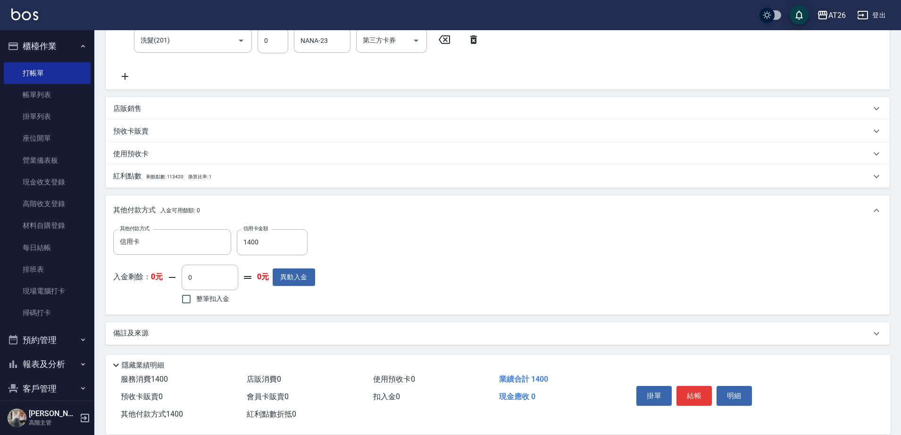
click at [309, 192] on div "項目消費 服務名稱/代號 洗髮(201) 服務名稱/代號 價格 1400 價格 洗-1 NANA-23 洗-1 第三方卡券 第三方卡券 服務名稱/代號 洗髮(…" at bounding box center [498, 151] width 784 height 388
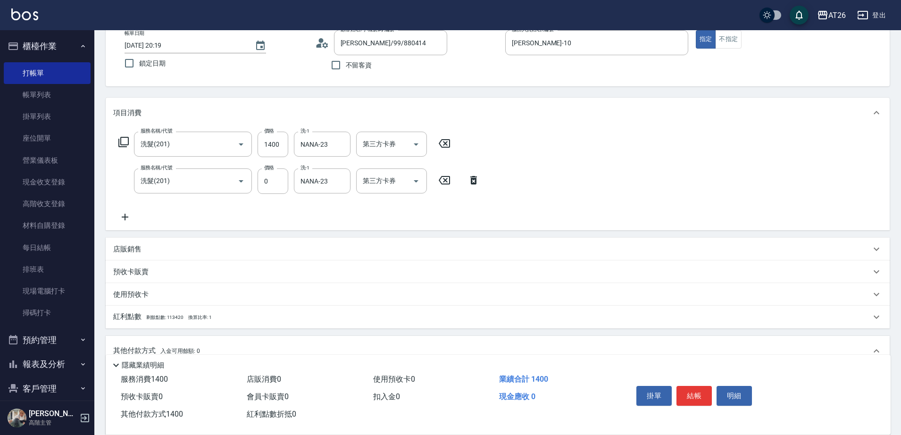
scroll to position [118, 0]
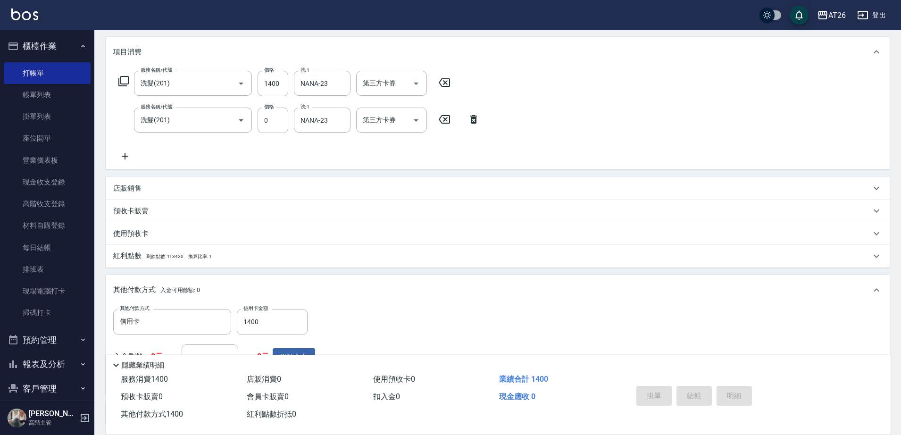
type input "2025/10/08 20:21"
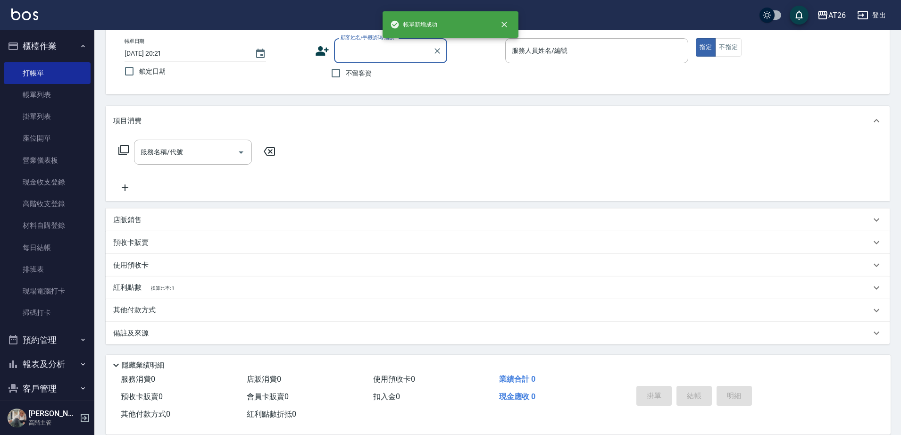
scroll to position [0, 0]
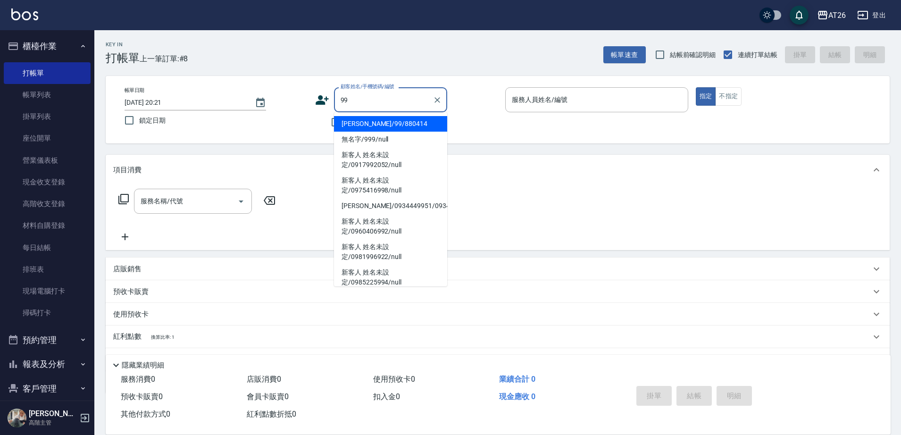
type input "吳昊軒/99/880414"
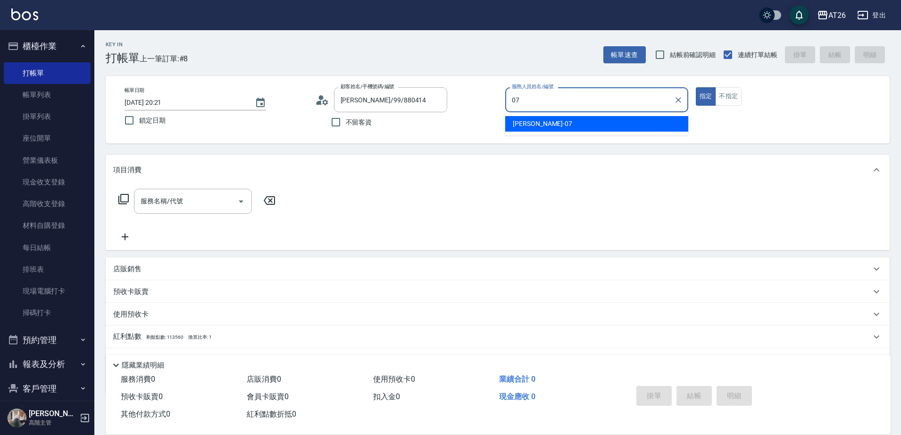
type input "ADAM-07"
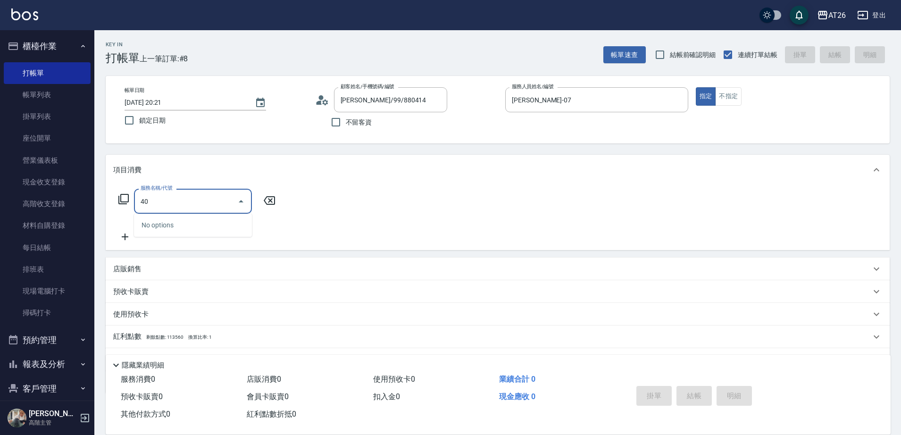
type input "401"
type input "20"
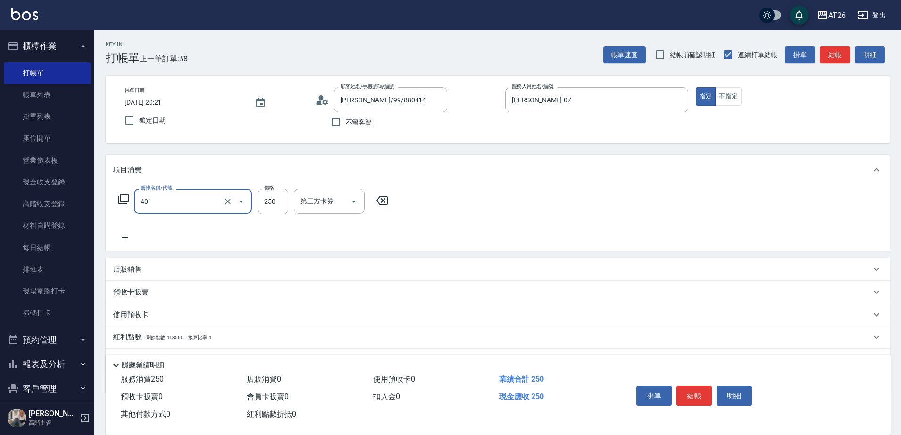
type input "剪髮(401)"
click at [173, 194] on input "剪髮(401)" at bounding box center [179, 201] width 83 height 17
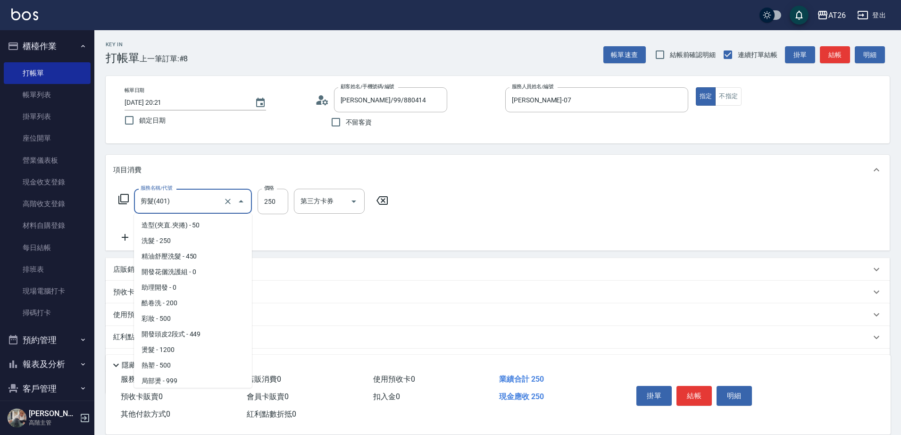
scroll to position [48, 0]
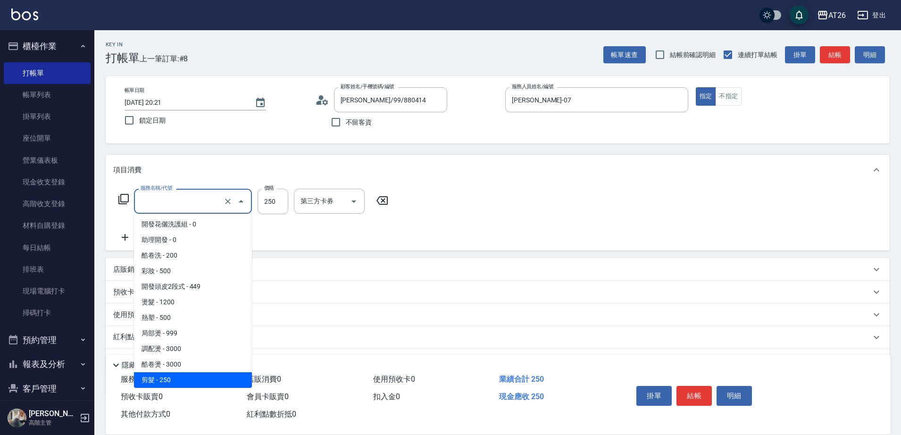
type input "0"
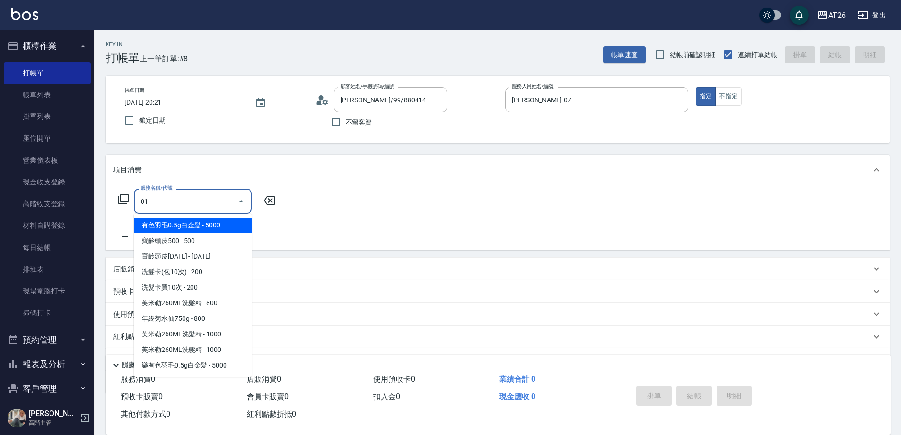
scroll to position [0, 0]
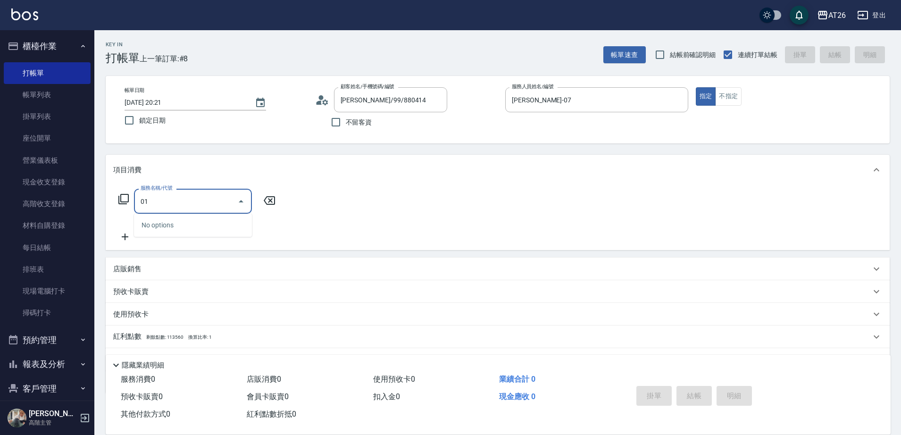
type input "0"
type input "201"
type input "20"
type input "洗髮(201)"
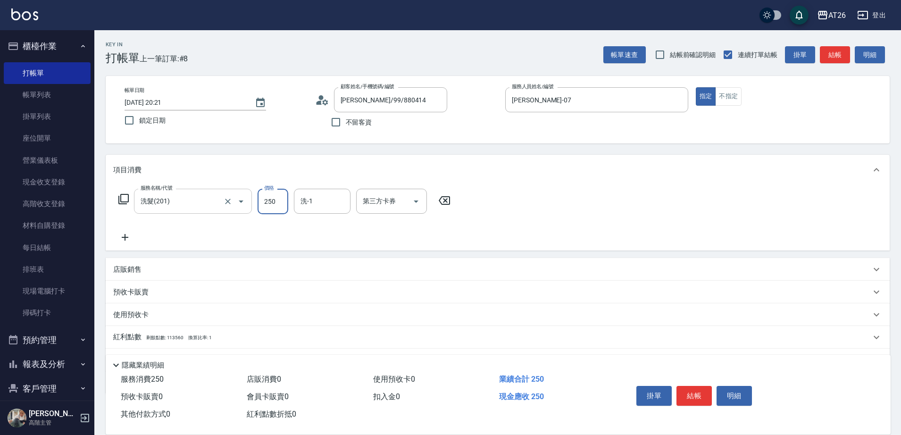
type input "3"
type input "0"
type input "359"
type input "30"
type input "359"
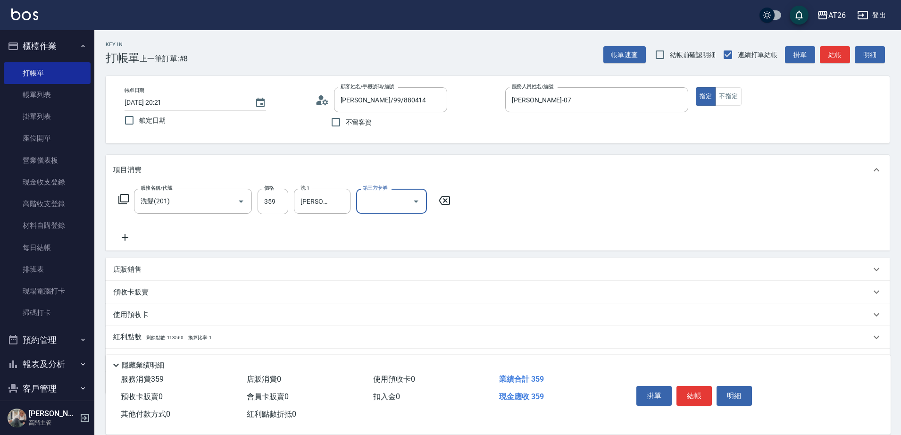
click at [406, 201] on input "第三方卡券" at bounding box center [385, 201] width 48 height 17
click at [420, 201] on icon "Close" at bounding box center [416, 201] width 11 height 11
click at [419, 201] on icon "Open" at bounding box center [416, 201] width 11 height 11
click at [392, 299] on span "GOMAJI" at bounding box center [391, 303] width 71 height 16
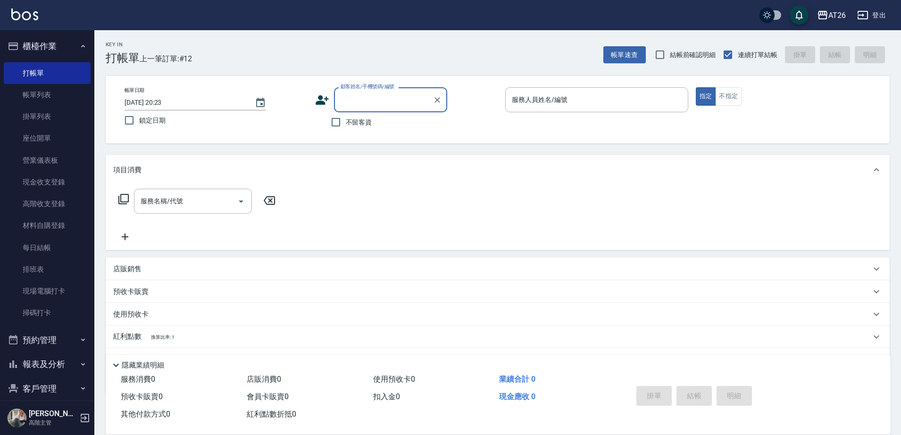
click at [363, 88] on label "顧客姓名/手機號碼/編號" at bounding box center [368, 86] width 54 height 7
click at [363, 92] on input "顧客姓名/手機號碼/編號" at bounding box center [383, 100] width 91 height 17
click at [364, 92] on input "顧客姓名/手機號碼/編號" at bounding box center [383, 100] width 91 height 17
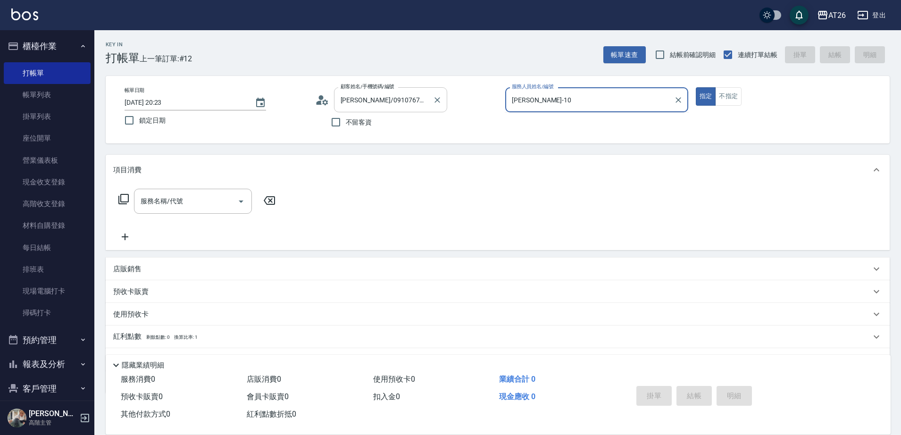
click at [696, 87] on button "指定" at bounding box center [706, 96] width 20 height 18
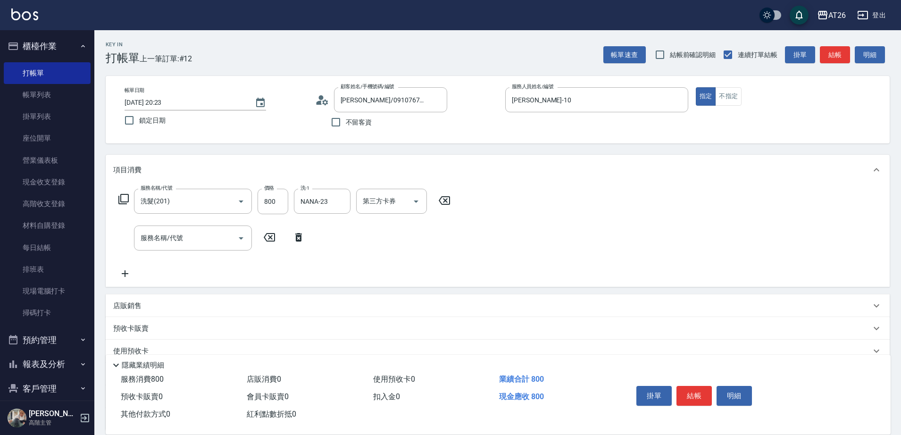
click at [296, 241] on icon at bounding box center [298, 237] width 7 height 8
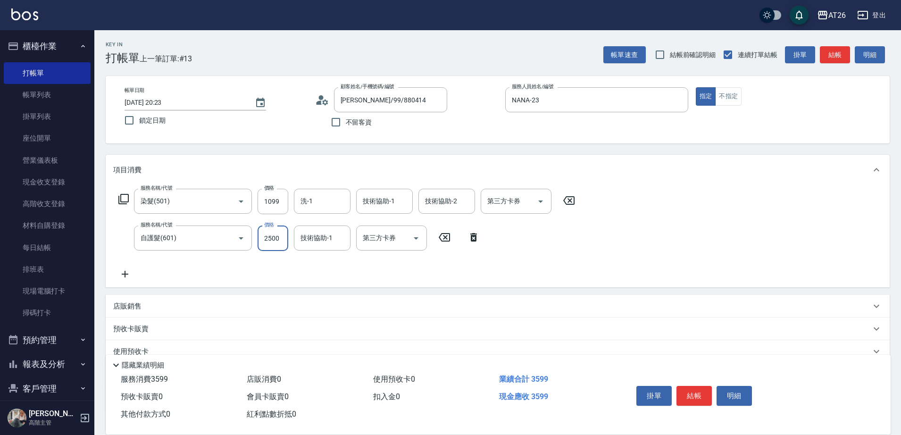
click at [217, 309] on div "店販銷售" at bounding box center [492, 307] width 758 height 10
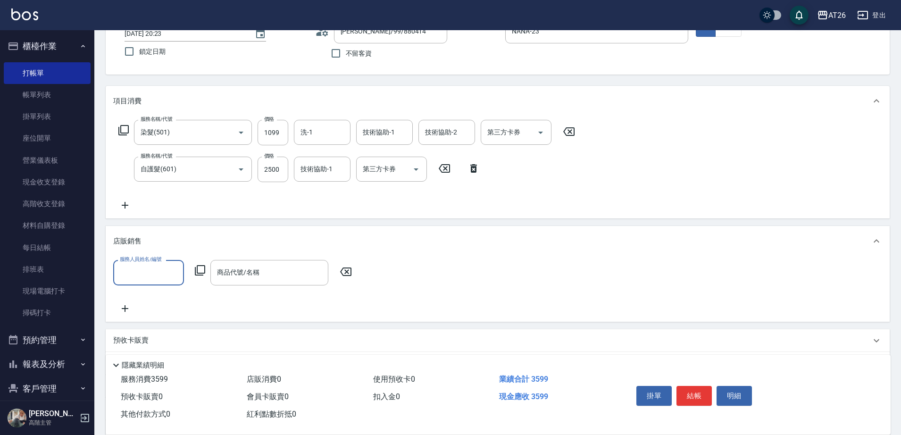
scroll to position [118, 0]
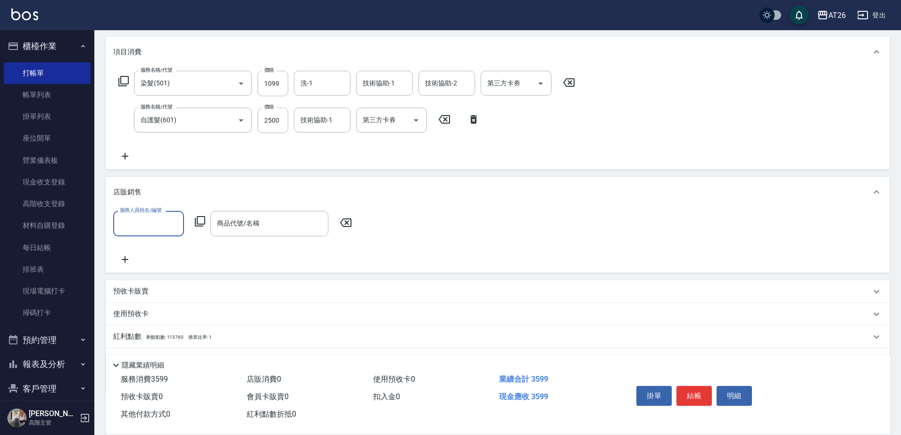
click at [159, 228] on input "服務人員姓名/編號" at bounding box center [149, 223] width 62 height 17
click at [375, 170] on div "項目消費 服務名稱/代號 染髮(501) 服務名稱/代號 價格 1099 價格 洗-1 洗-1 技術協助-1 技術協助-1 技術協助-2 技術協助-2 第三方…" at bounding box center [498, 215] width 784 height 357
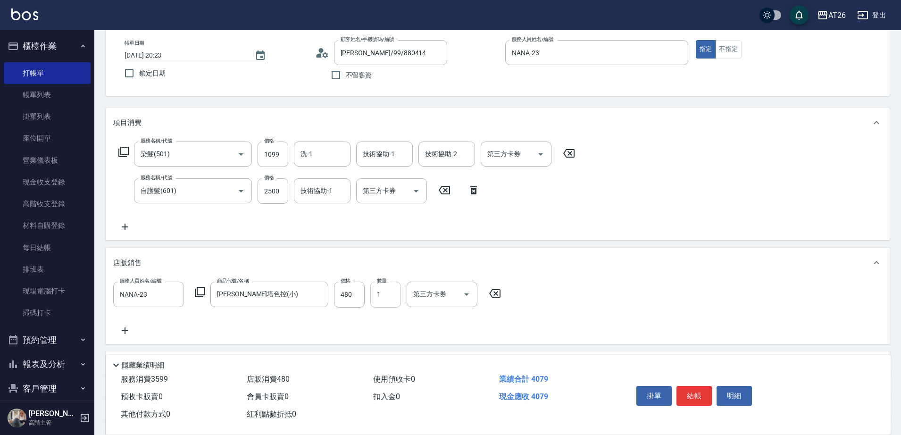
scroll to position [0, 0]
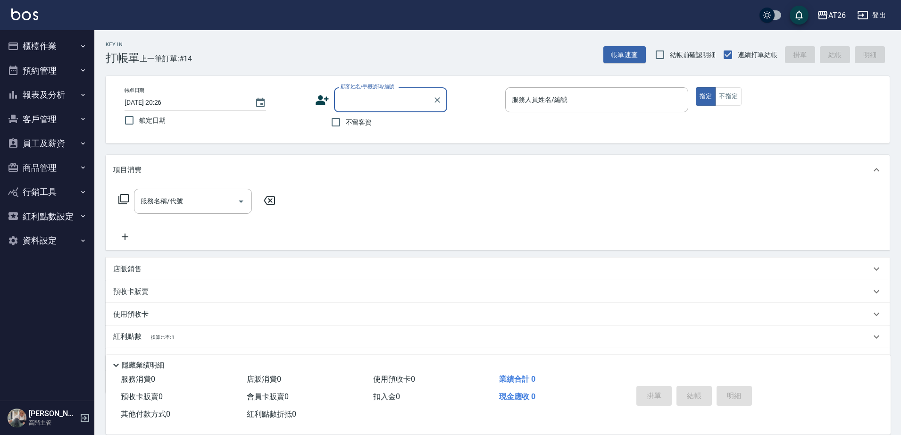
click at [67, 92] on button "報表及分析" at bounding box center [47, 95] width 87 height 25
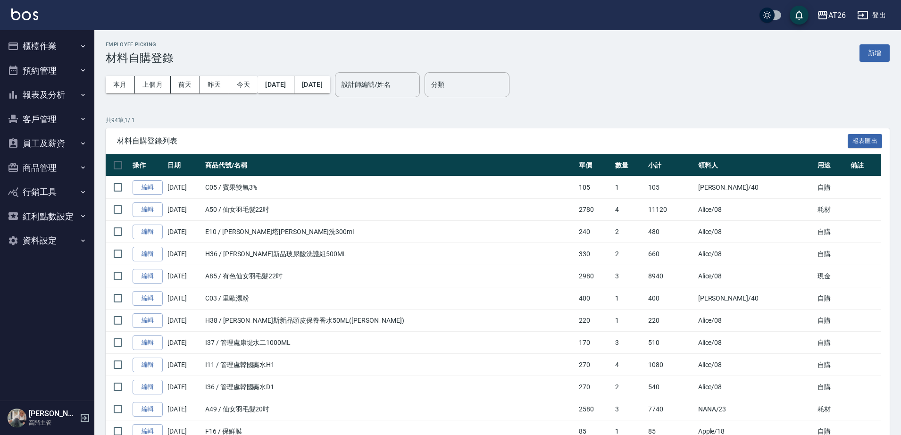
click at [64, 99] on button "報表及分析" at bounding box center [47, 95] width 87 height 25
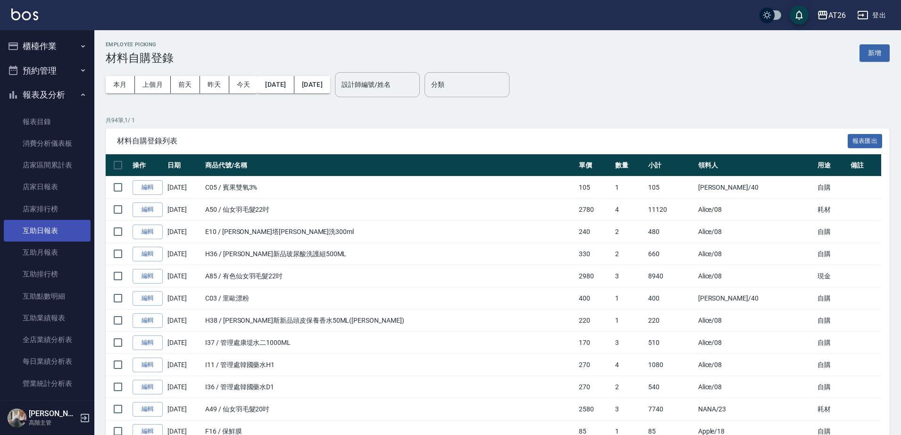
click at [42, 232] on link "互助日報表" at bounding box center [47, 231] width 87 height 22
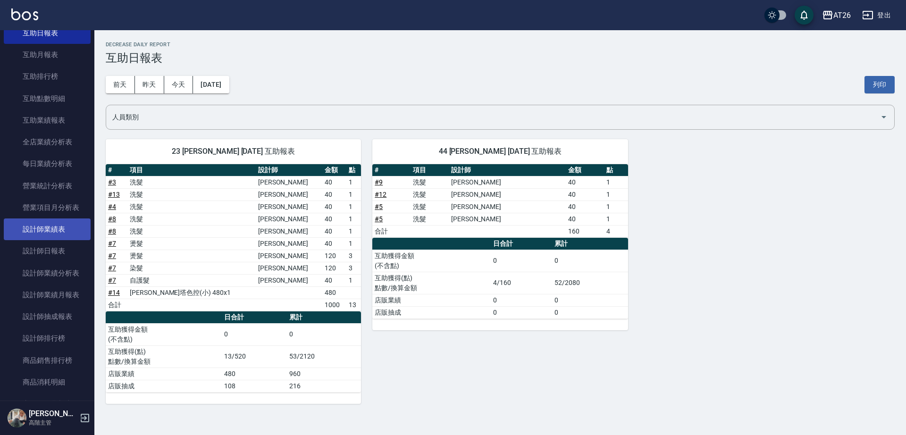
scroll to position [236, 0]
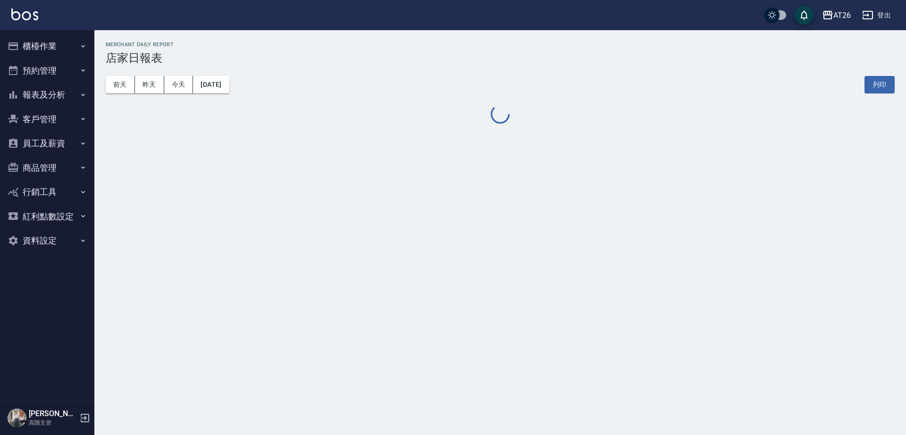
click at [186, 98] on div "[DATE] [DATE] [DATE] [DATE] 列印" at bounding box center [500, 85] width 789 height 40
click at [186, 88] on button "今天" at bounding box center [178, 84] width 29 height 17
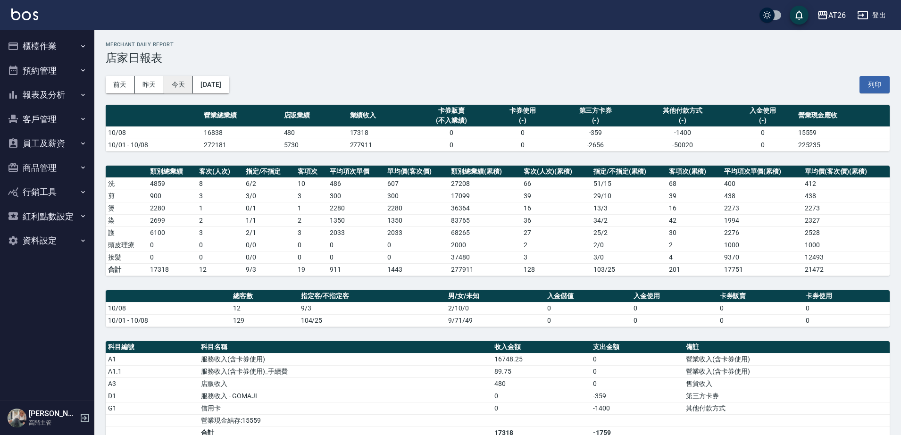
click at [188, 86] on button "今天" at bounding box center [178, 84] width 29 height 17
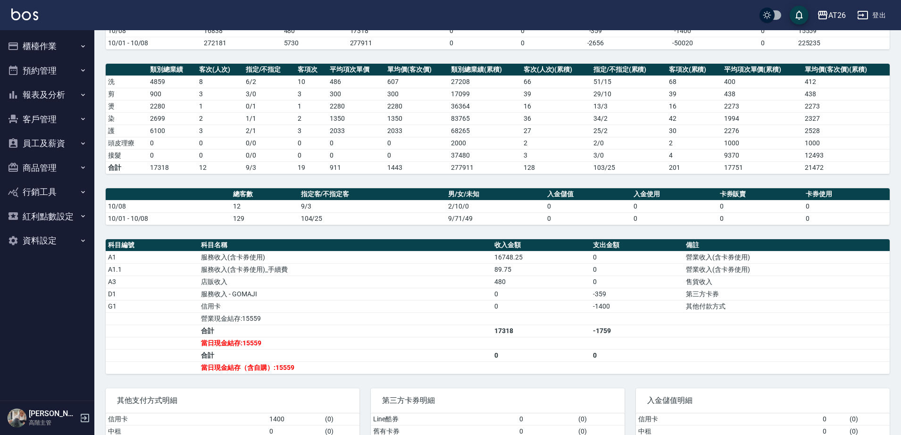
scroll to position [176, 0]
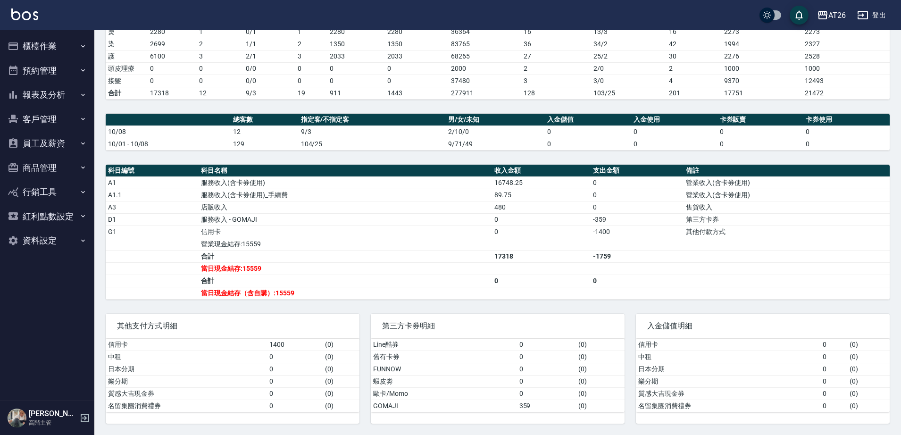
click at [78, 93] on button "報表及分析" at bounding box center [47, 95] width 87 height 25
